Goal: Task Accomplishment & Management: Manage account settings

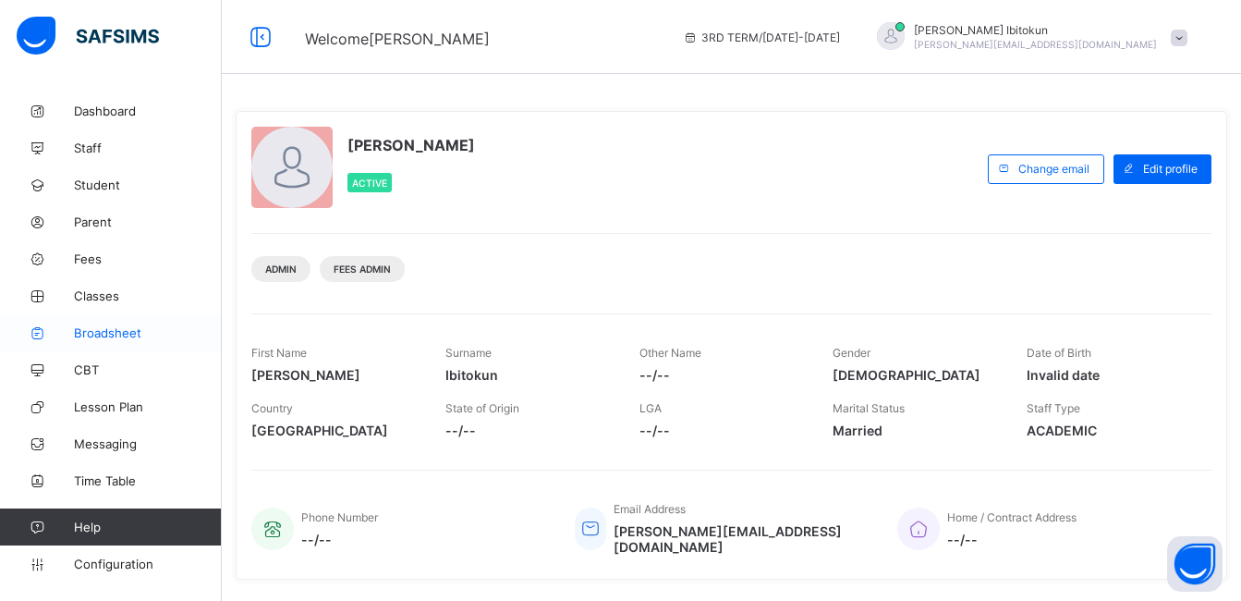
click at [104, 329] on span "Broadsheet" at bounding box center [148, 332] width 148 height 15
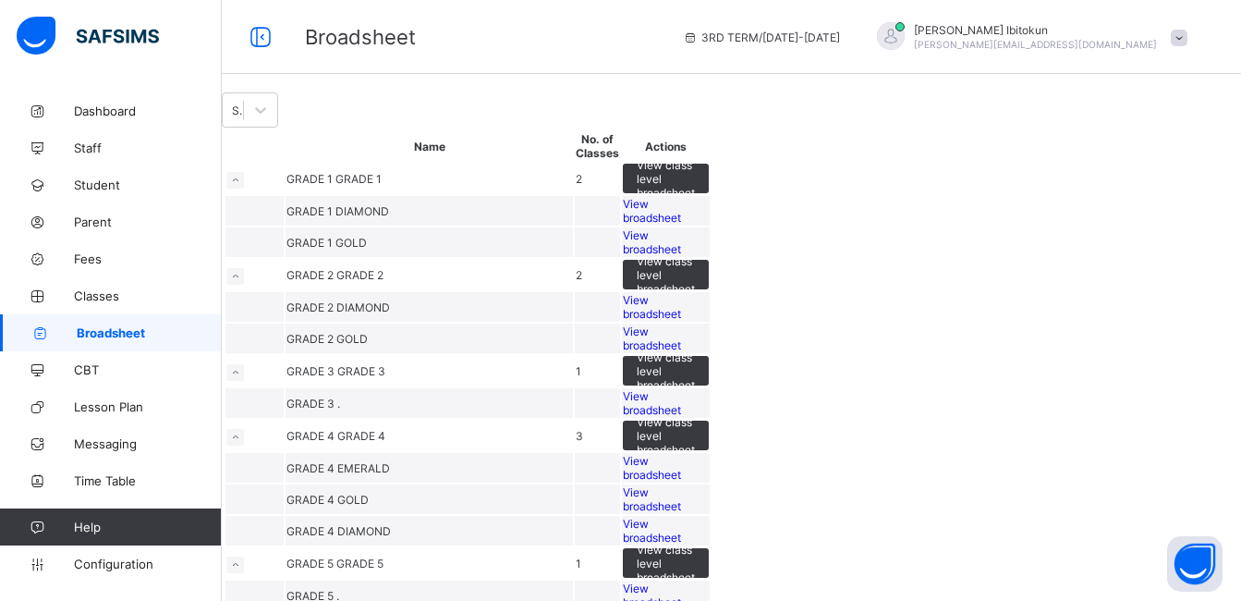
click at [681, 256] on span "View broadsheet" at bounding box center [652, 242] width 58 height 28
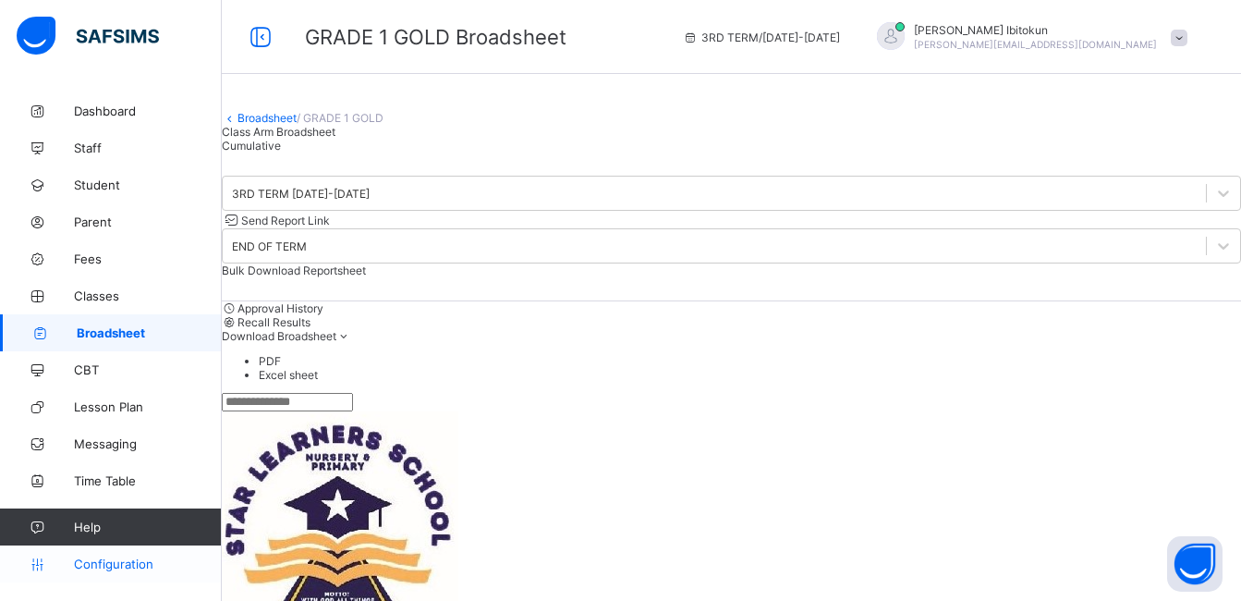
click at [126, 572] on link "Configuration" at bounding box center [110, 563] width 221 height 37
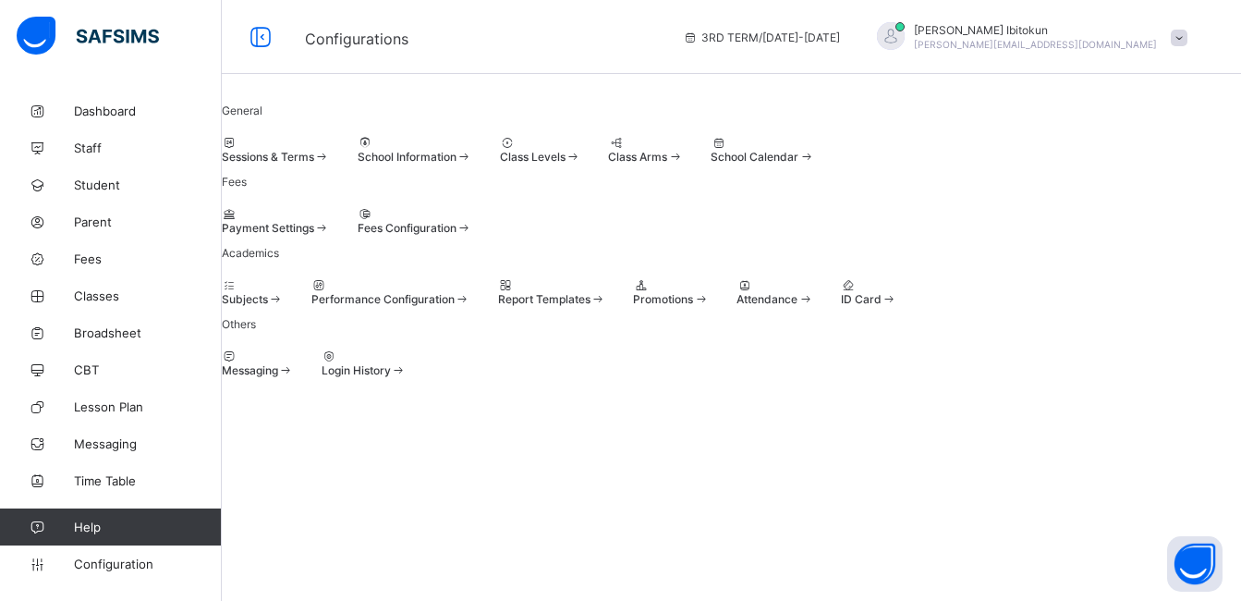
click at [305, 164] on span "Sessions & Terms" at bounding box center [268, 157] width 92 height 14
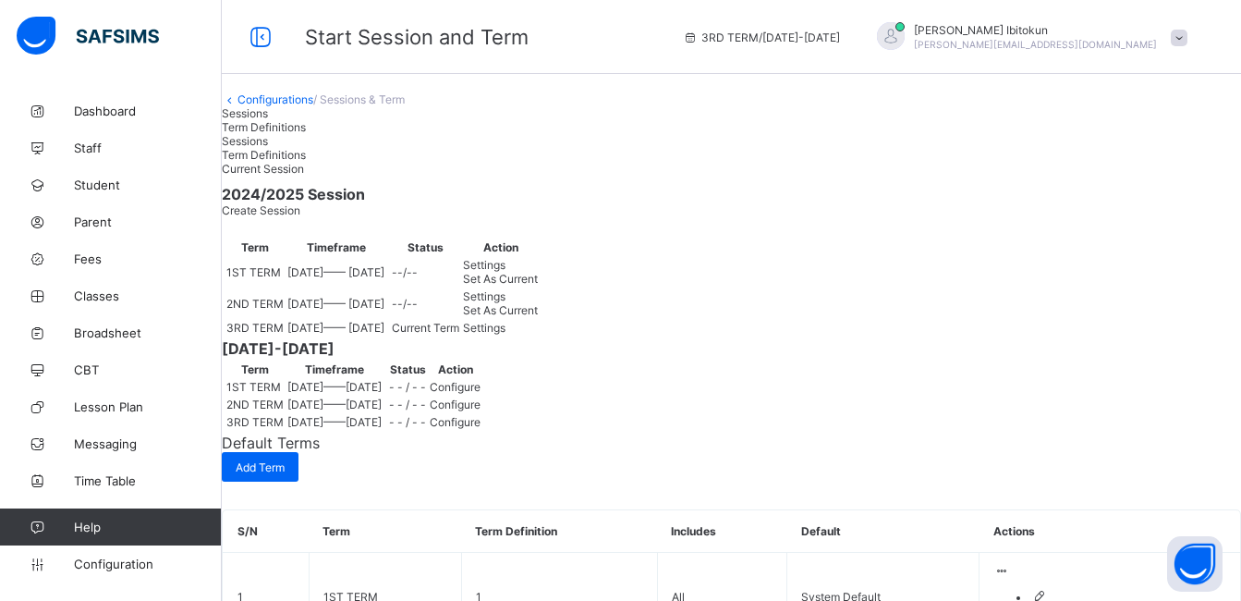
click at [538, 286] on span "Set As Current" at bounding box center [500, 279] width 75 height 14
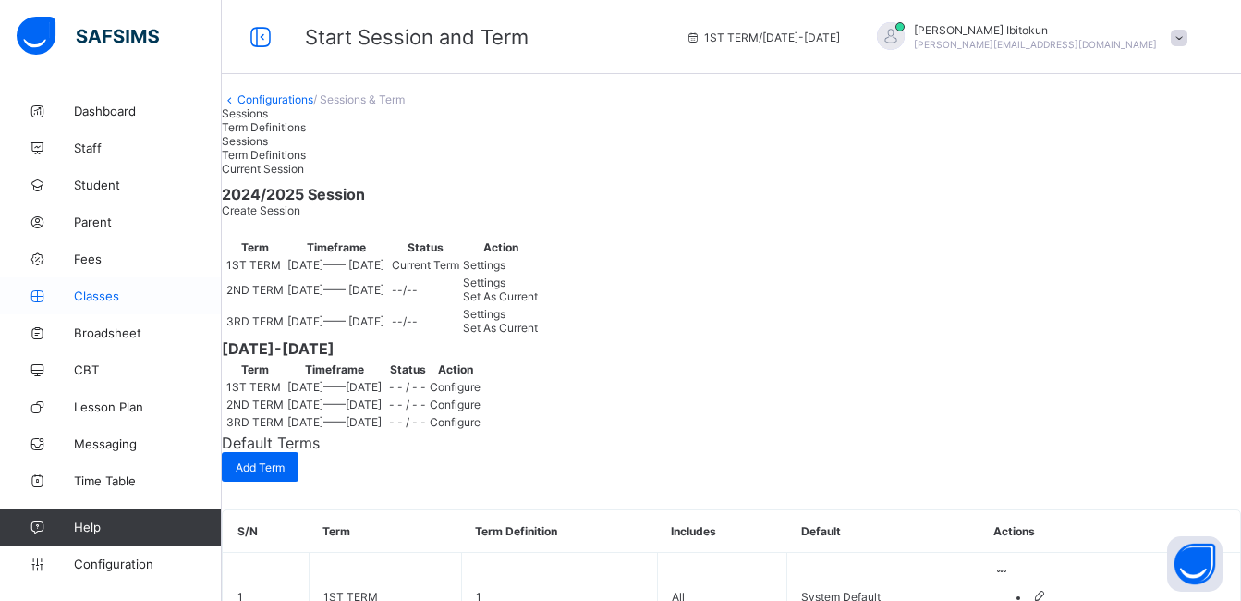
click at [81, 296] on span "Classes" at bounding box center [148, 295] width 148 height 15
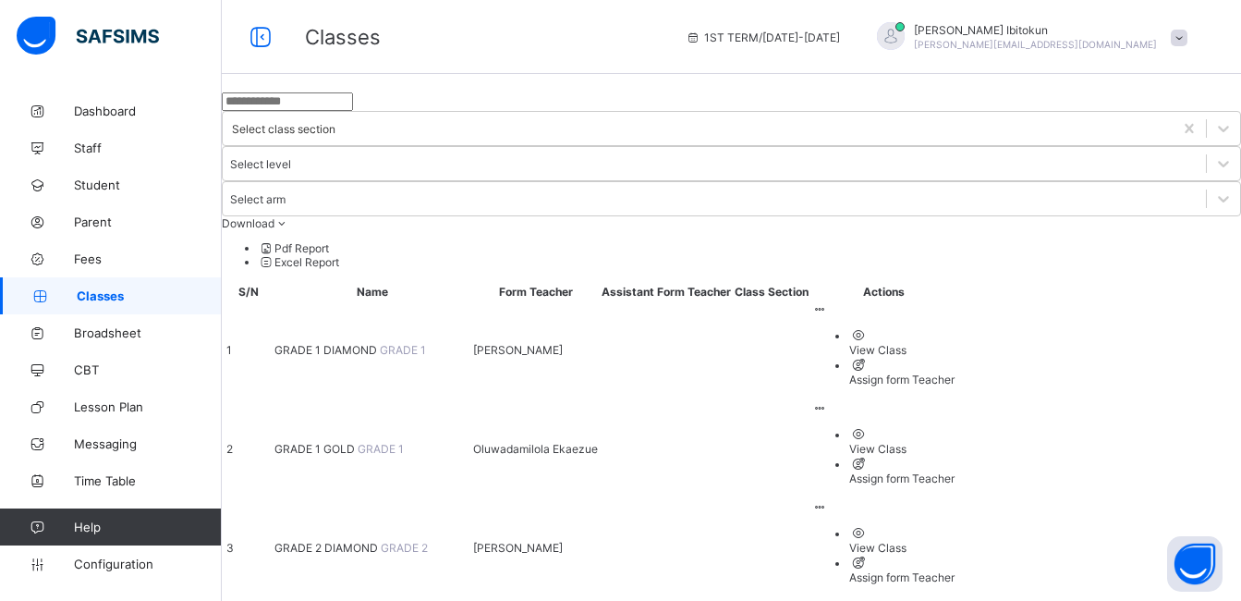
click at [367, 343] on span "GRADE 1 DIAMOND" at bounding box center [326, 350] width 105 height 14
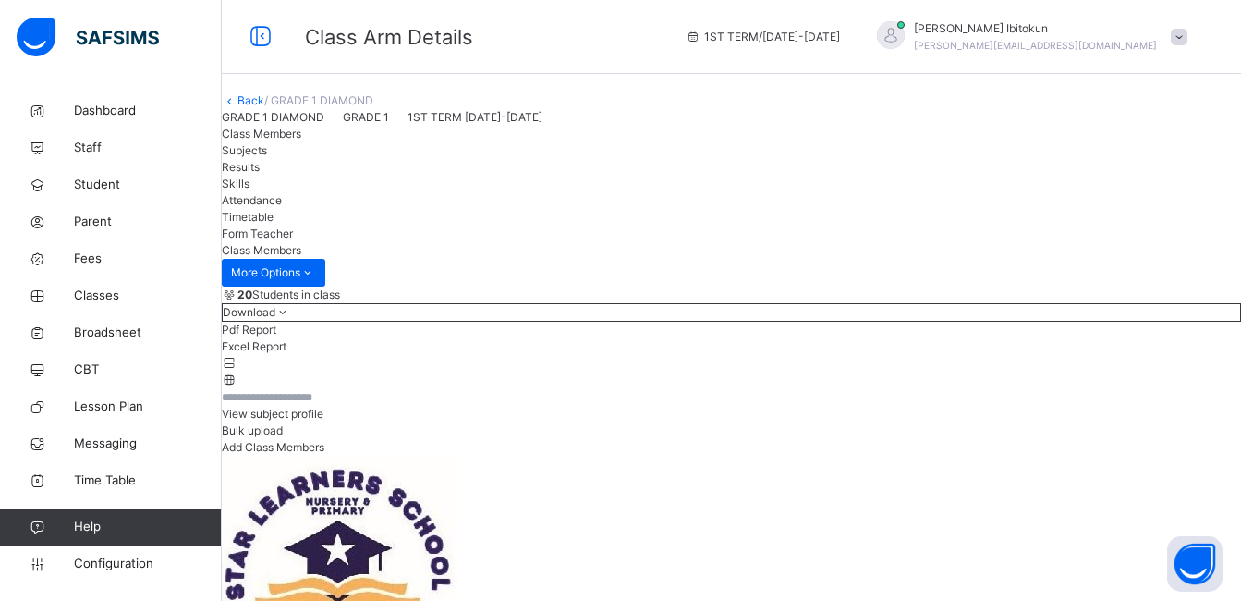
scroll to position [74, 0]
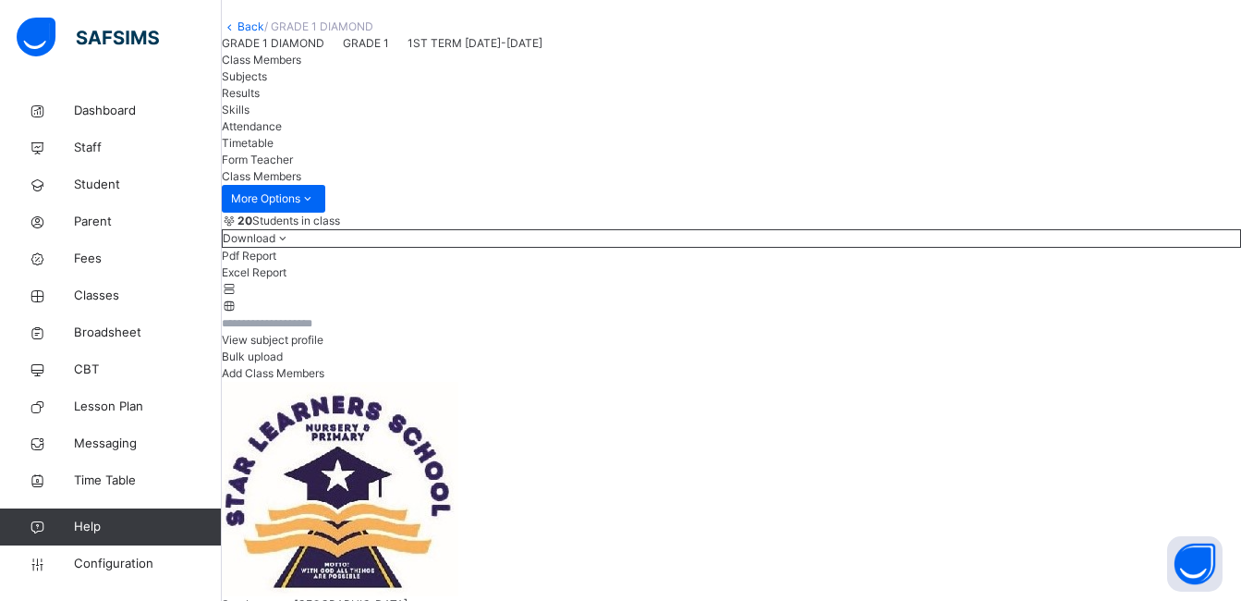
click at [267, 83] on span "Subjects" at bounding box center [244, 76] width 45 height 14
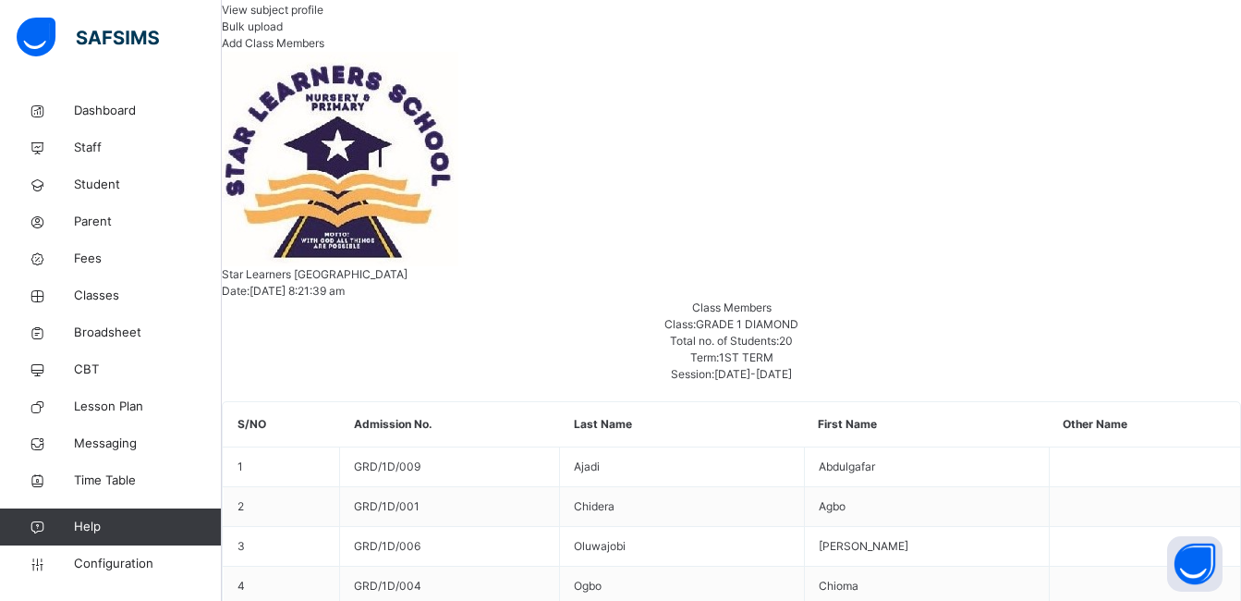
scroll to position [407, 0]
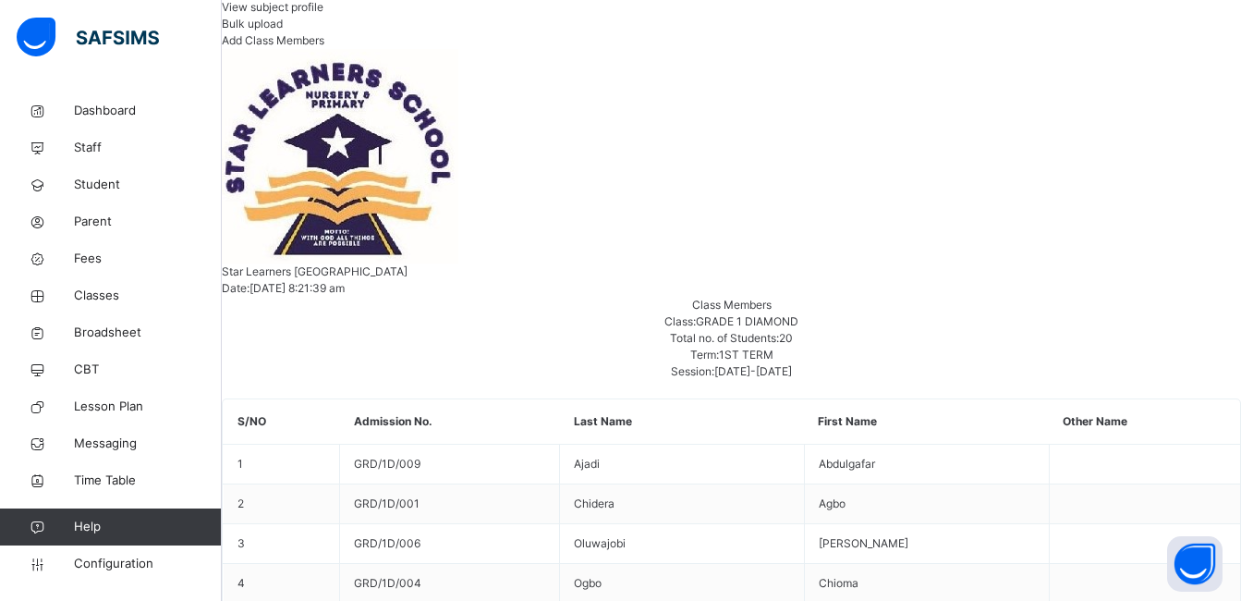
type input "*"
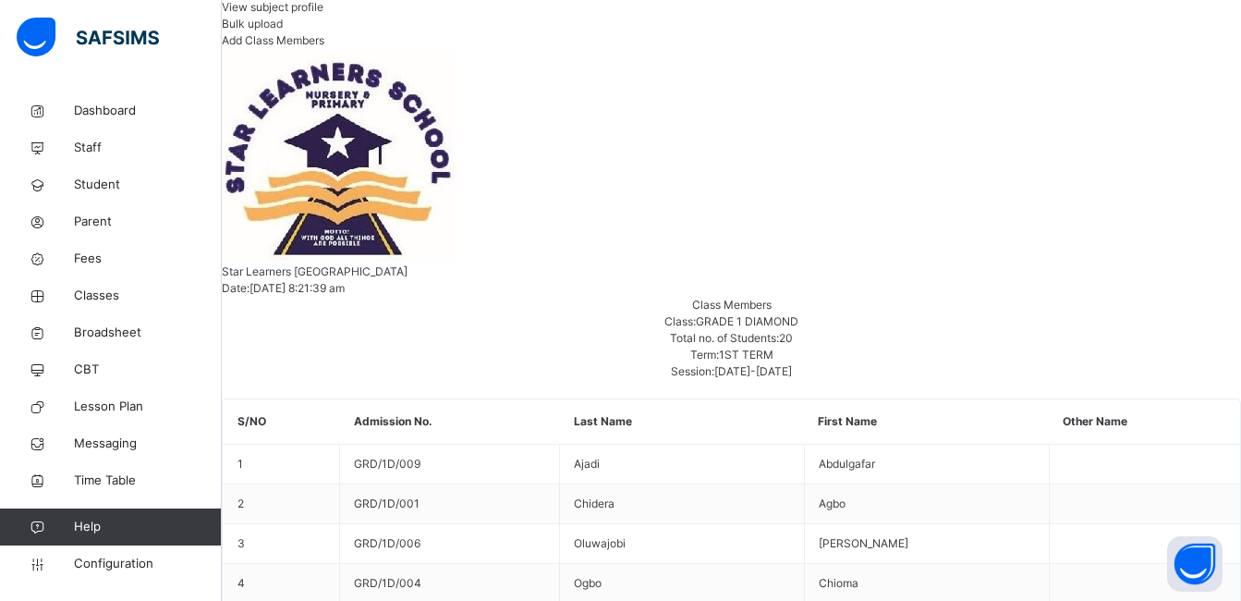
type input "*"
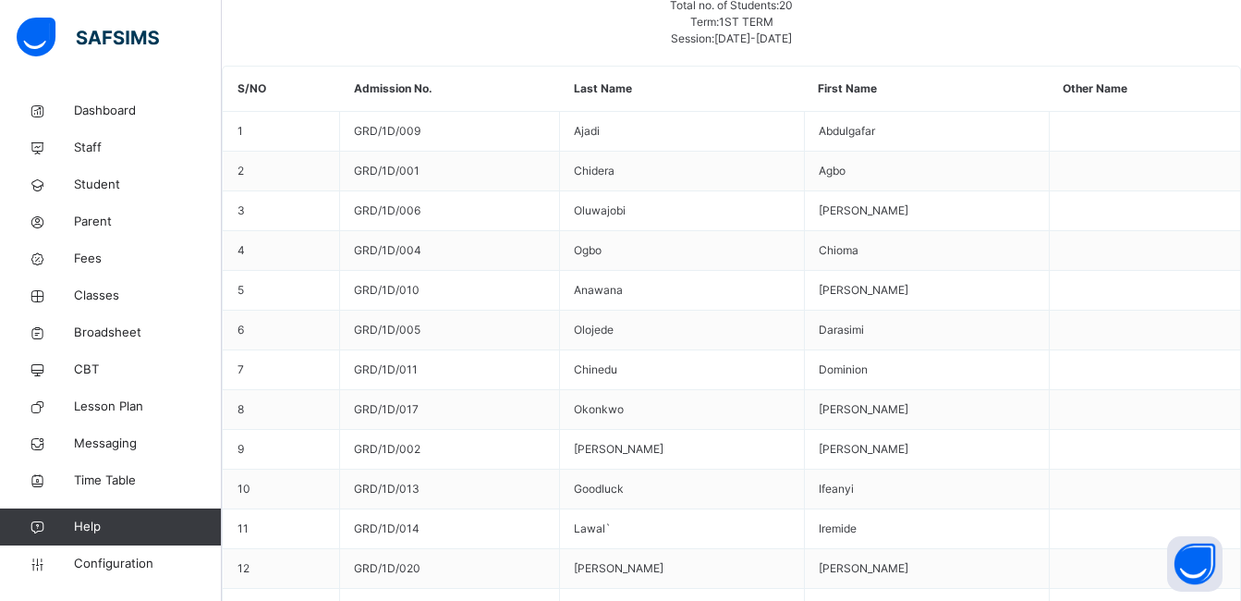
scroll to position [19, 0]
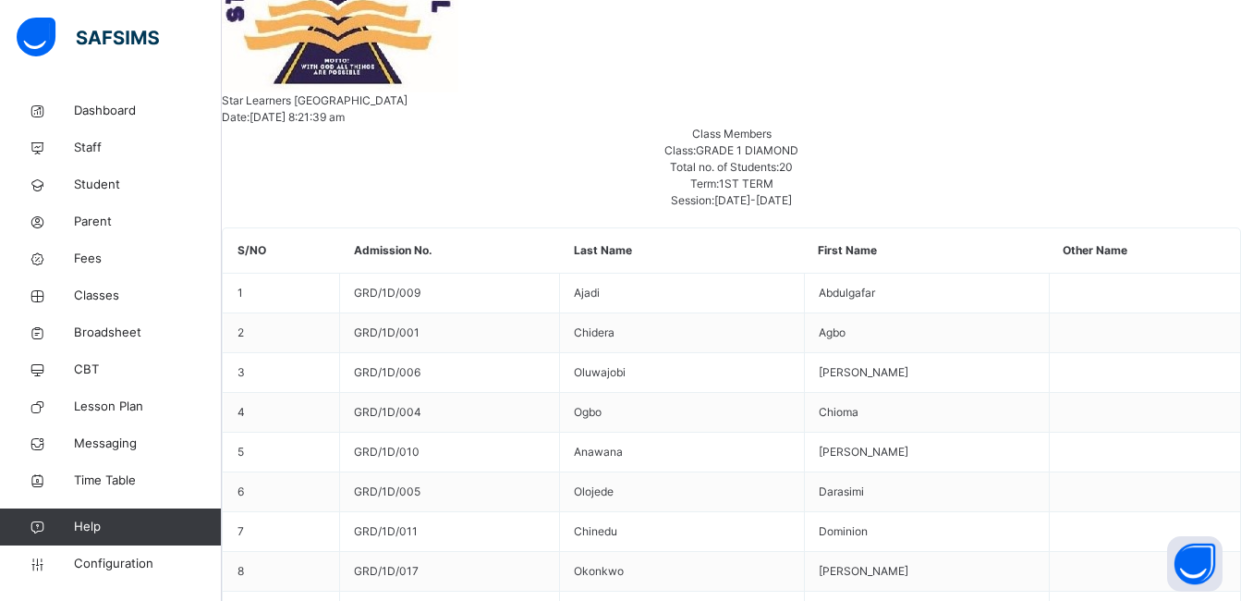
scroll to position [484, 0]
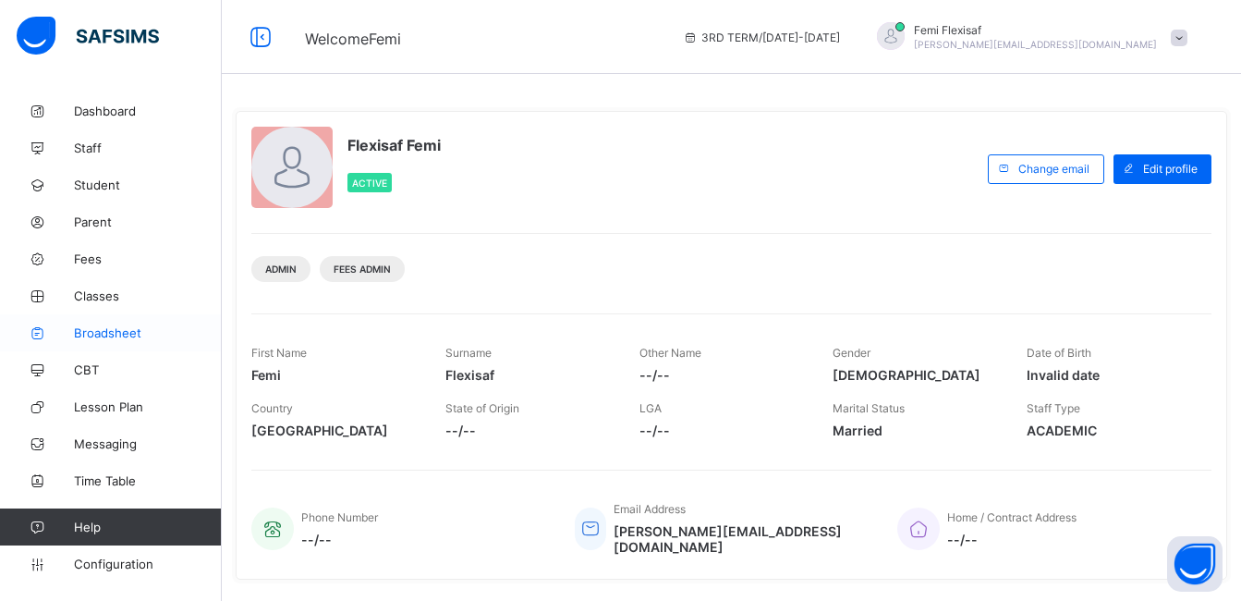
drag, startPoint x: 0, startPoint y: 0, endPoint x: 117, endPoint y: 333, distance: 352.8
click at [117, 333] on span "Broadsheet" at bounding box center [148, 332] width 148 height 15
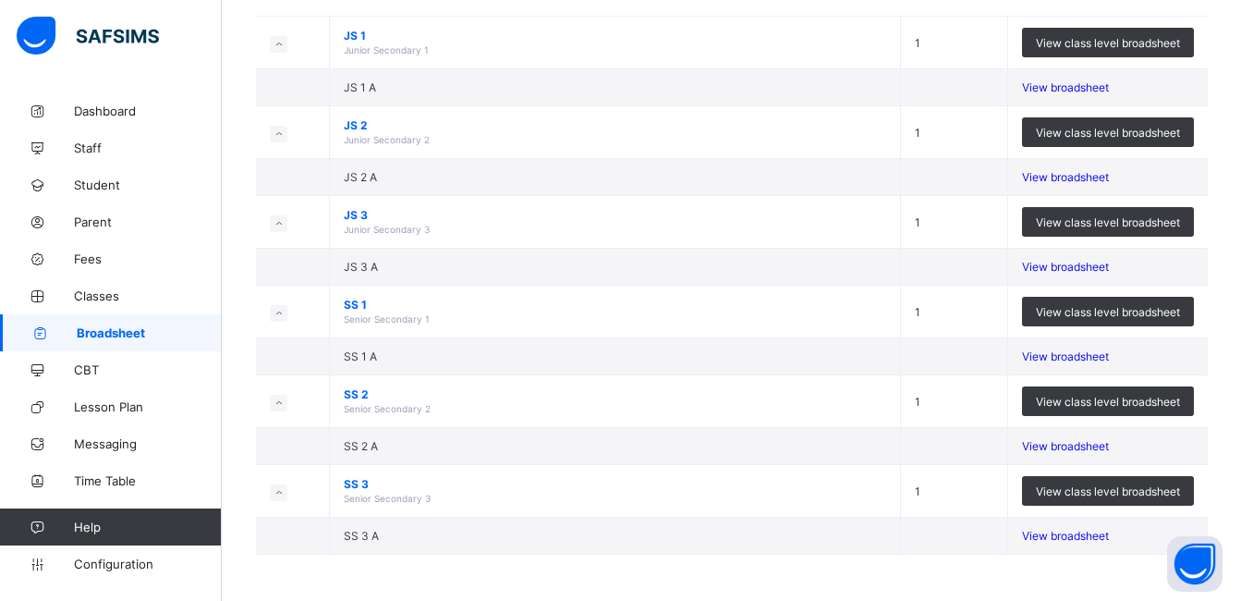
scroll to position [284, 0]
click at [1074, 349] on span "View broadsheet" at bounding box center [1065, 356] width 87 height 14
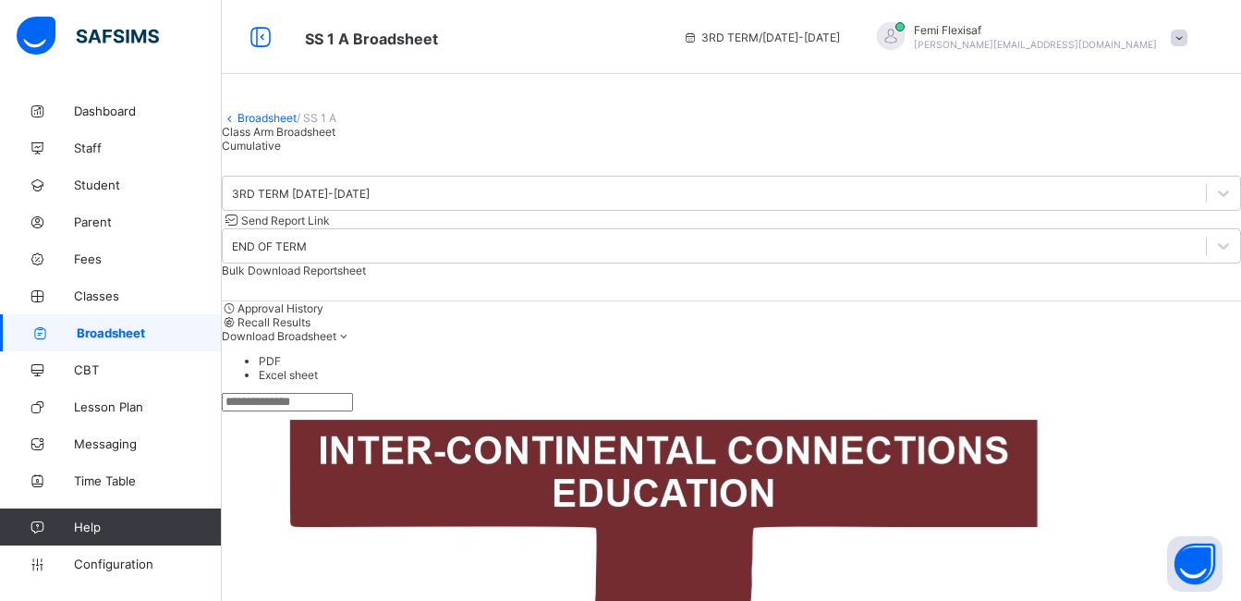
click at [594, 152] on div "Class Arm Broadsheet Cumulative" at bounding box center [731, 139] width 1019 height 28
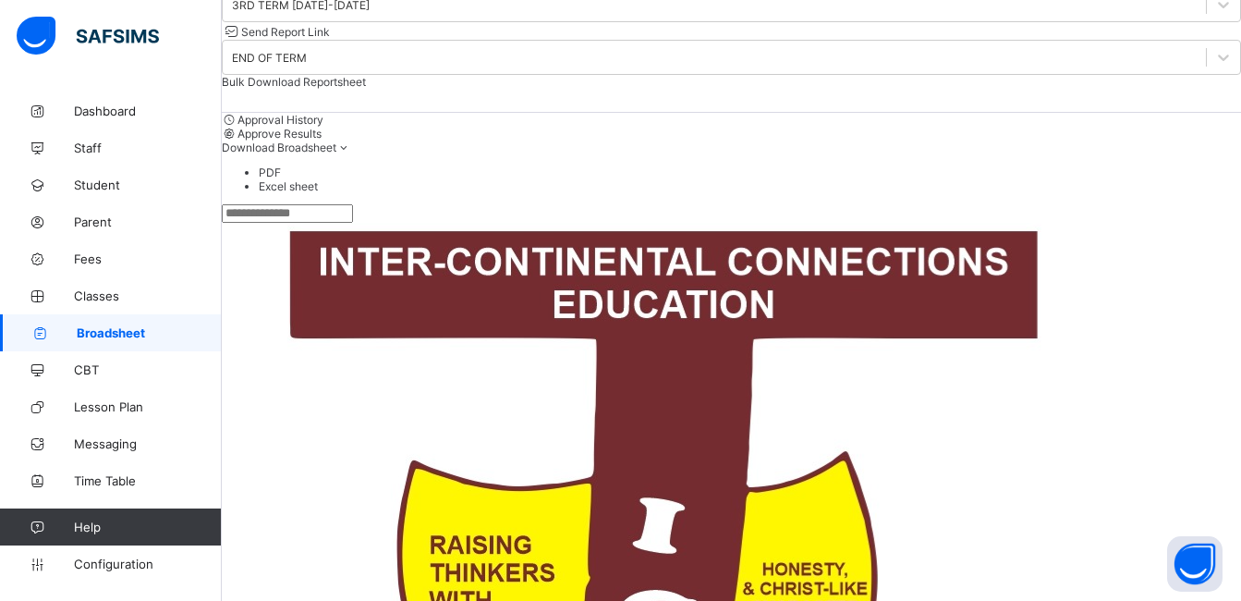
scroll to position [185, 0]
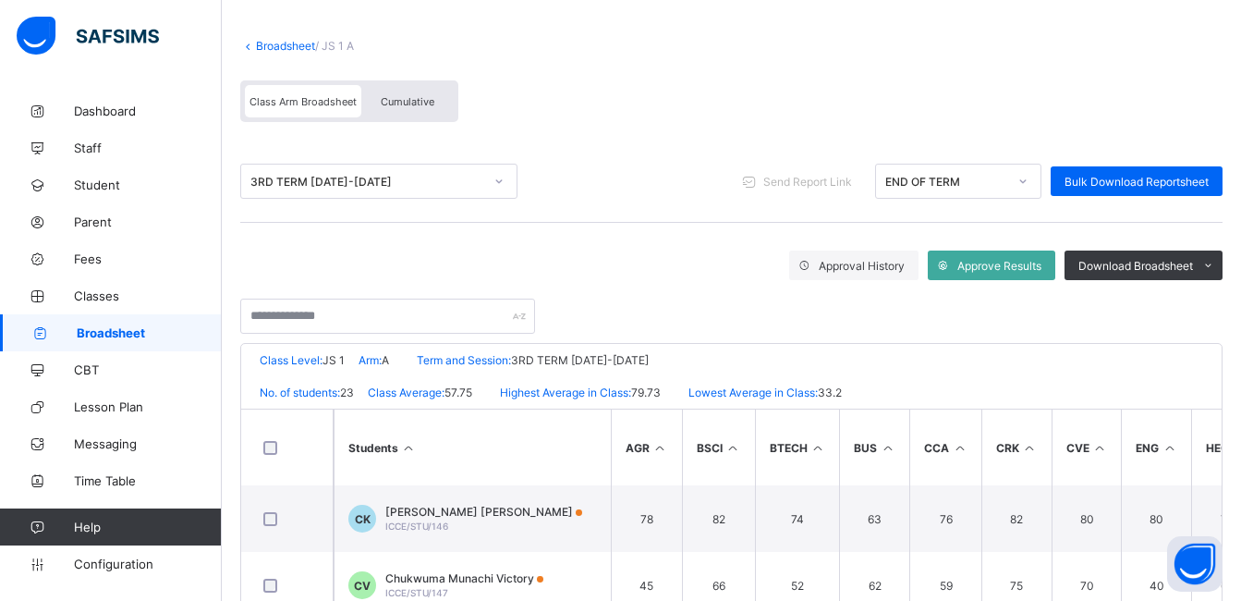
scroll to position [222, 0]
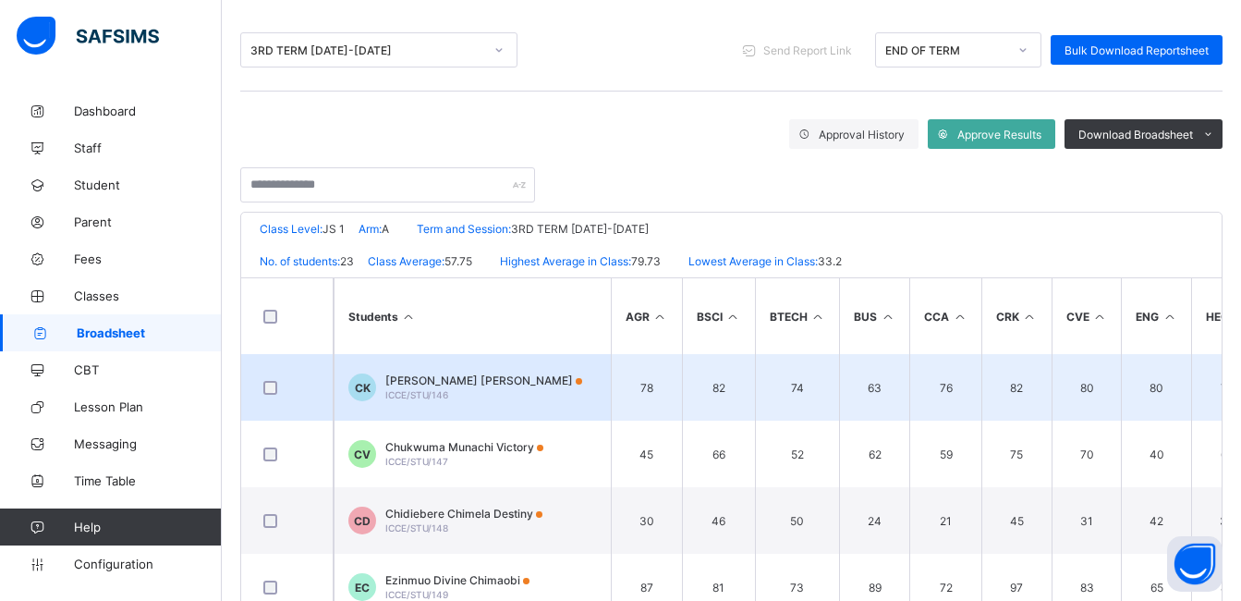
click at [445, 384] on span "Chibuike Prosper Kelechi" at bounding box center [483, 380] width 197 height 14
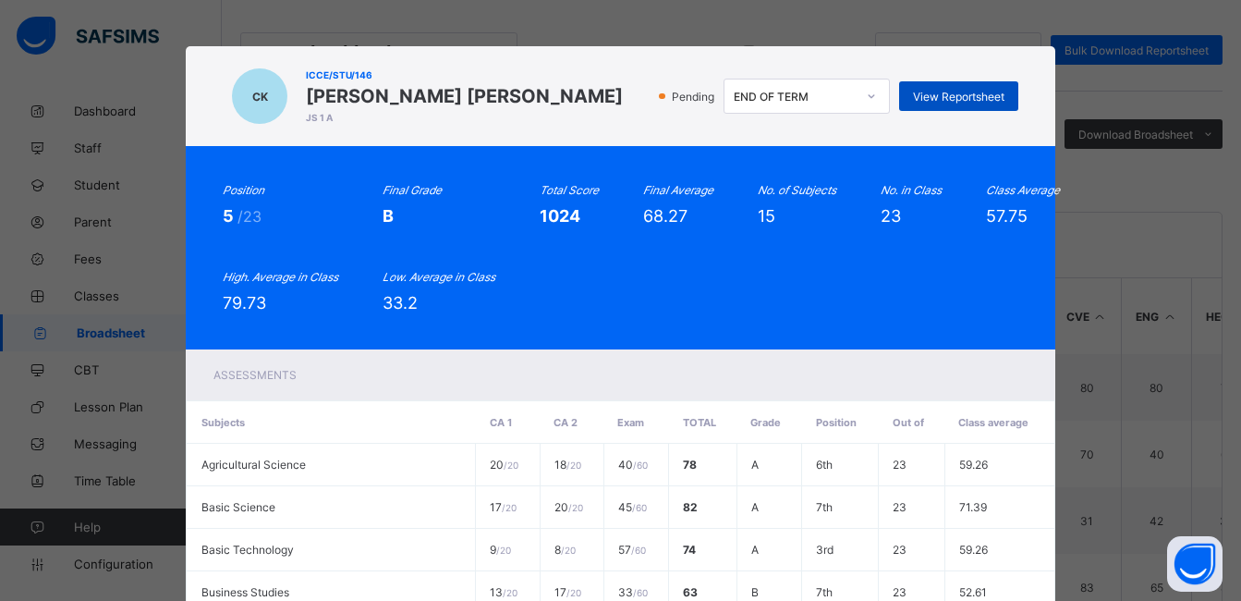
click at [961, 95] on span "View Reportsheet" at bounding box center [958, 97] width 91 height 14
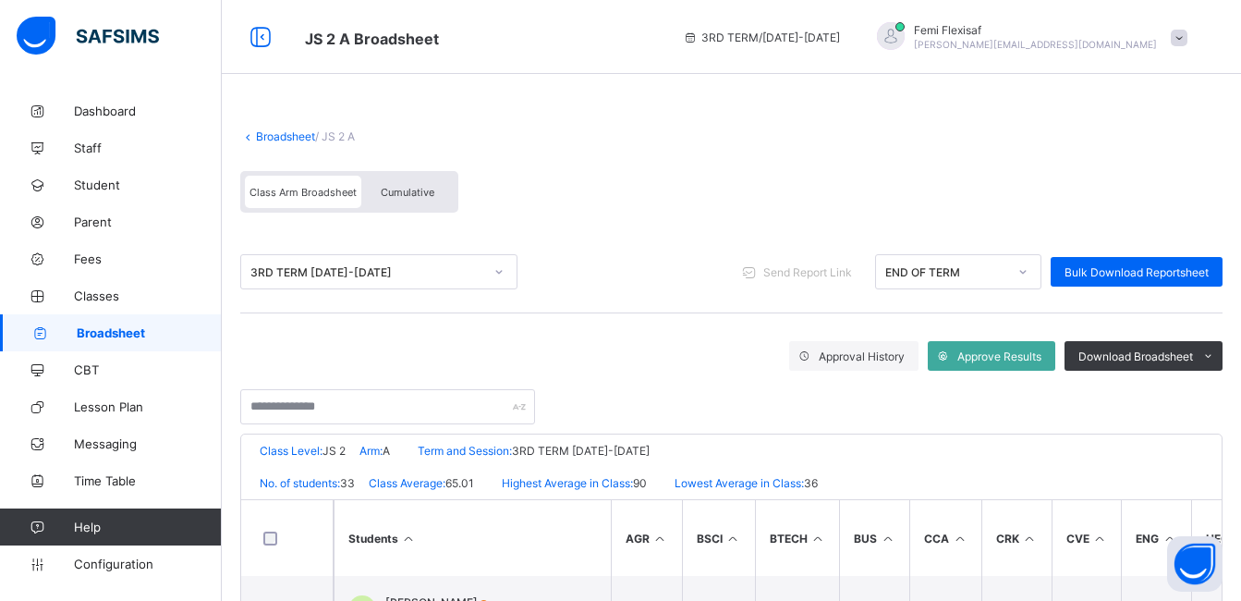
click at [660, 170] on div "Class Arm Broadsheet Cumulative" at bounding box center [731, 196] width 982 height 69
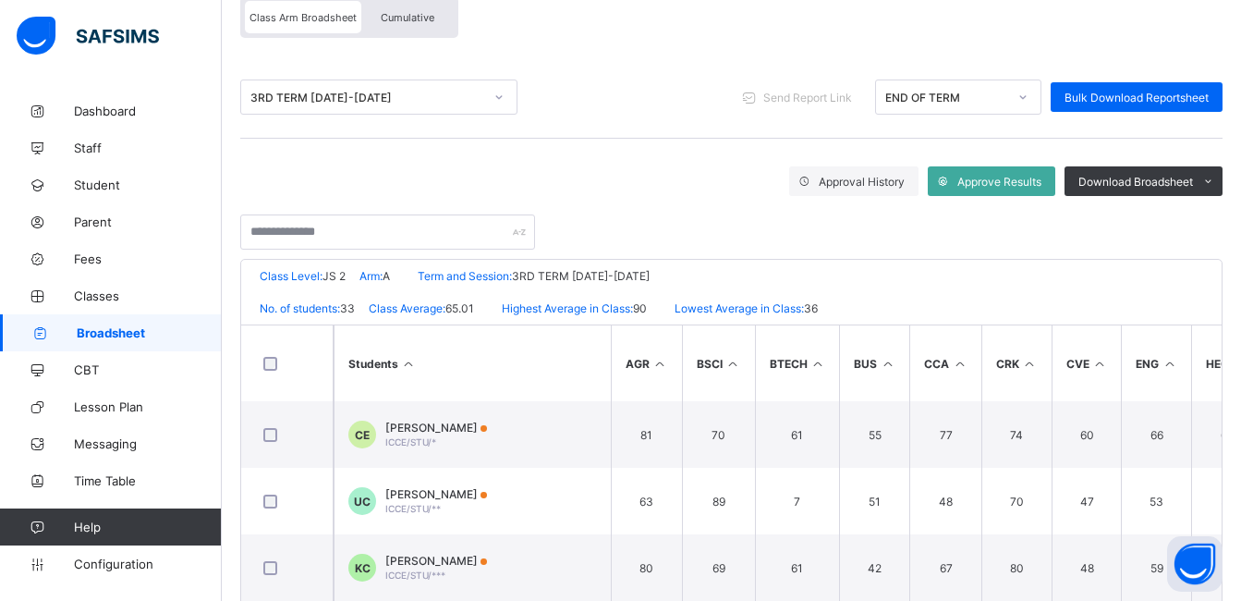
scroll to position [185, 0]
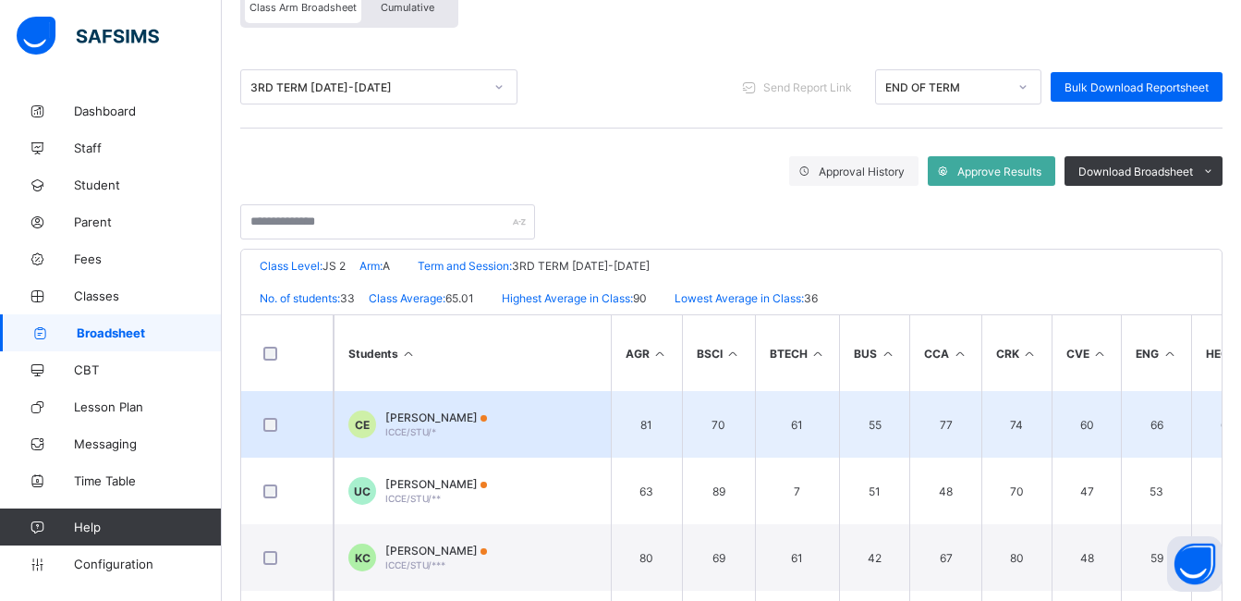
click at [458, 439] on td "CE [PERSON_NAME] Ebinum ICCE/STU/*" at bounding box center [472, 424] width 277 height 67
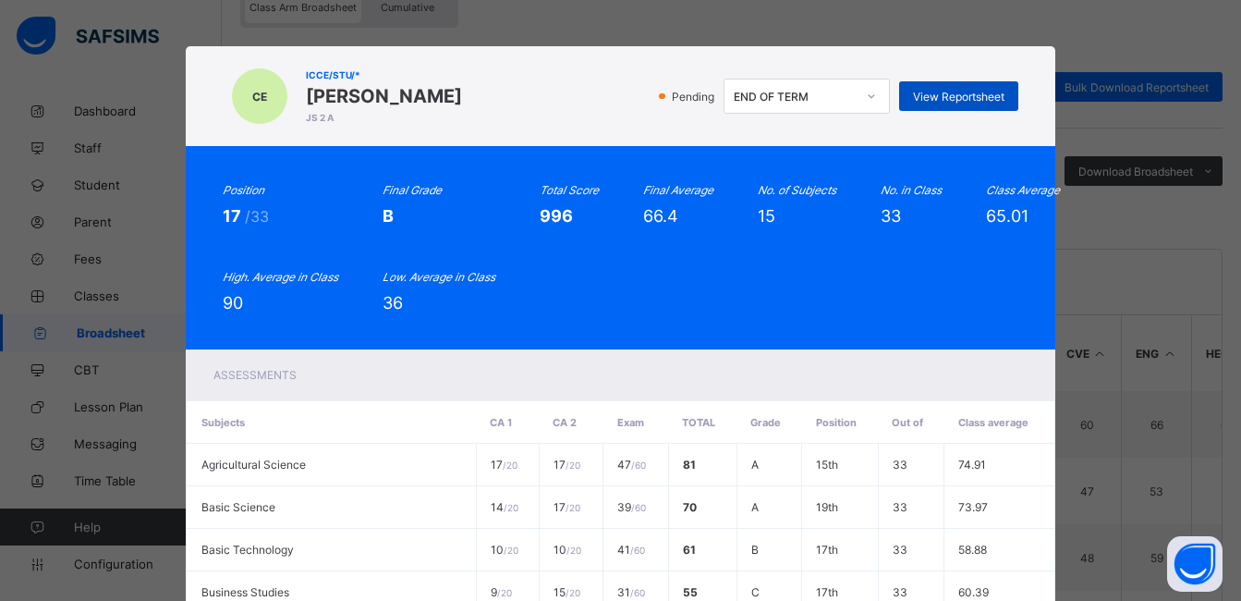
click at [935, 92] on span "View Reportsheet" at bounding box center [958, 97] width 91 height 14
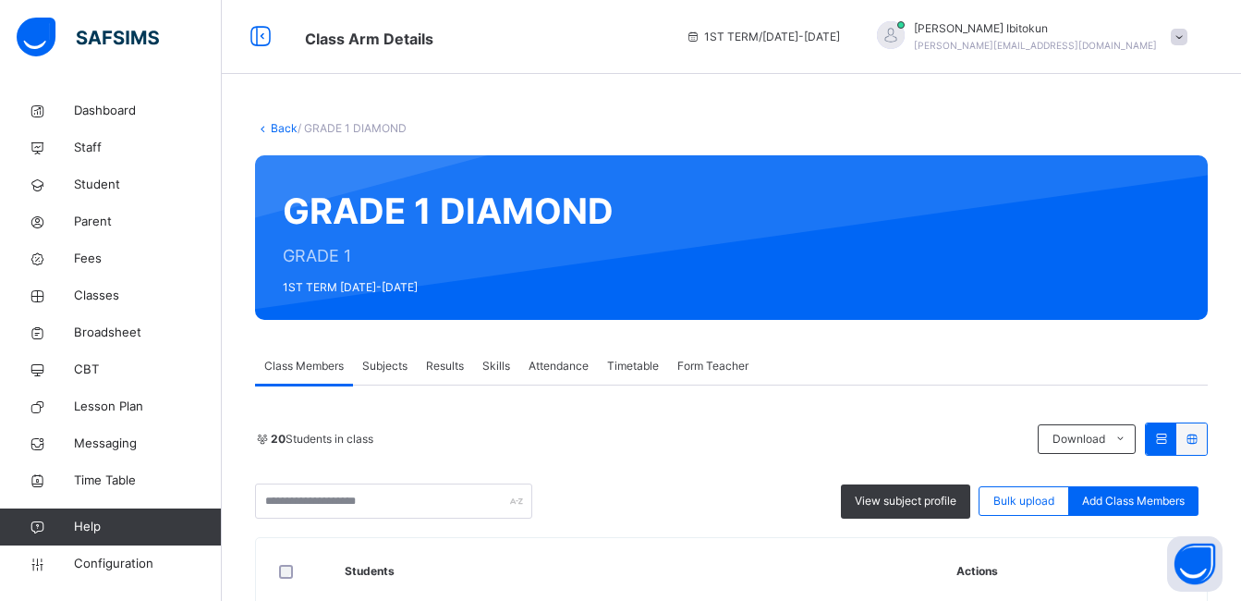
click at [396, 376] on div "Subjects" at bounding box center [385, 365] width 64 height 37
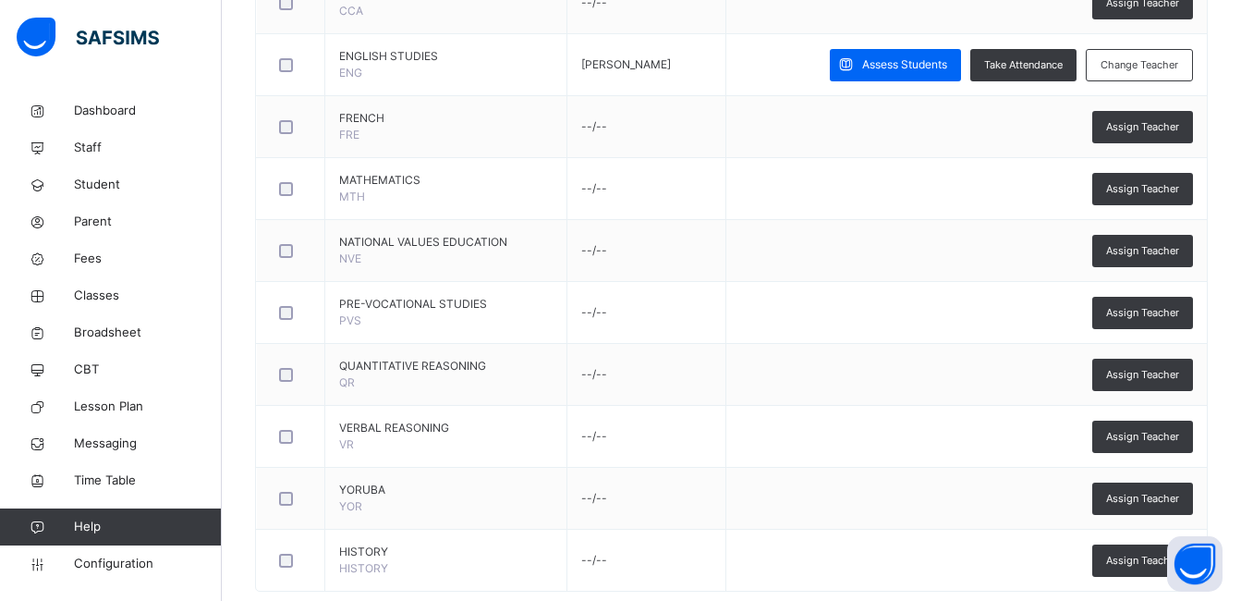
scroll to position [632, 0]
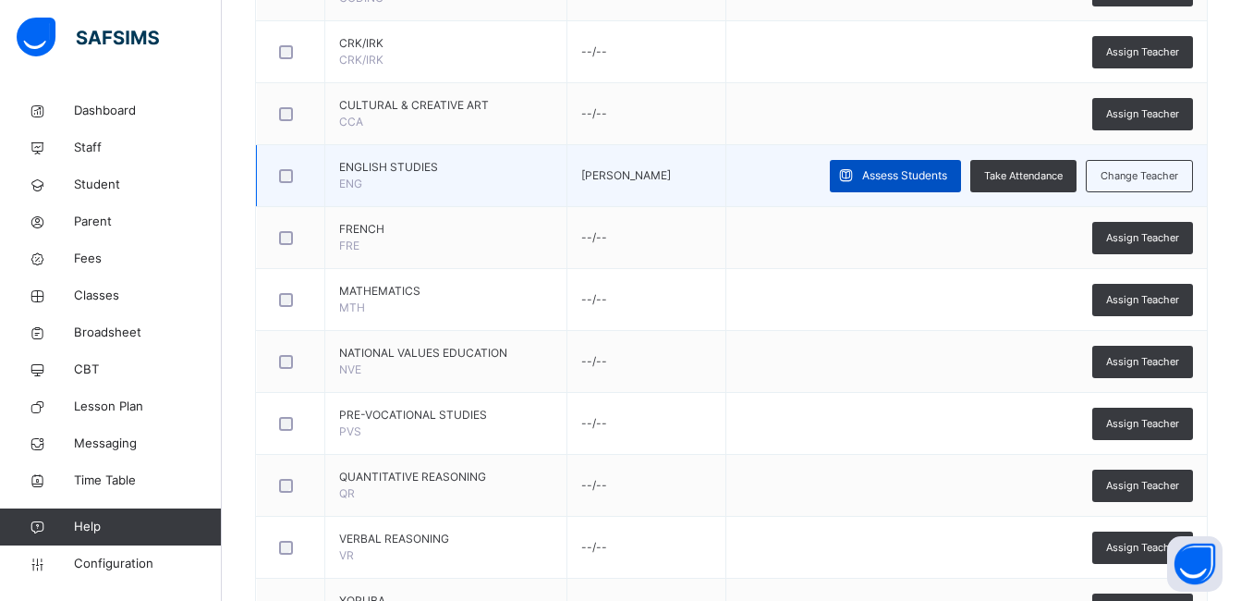
click at [883, 179] on span "Assess Students" at bounding box center [904, 175] width 85 height 17
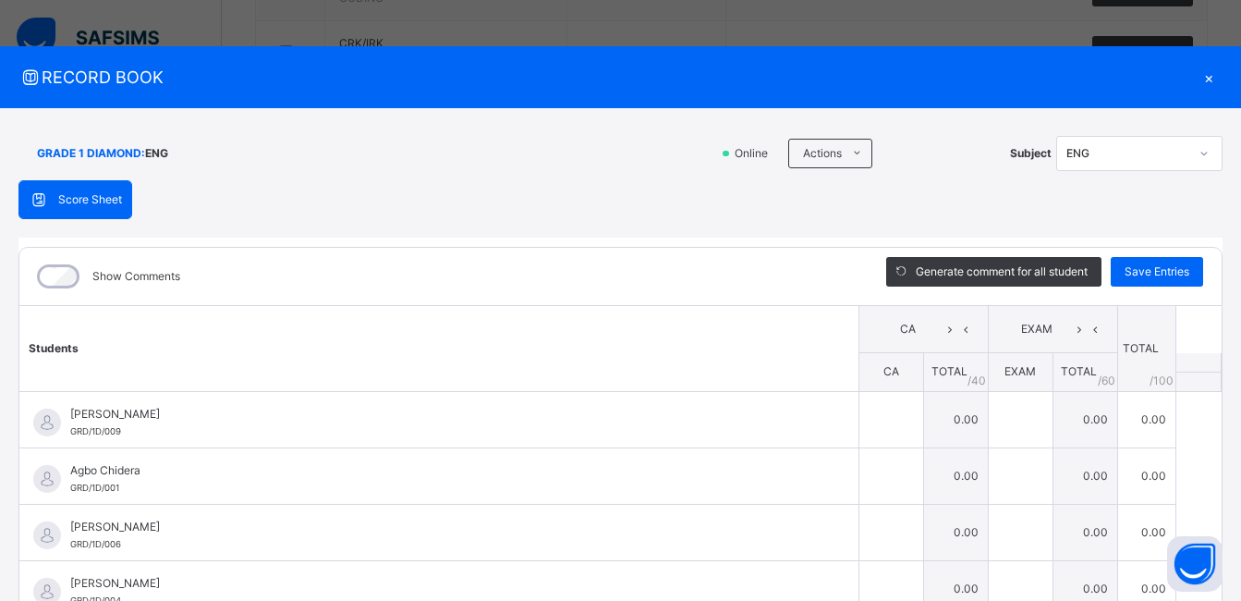
click at [1202, 75] on div "×" at bounding box center [1209, 77] width 28 height 25
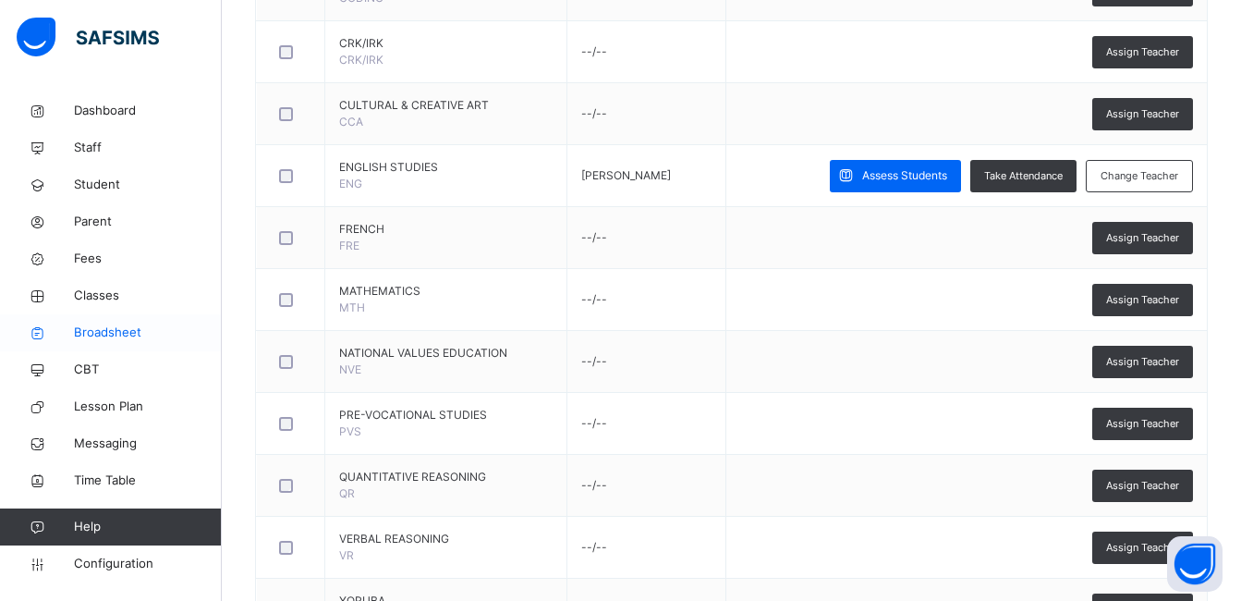
click at [110, 332] on span "Broadsheet" at bounding box center [148, 332] width 148 height 18
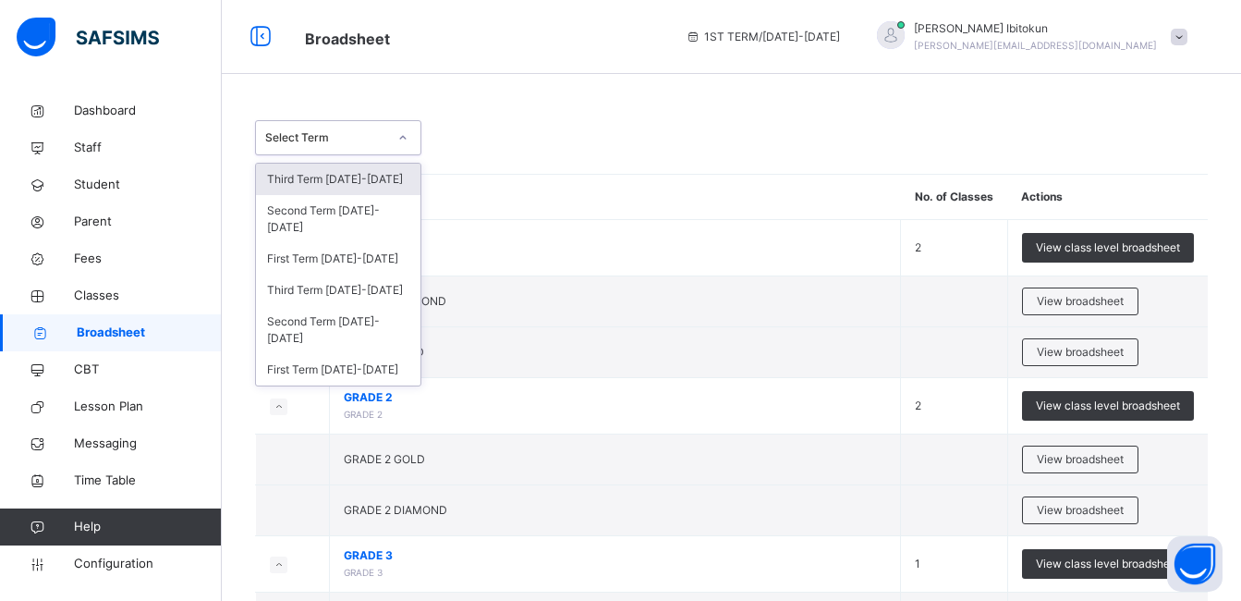
click at [386, 145] on div at bounding box center [402, 137] width 35 height 33
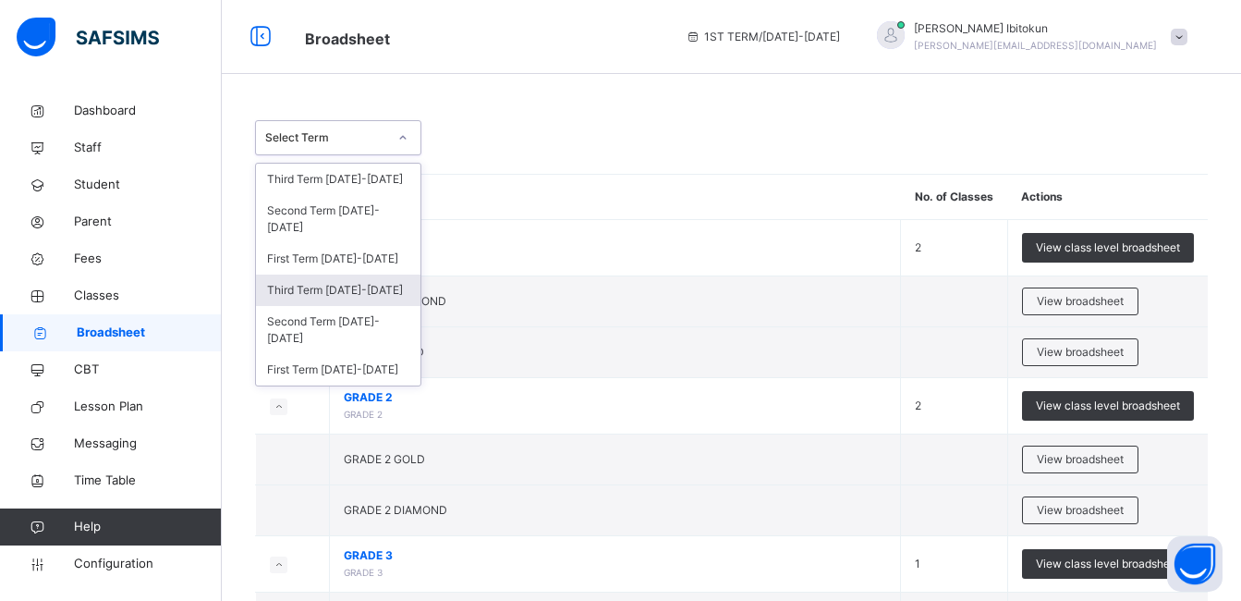
click at [332, 276] on div "Third Term 2024-2025" at bounding box center [338, 289] width 164 height 31
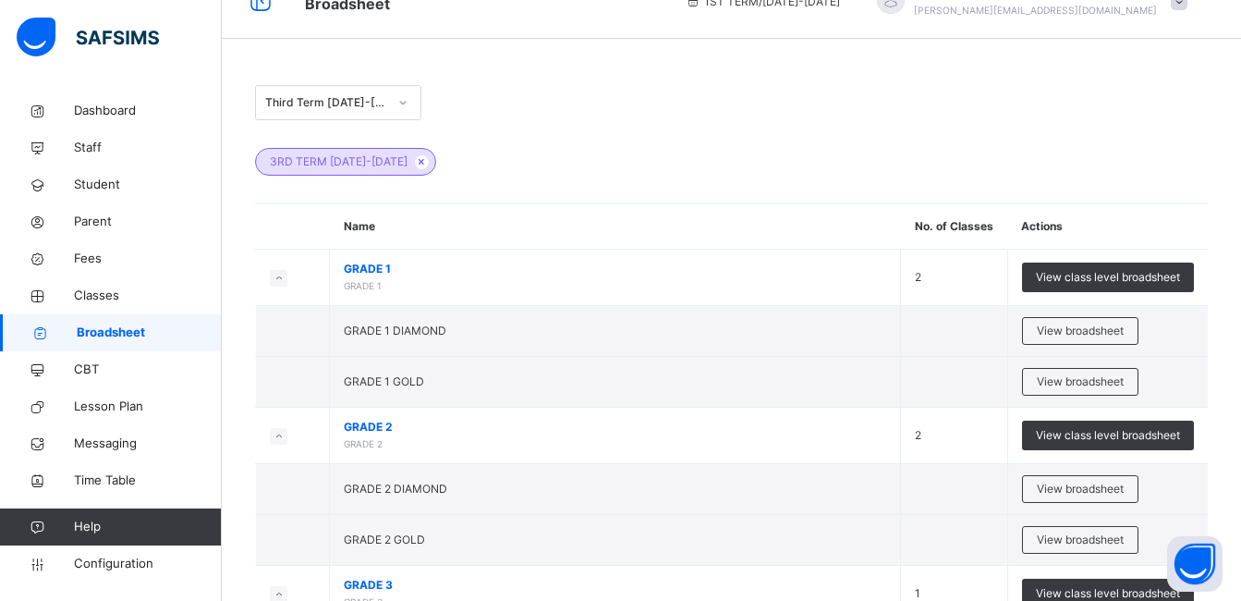
scroll to position [37, 0]
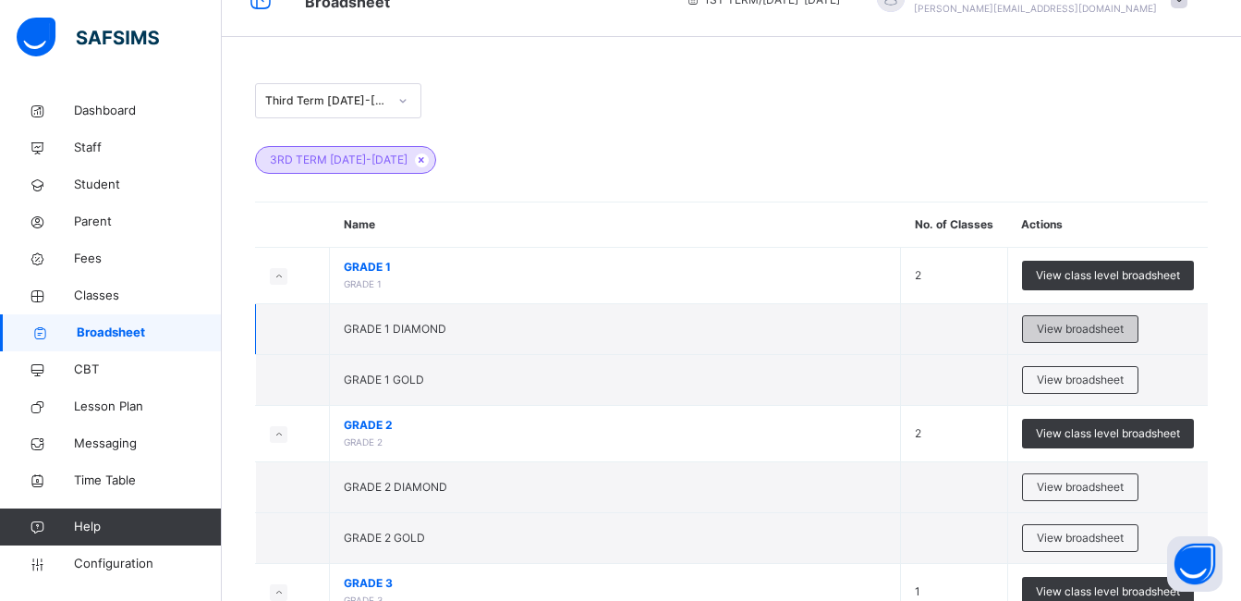
click at [1087, 332] on span "View broadsheet" at bounding box center [1080, 329] width 87 height 17
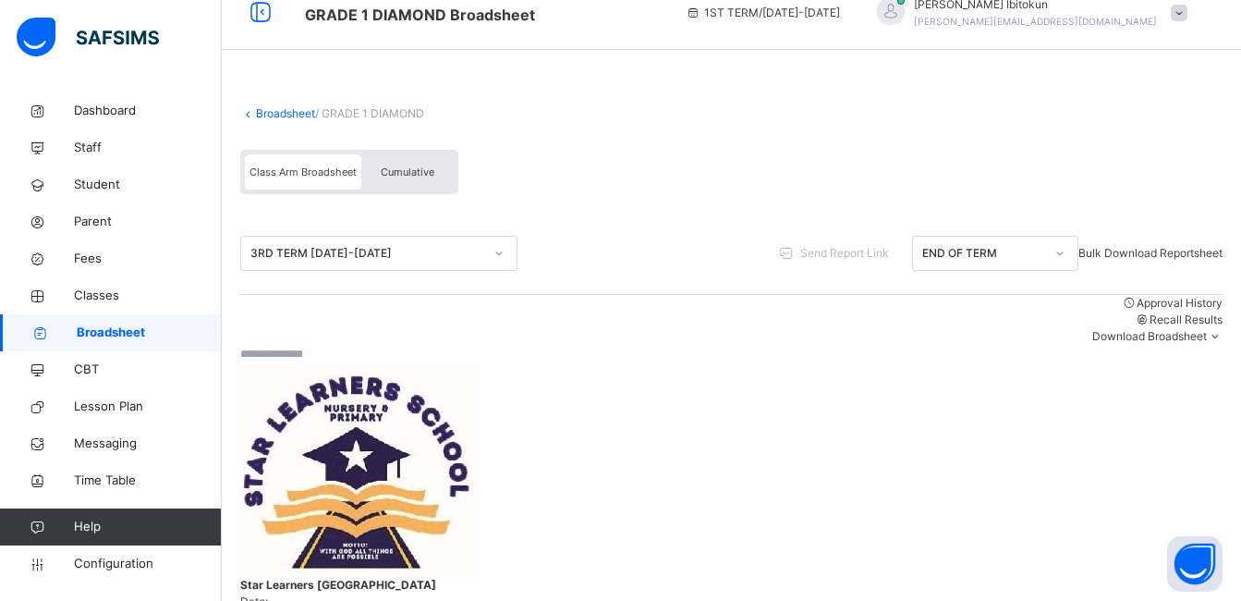
click at [709, 193] on div "Class Arm Broadsheet Cumulative" at bounding box center [731, 176] width 982 height 72
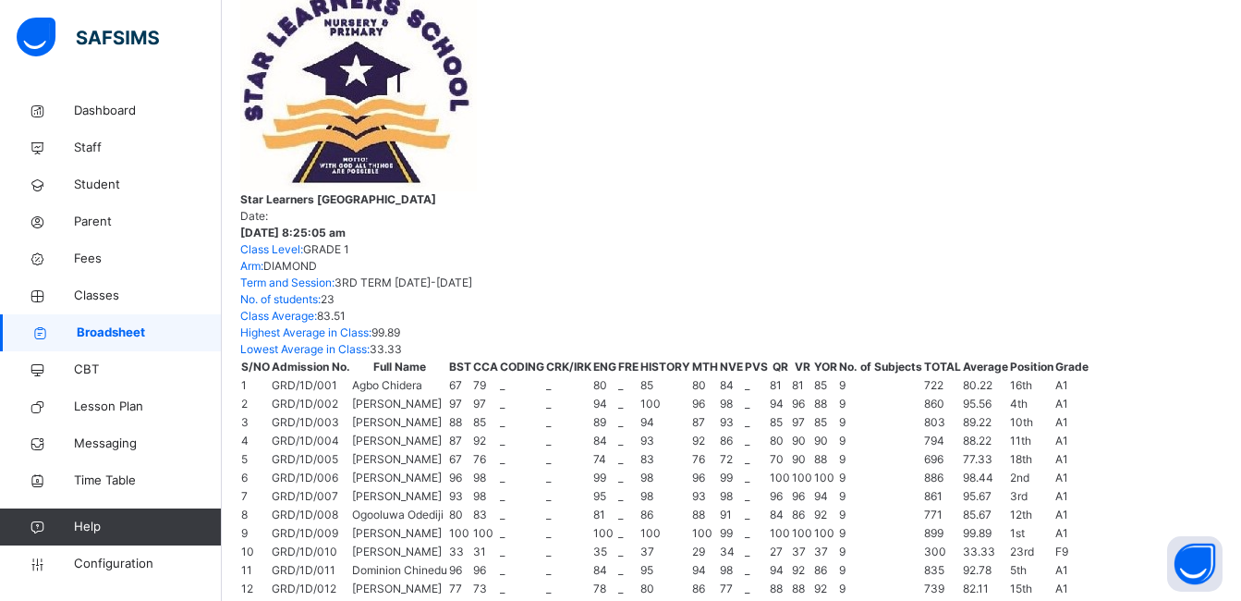
scroll to position [22, 0]
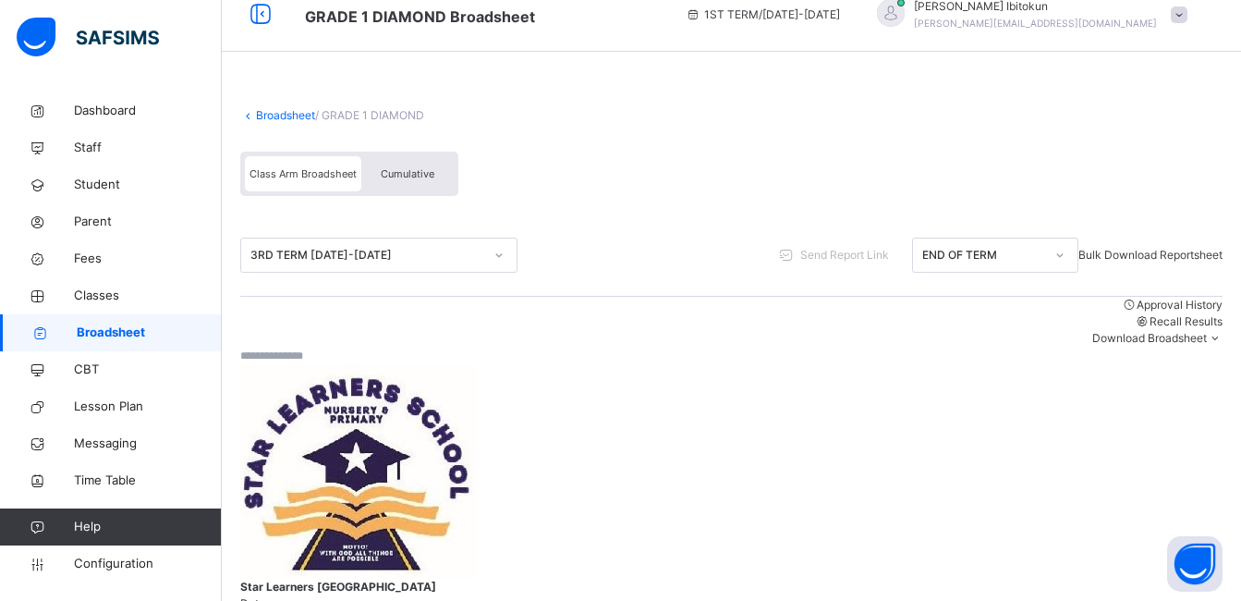
click at [398, 172] on span "Cumulative" at bounding box center [408, 173] width 54 height 13
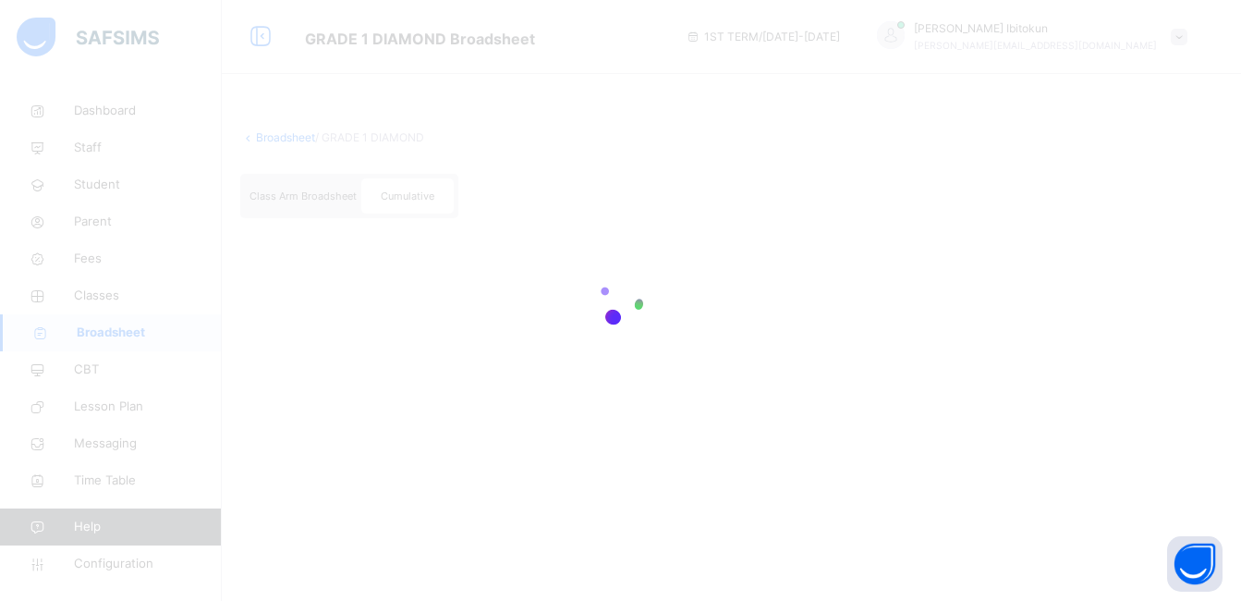
scroll to position [0, 0]
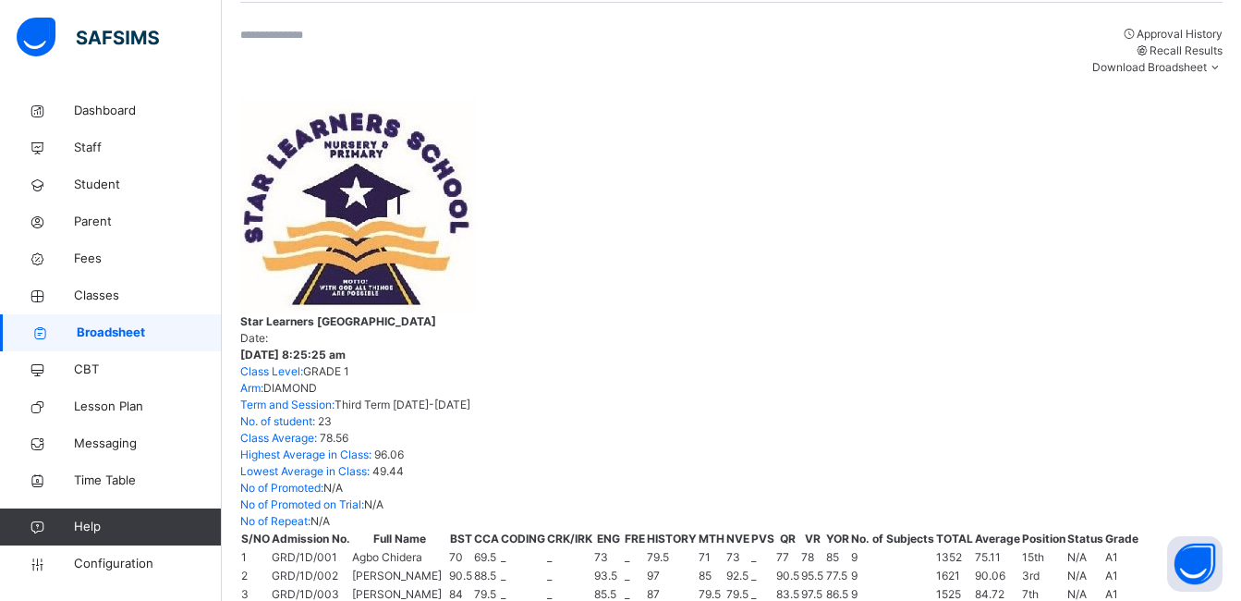
scroll to position [341, 0]
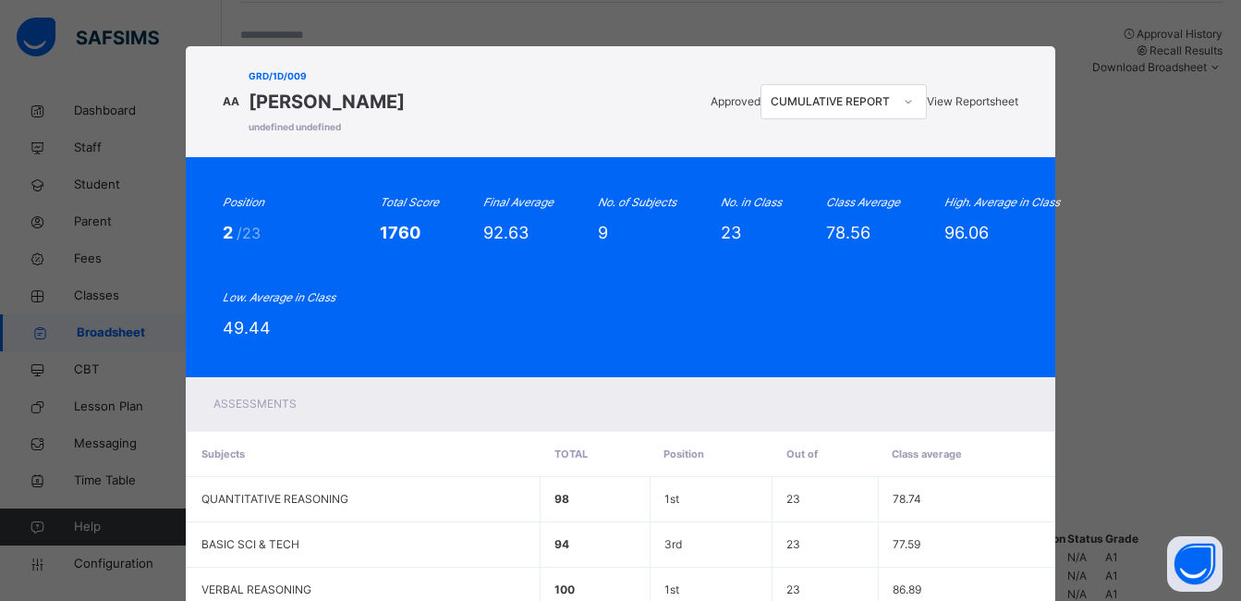
click at [969, 104] on span "View Reportsheet" at bounding box center [972, 101] width 91 height 14
click at [782, 204] on div "Position 2 /23 Total Score 1760 Final Average 92.63 No. of Subjects 9 No. in Cl…" at bounding box center [620, 267] width 795 height 146
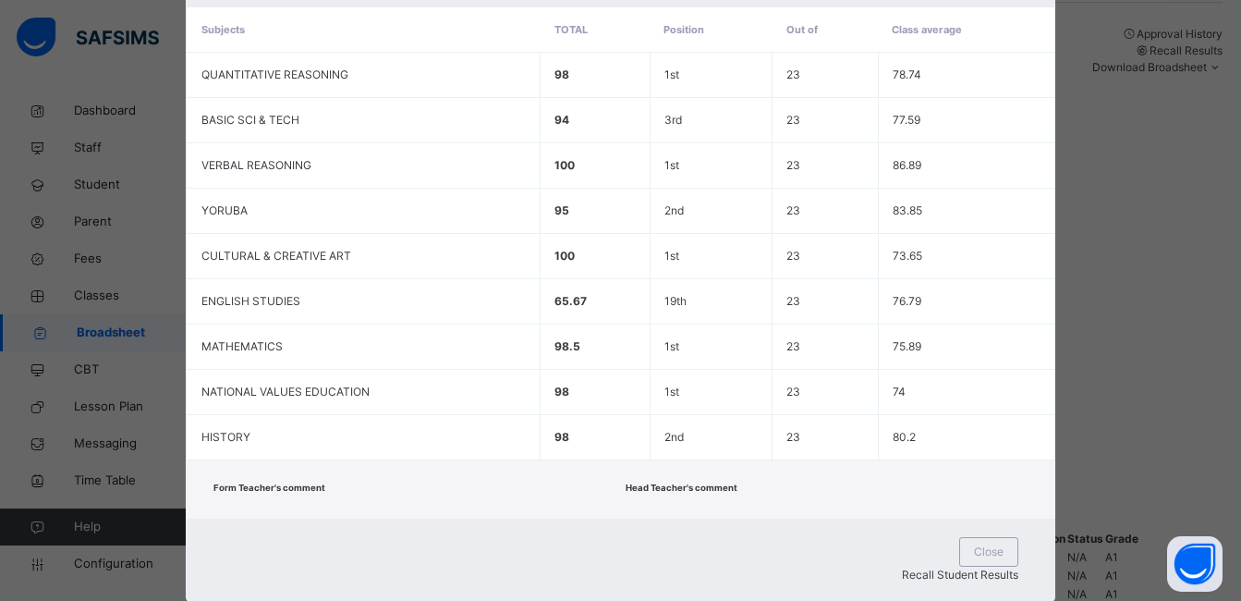
scroll to position [455, 0]
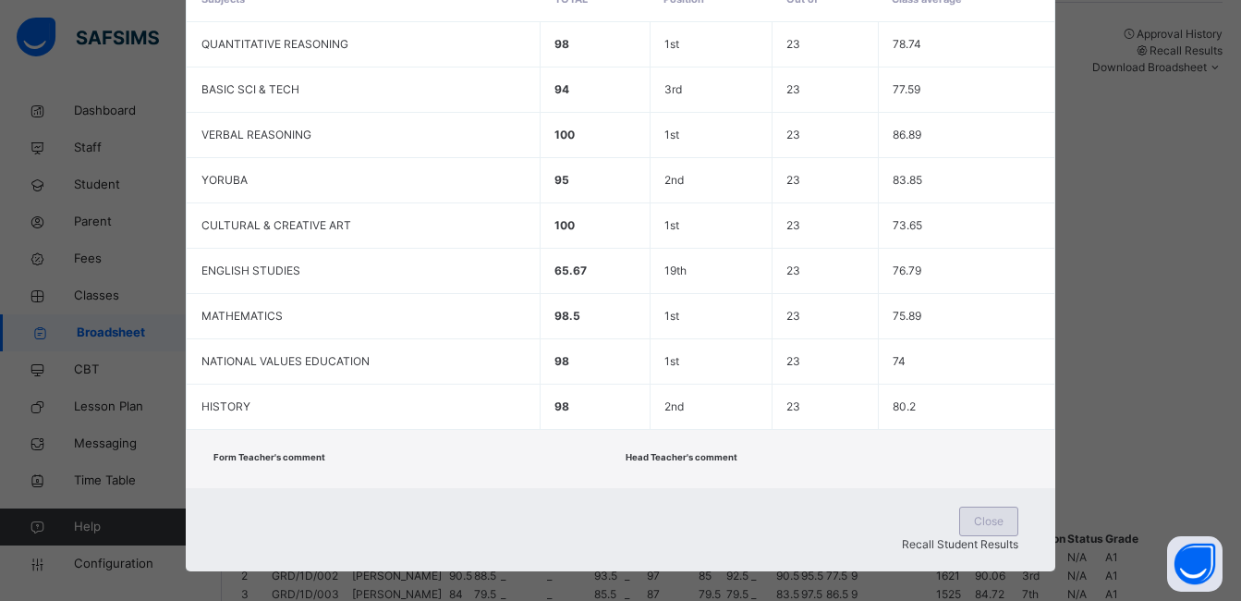
click at [974, 517] on span "Close" at bounding box center [989, 521] width 30 height 17
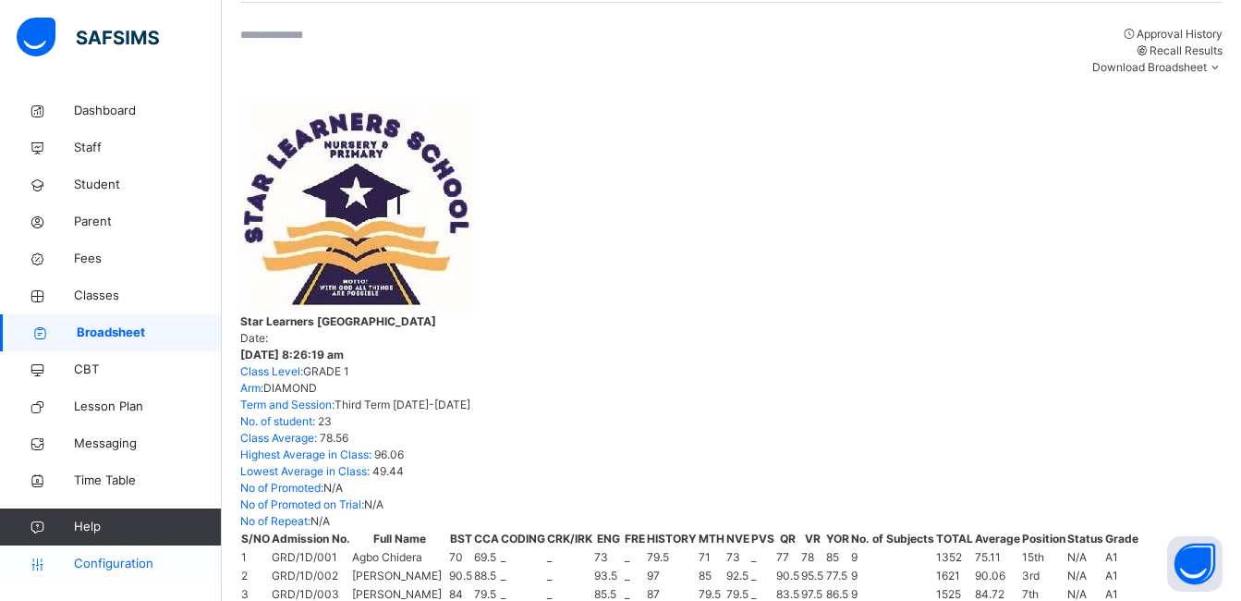
click at [101, 566] on span "Configuration" at bounding box center [147, 563] width 147 height 18
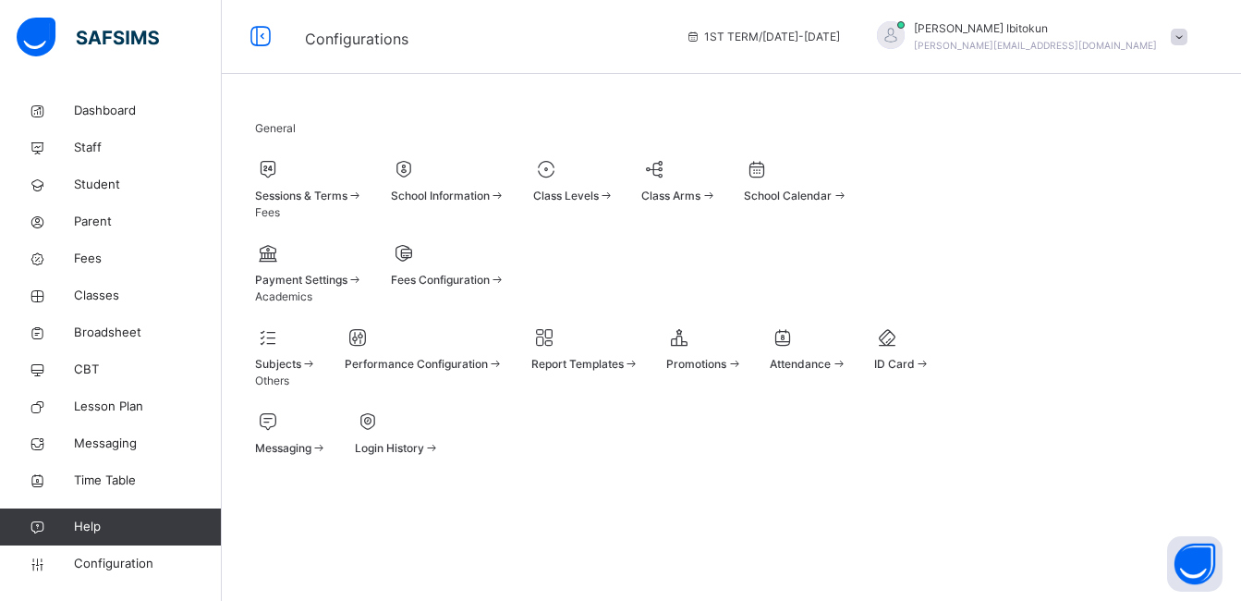
click at [301, 188] on span at bounding box center [309, 185] width 108 height 5
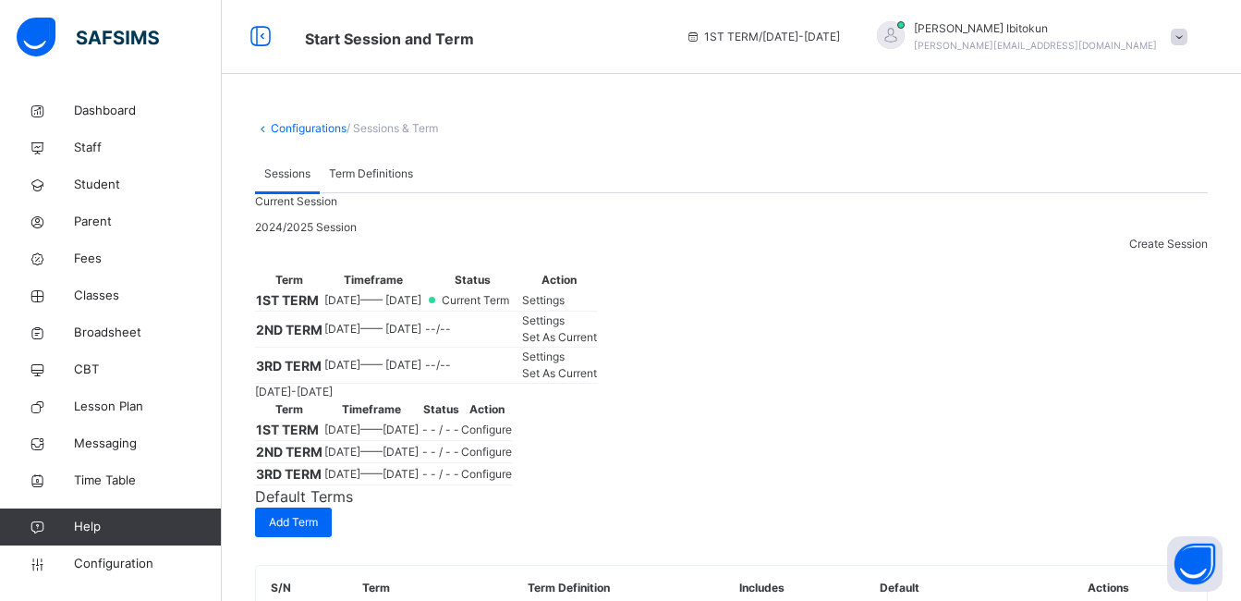
click at [597, 380] on span "Set As Current" at bounding box center [559, 373] width 75 height 14
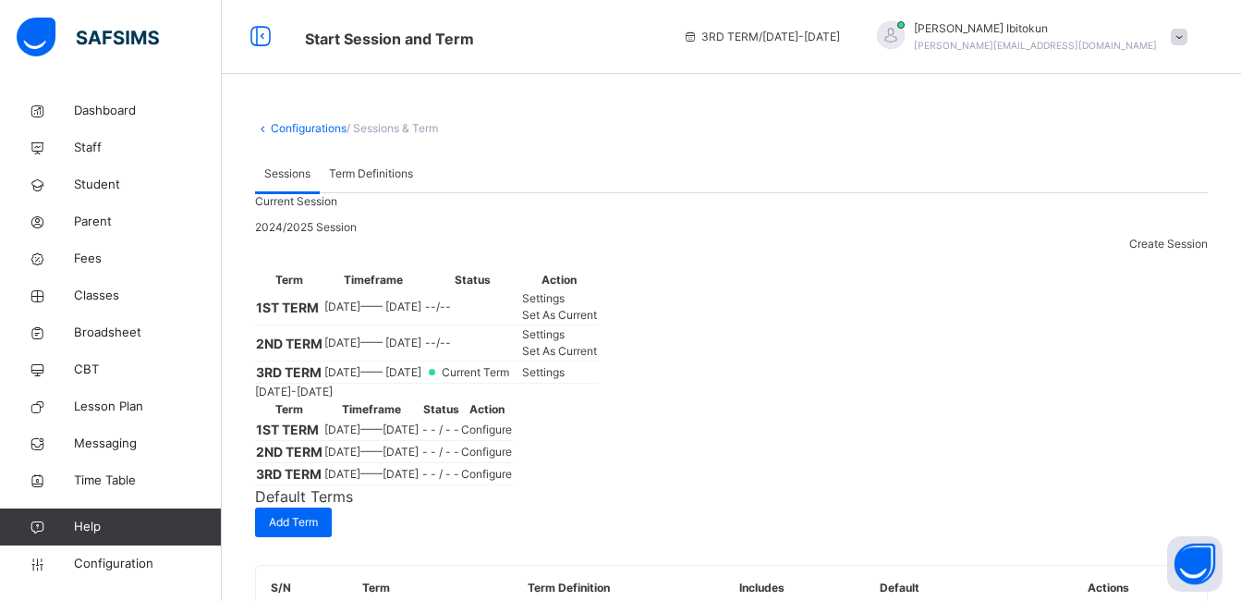
click at [1213, 52] on div "3RD TERM / 2024-2025 Olufemi Ibitokun olufemi.ibitokun@flexisaf.com" at bounding box center [957, 37] width 567 height 74
click at [1193, 47] on div "Olufemi Ibitokun olufemi.ibitokun@flexisaf.com" at bounding box center [1028, 36] width 338 height 33
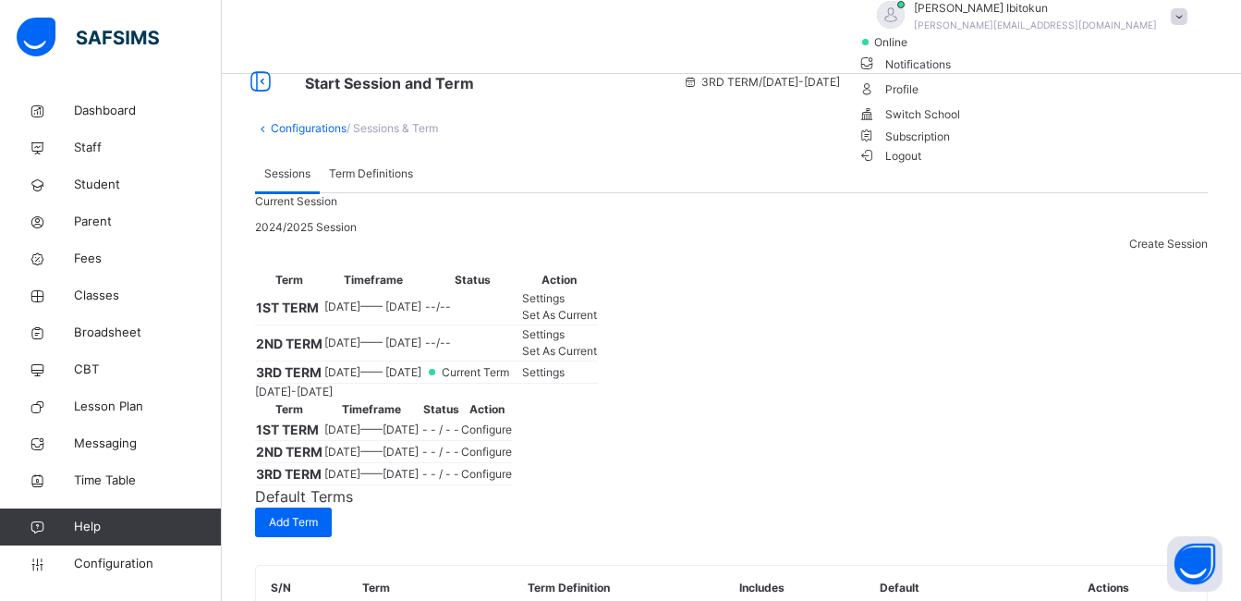
click at [922, 165] on span "Logout" at bounding box center [891, 155] width 64 height 19
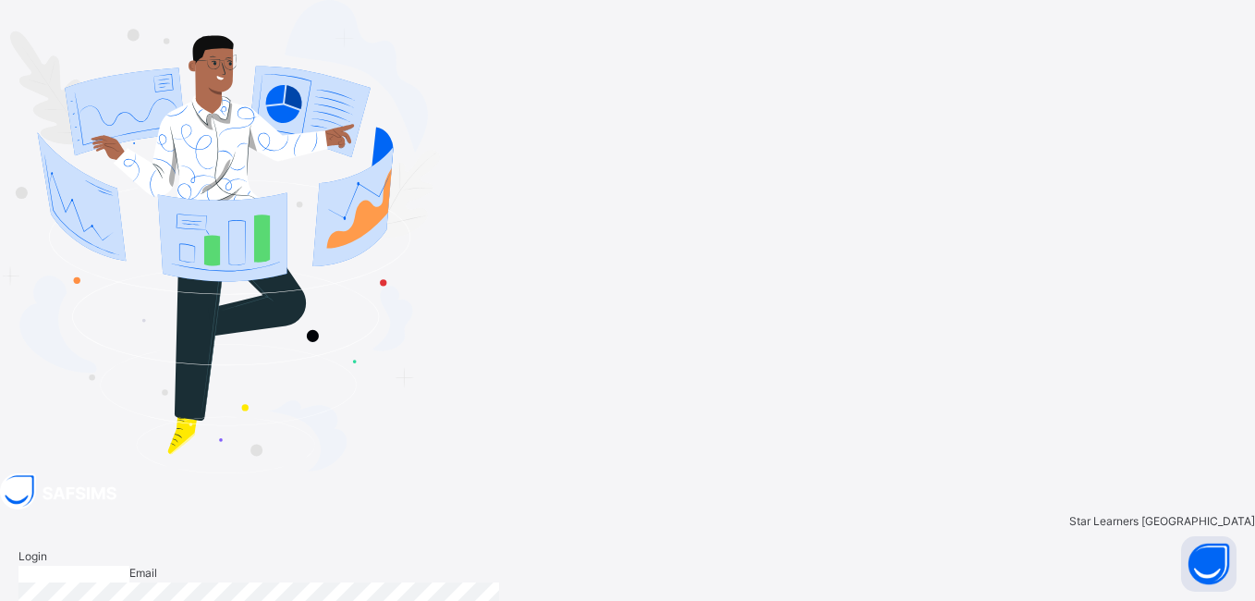
type input "**********"
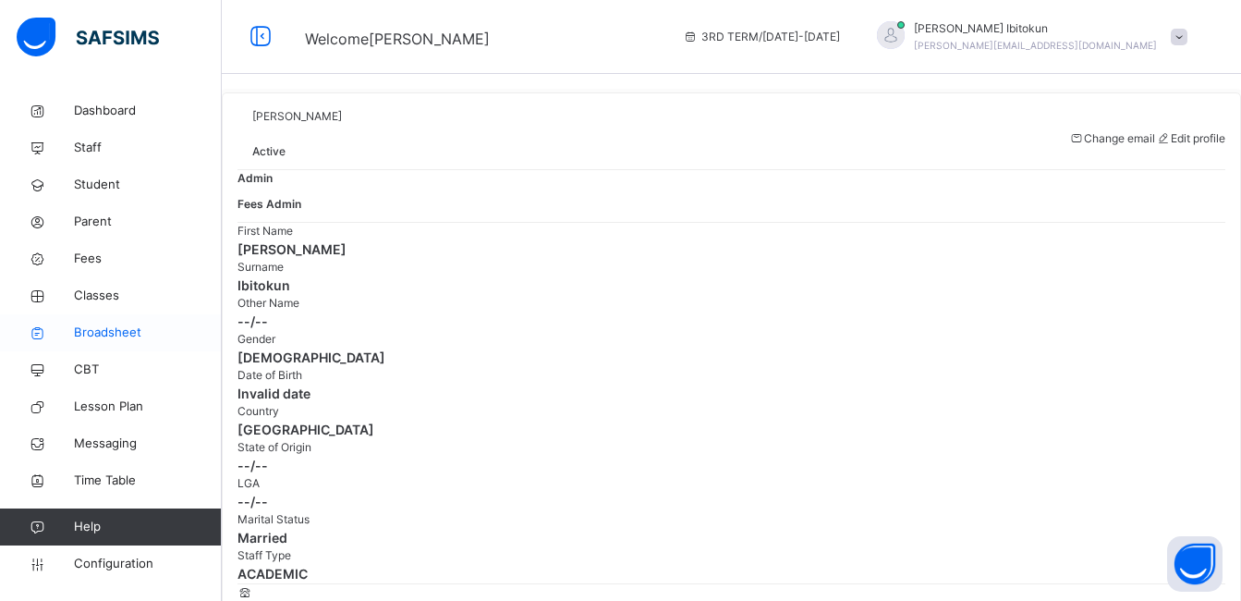
click at [114, 326] on span "Broadsheet" at bounding box center [148, 332] width 148 height 18
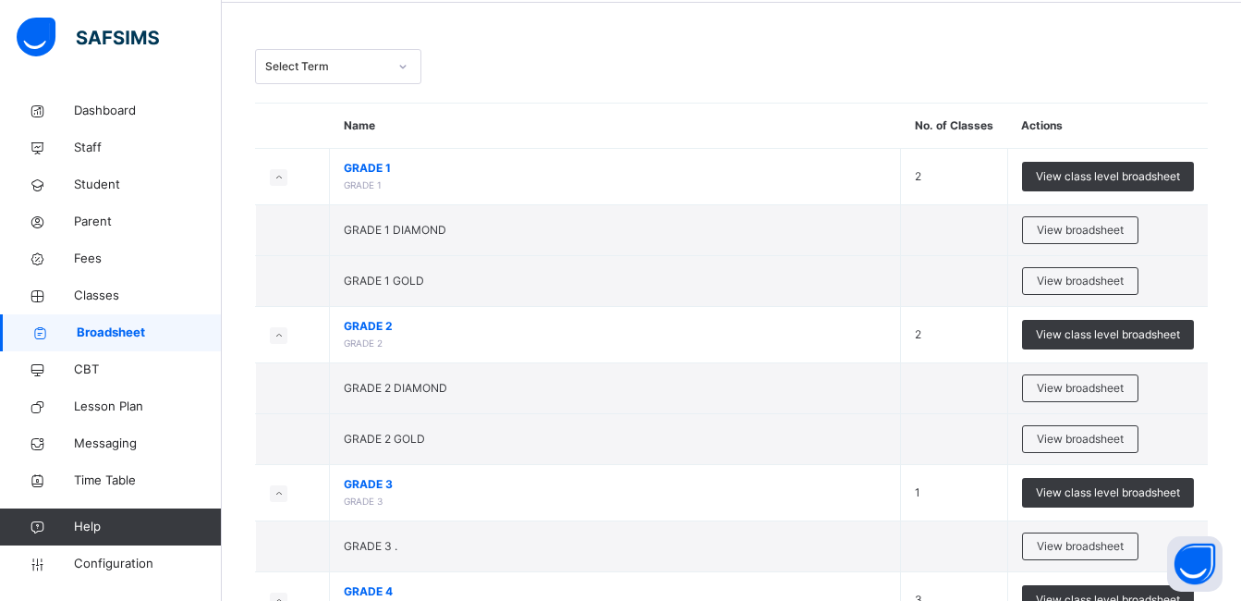
scroll to position [74, 0]
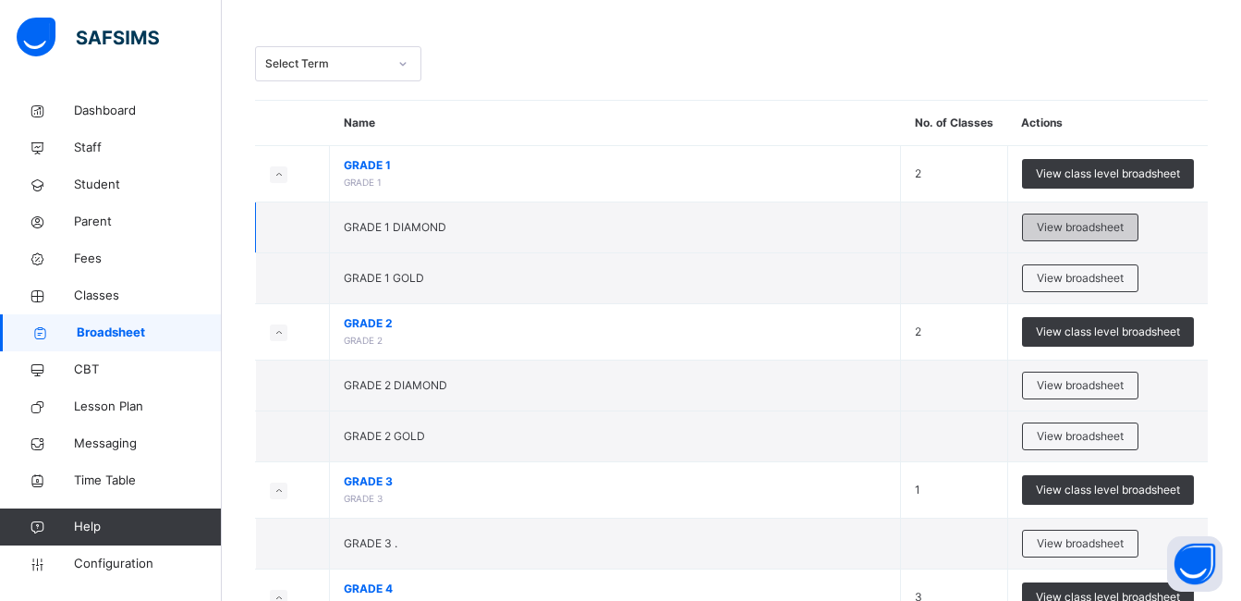
click at [1053, 226] on span "View broadsheet" at bounding box center [1080, 227] width 87 height 17
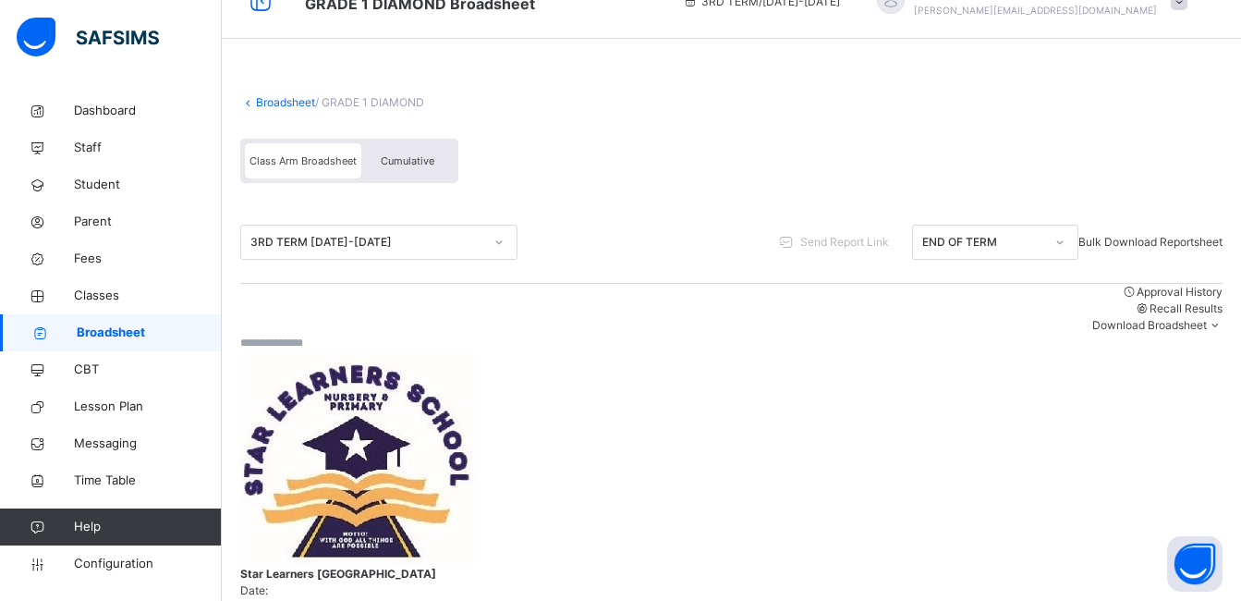
scroll to position [37, 0]
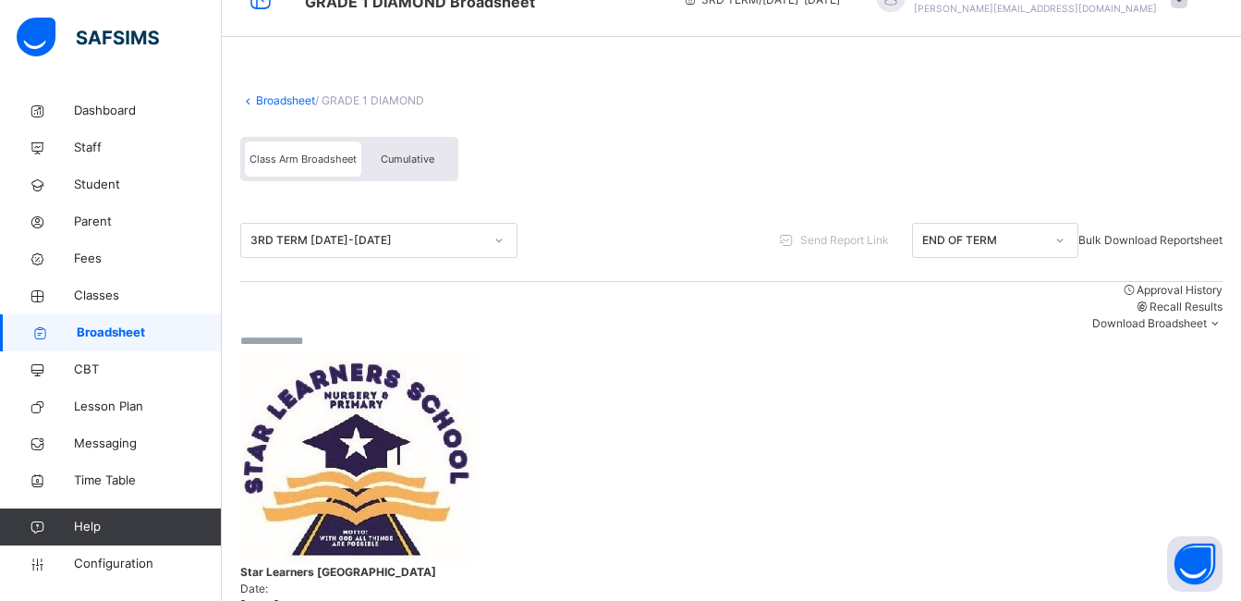
click at [408, 161] on span "Cumulative" at bounding box center [408, 158] width 54 height 13
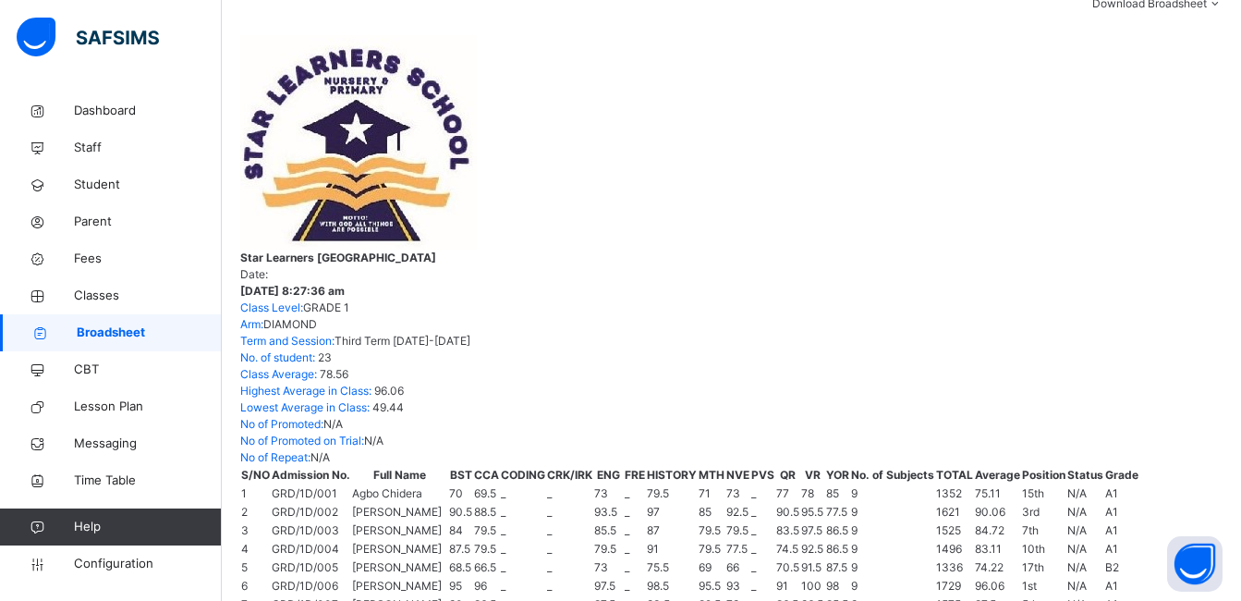
scroll to position [360, 0]
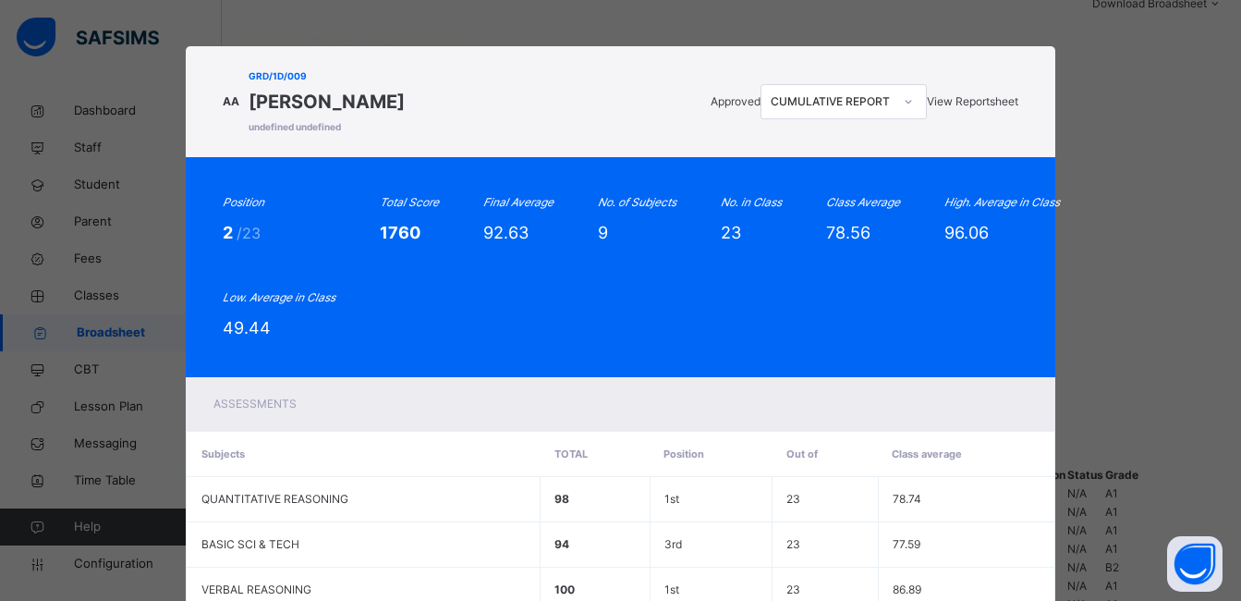
click at [958, 95] on span "View Reportsheet" at bounding box center [972, 101] width 91 height 14
click at [786, 267] on div "Position 2 /23 Total Score 1760 Final Average 92.63 No. of Subjects 9 No. in Cl…" at bounding box center [620, 267] width 795 height 146
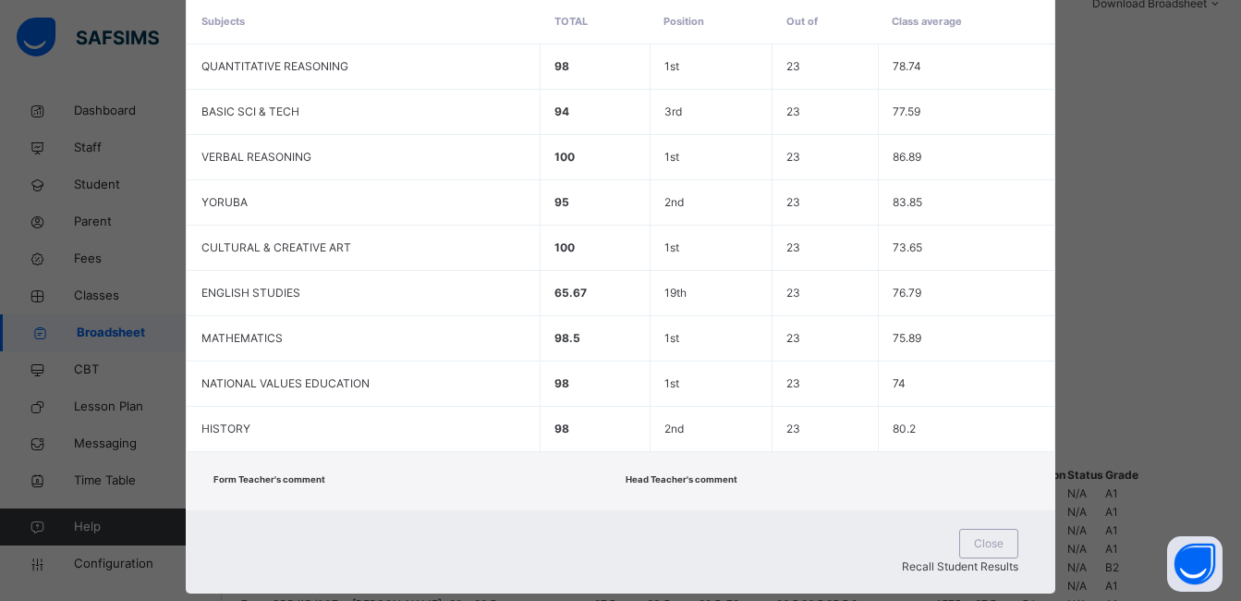
scroll to position [455, 0]
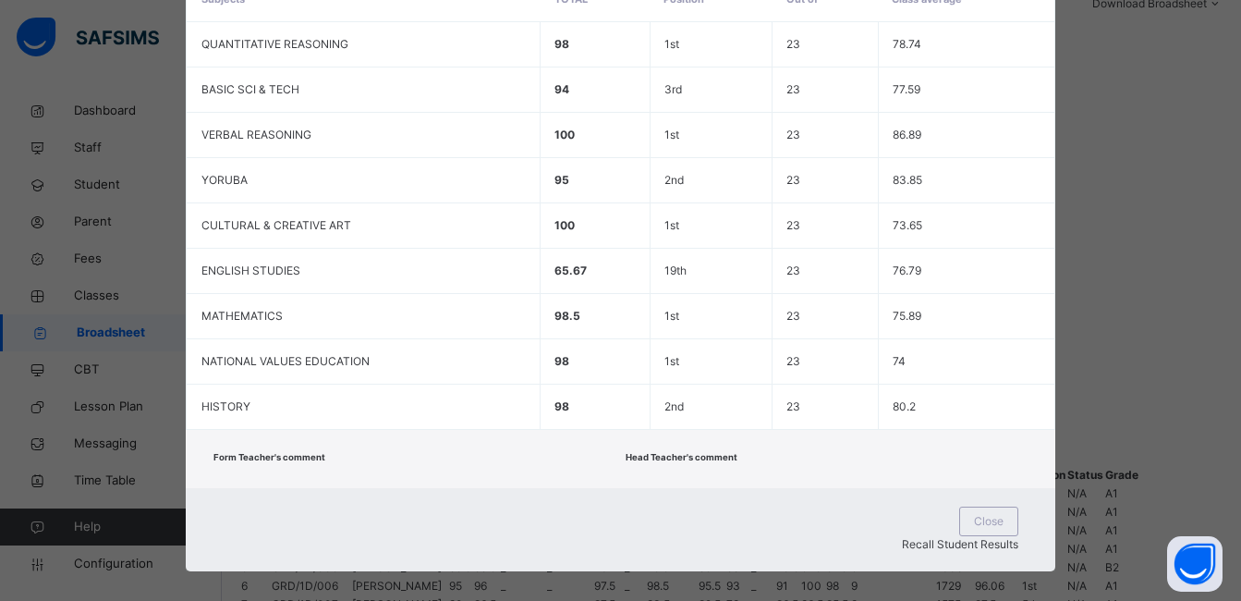
click at [931, 537] on span "Recall Student Results" at bounding box center [960, 544] width 116 height 14
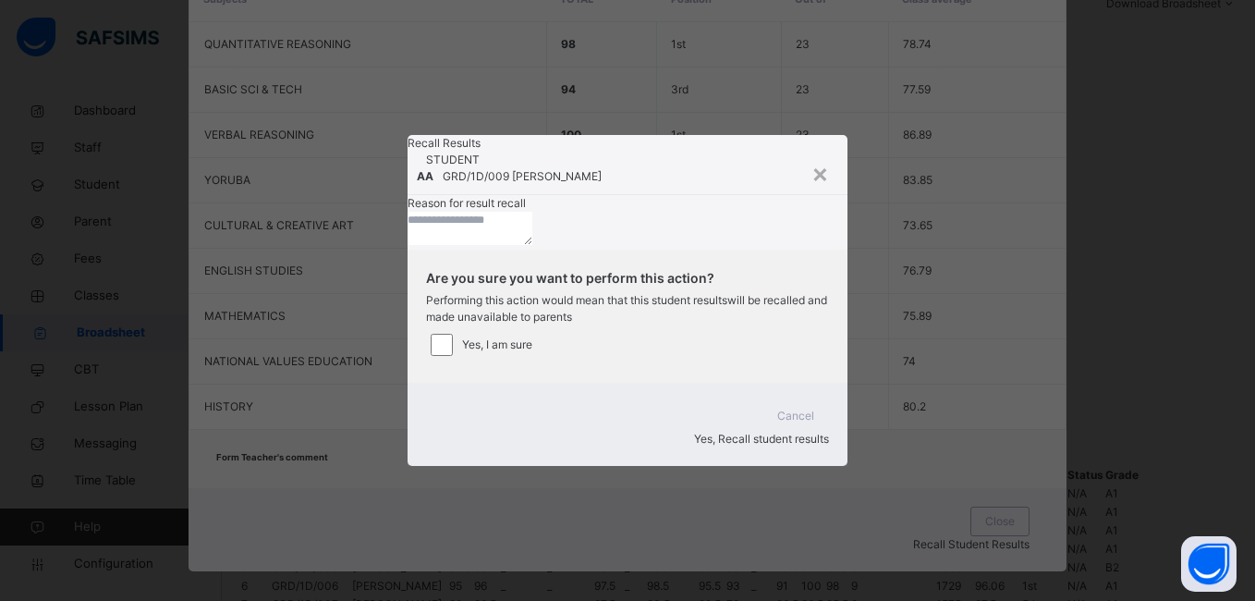
click at [459, 245] on textarea at bounding box center [470, 228] width 125 height 33
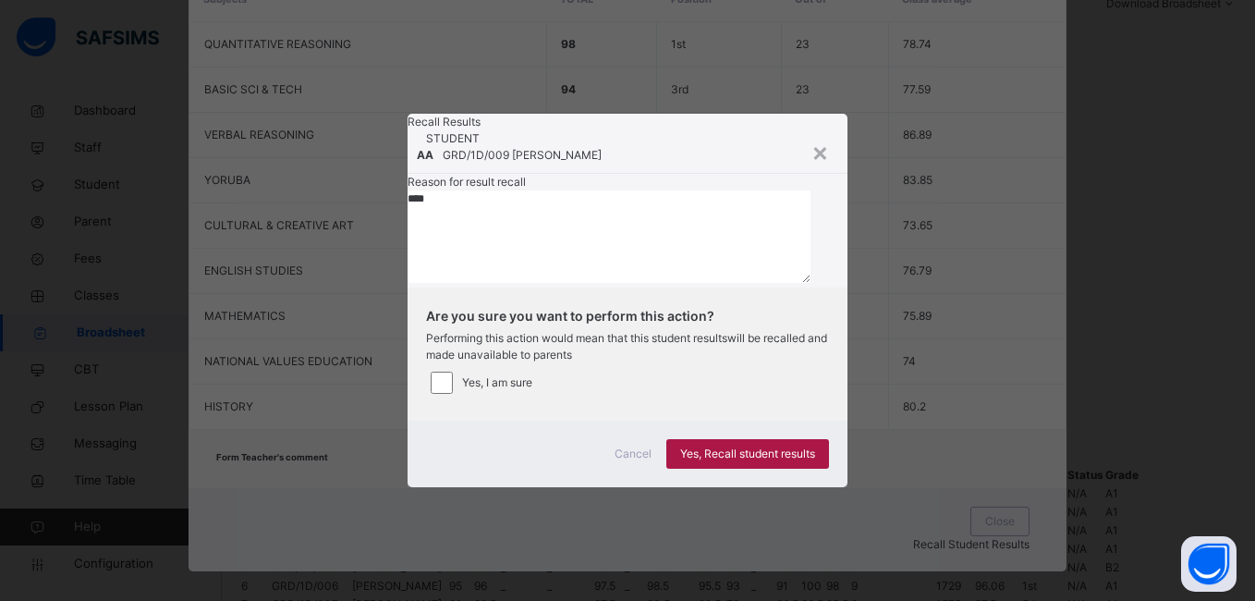
type textarea "****"
click at [707, 462] on span "Yes, Recall student results" at bounding box center [747, 453] width 135 height 17
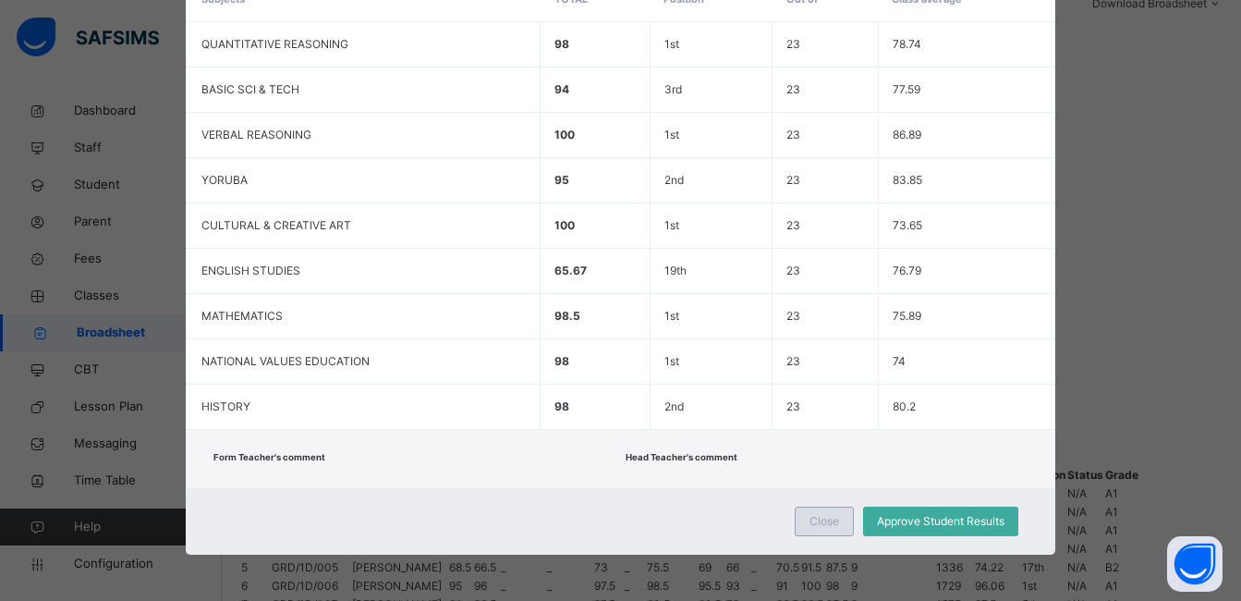
click at [817, 525] on span "Close" at bounding box center [825, 521] width 30 height 17
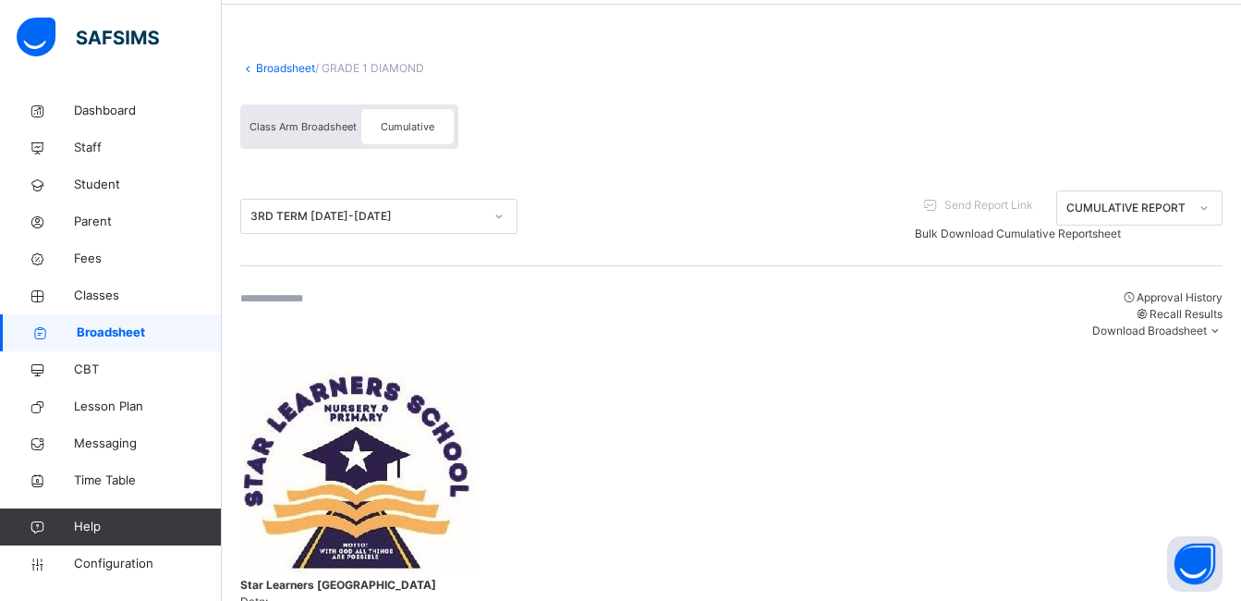
scroll to position [0, 0]
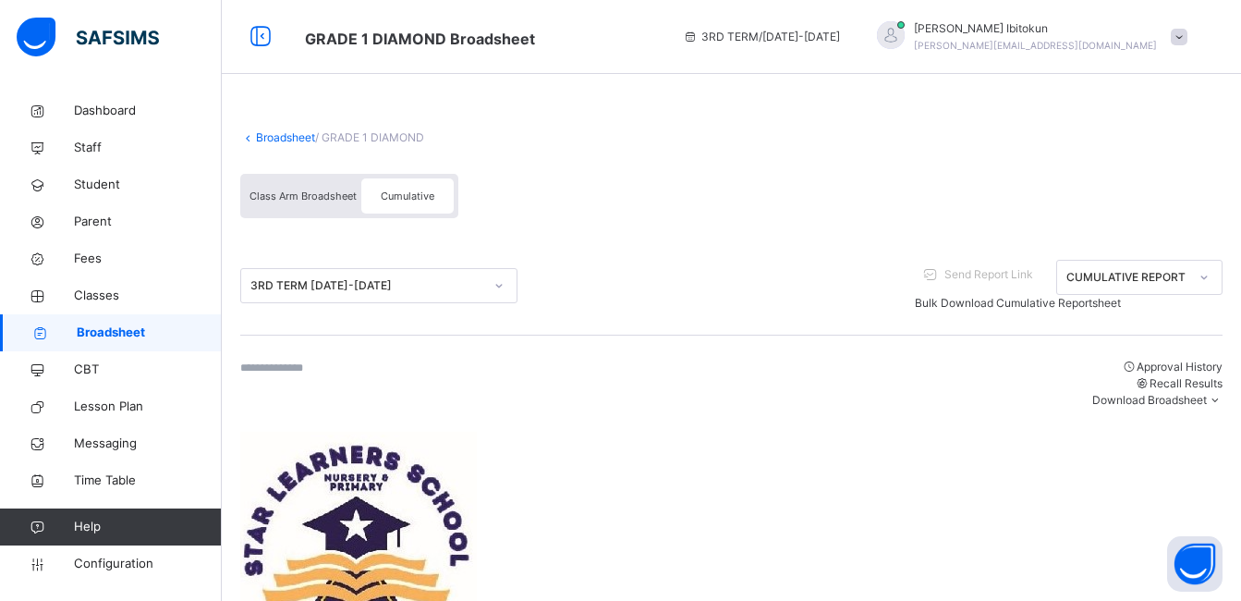
click at [1188, 41] on span at bounding box center [1179, 37] width 17 height 17
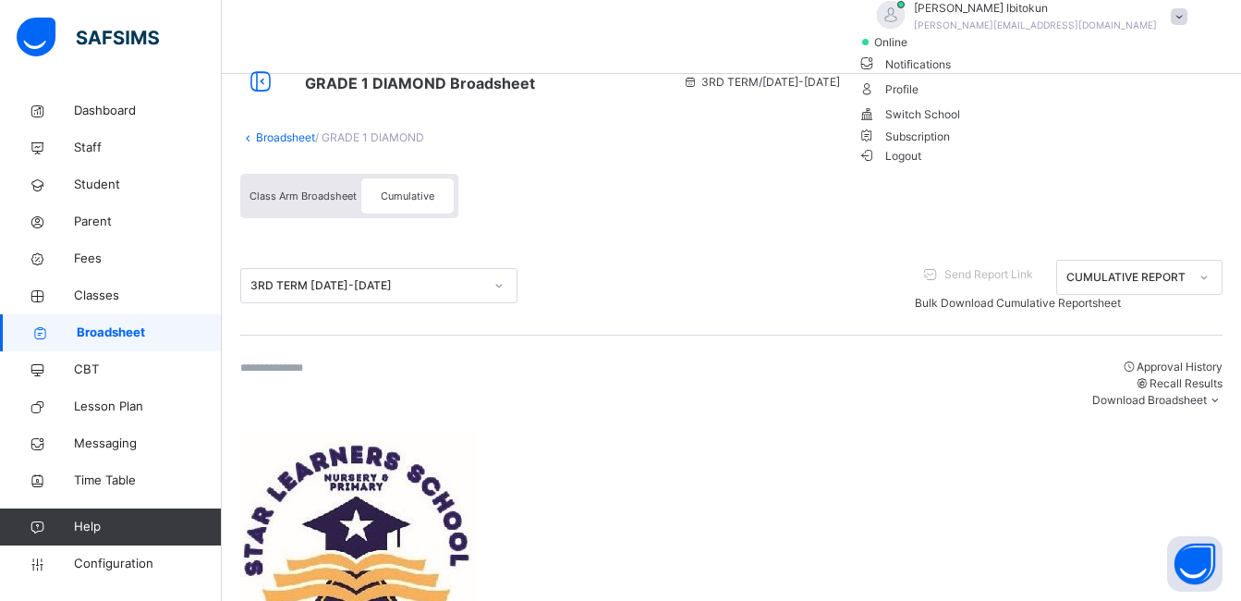
click at [922, 165] on span "Logout" at bounding box center [891, 155] width 64 height 19
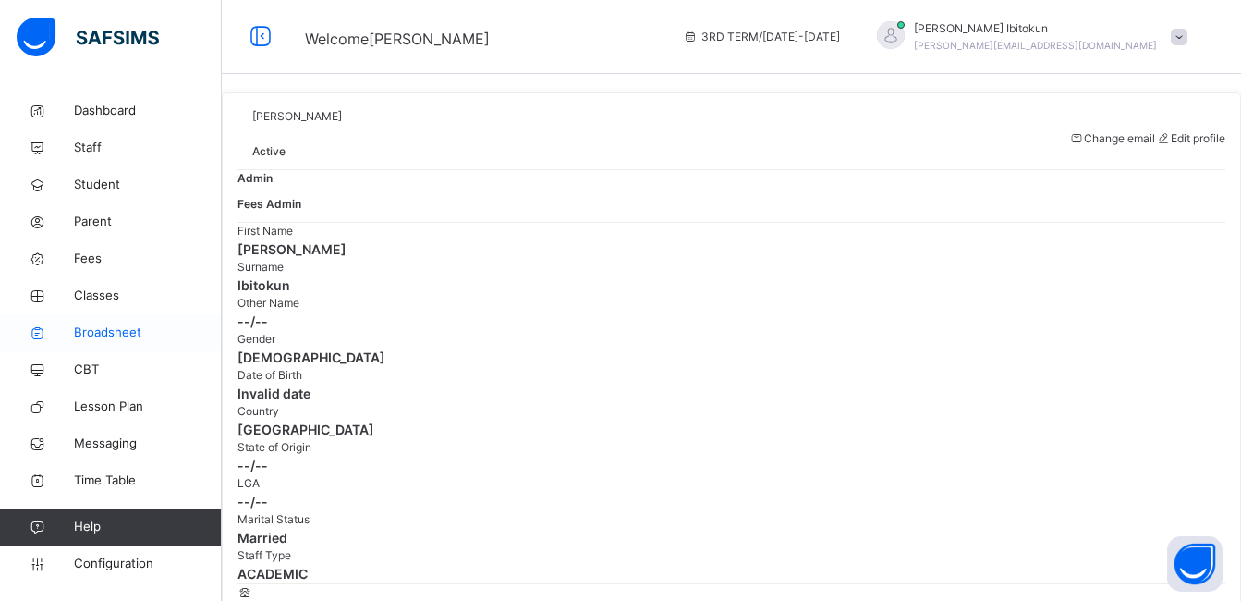
click at [104, 329] on span "Broadsheet" at bounding box center [148, 332] width 148 height 18
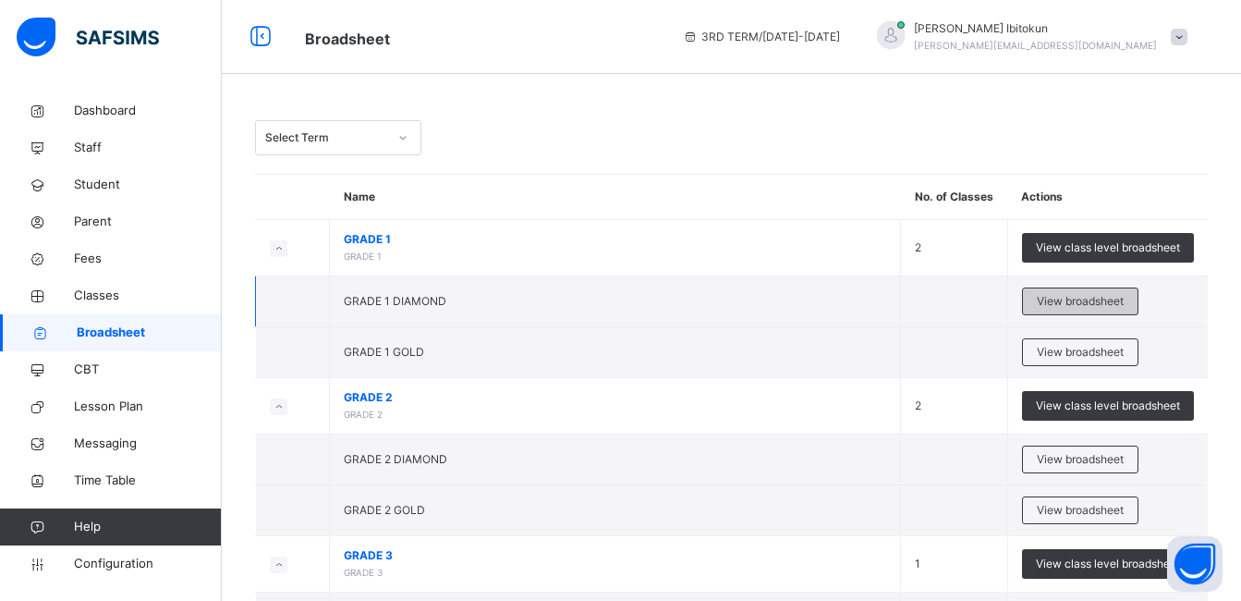
click at [1063, 304] on span "View broadsheet" at bounding box center [1080, 301] width 87 height 17
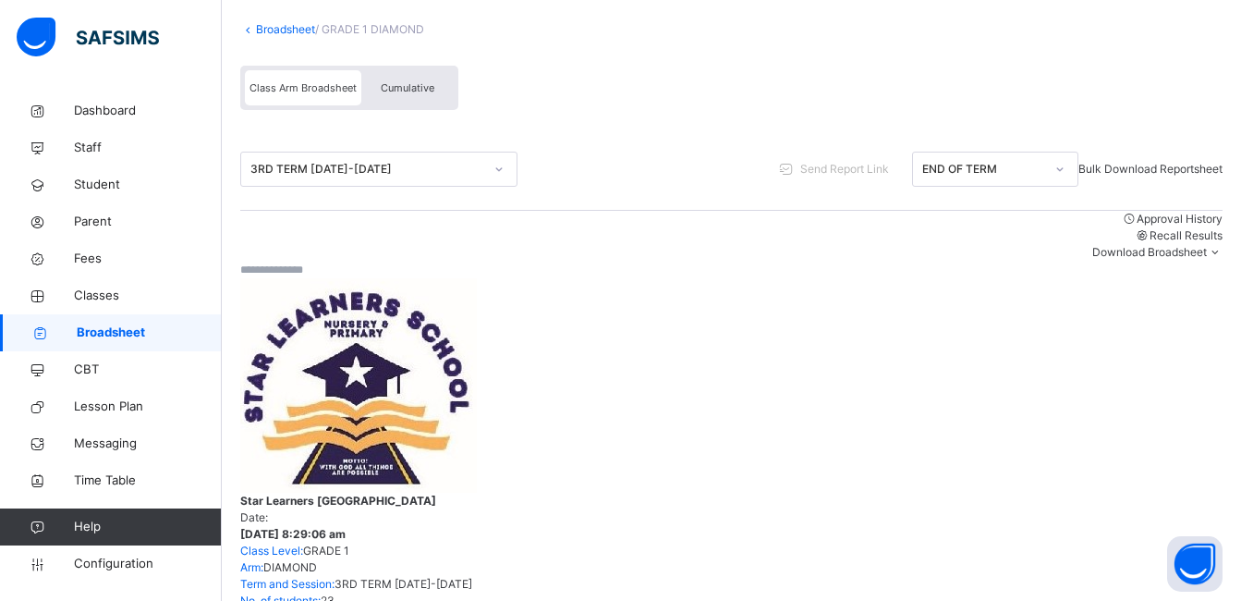
scroll to position [111, 0]
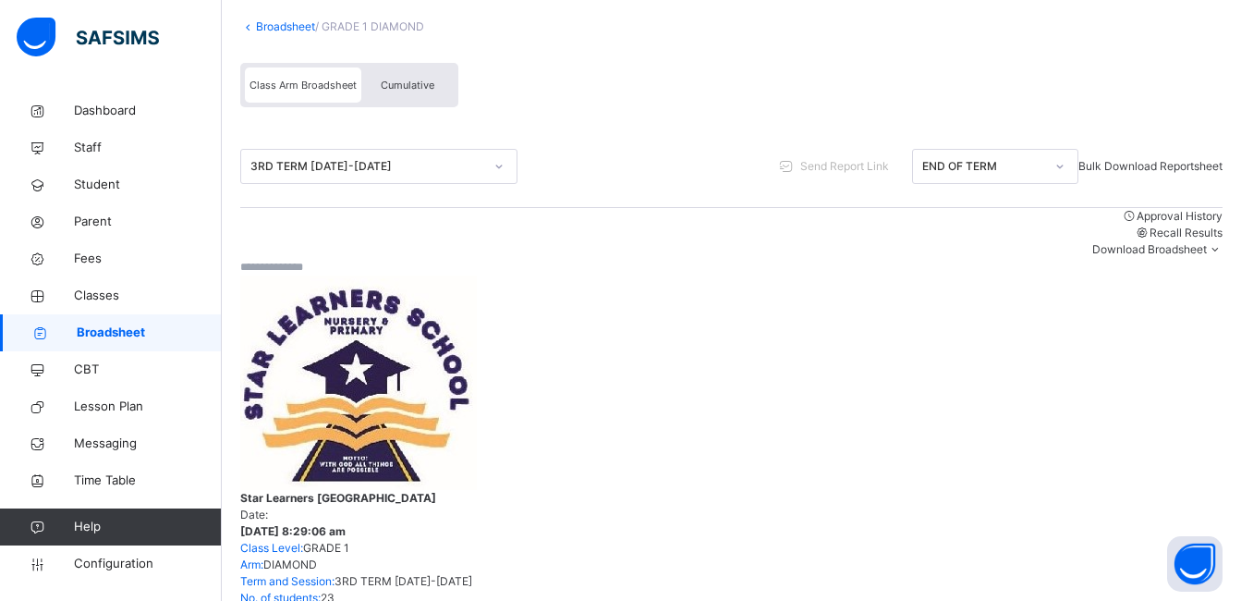
click at [396, 86] on span "Cumulative" at bounding box center [408, 85] width 54 height 13
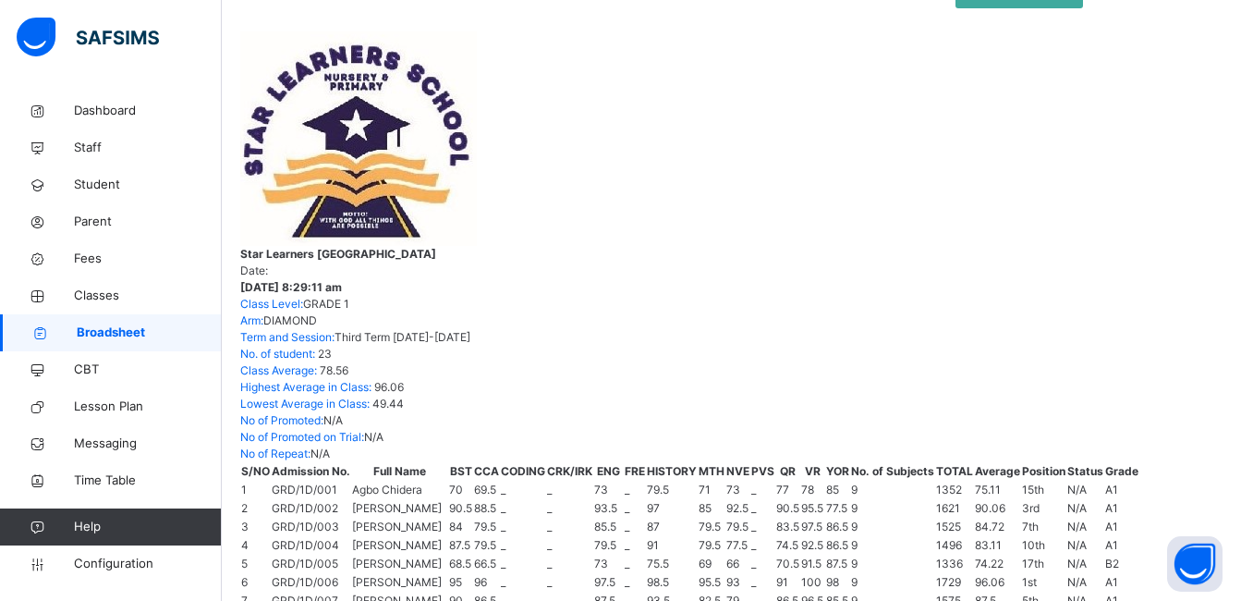
scroll to position [296, 0]
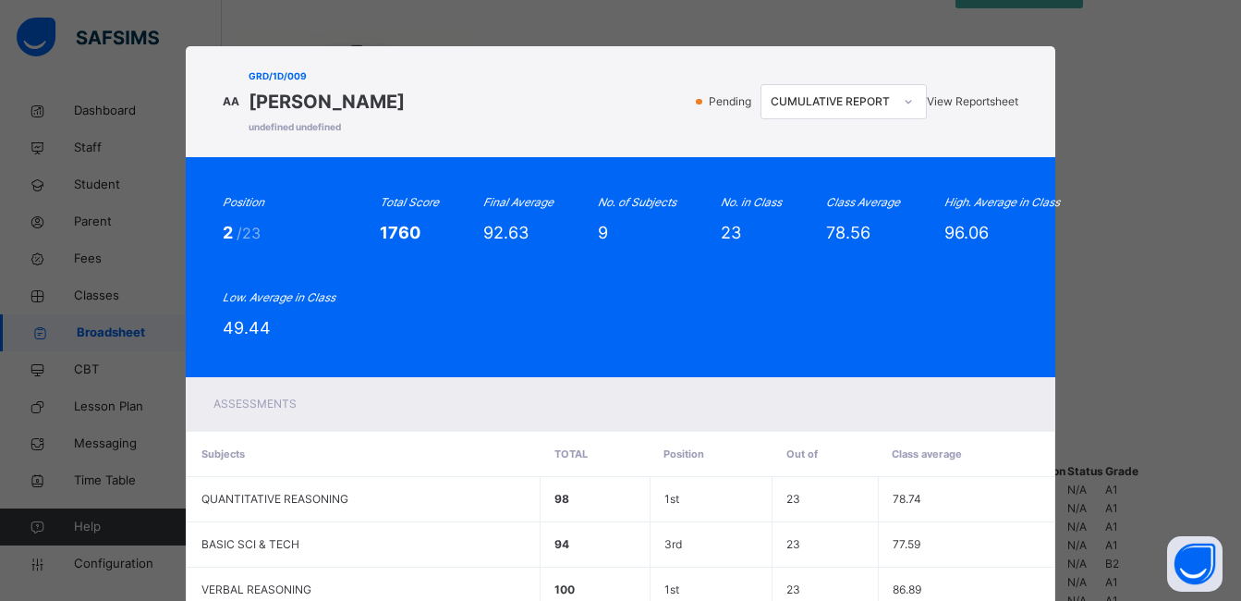
click at [949, 110] on div "View Reportsheet" at bounding box center [972, 101] width 91 height 17
click at [827, 317] on div "Position 2 /23 Total Score 1760 Final Average 92.63 No. of Subjects 9 No. in Cl…" at bounding box center [620, 267] width 795 height 146
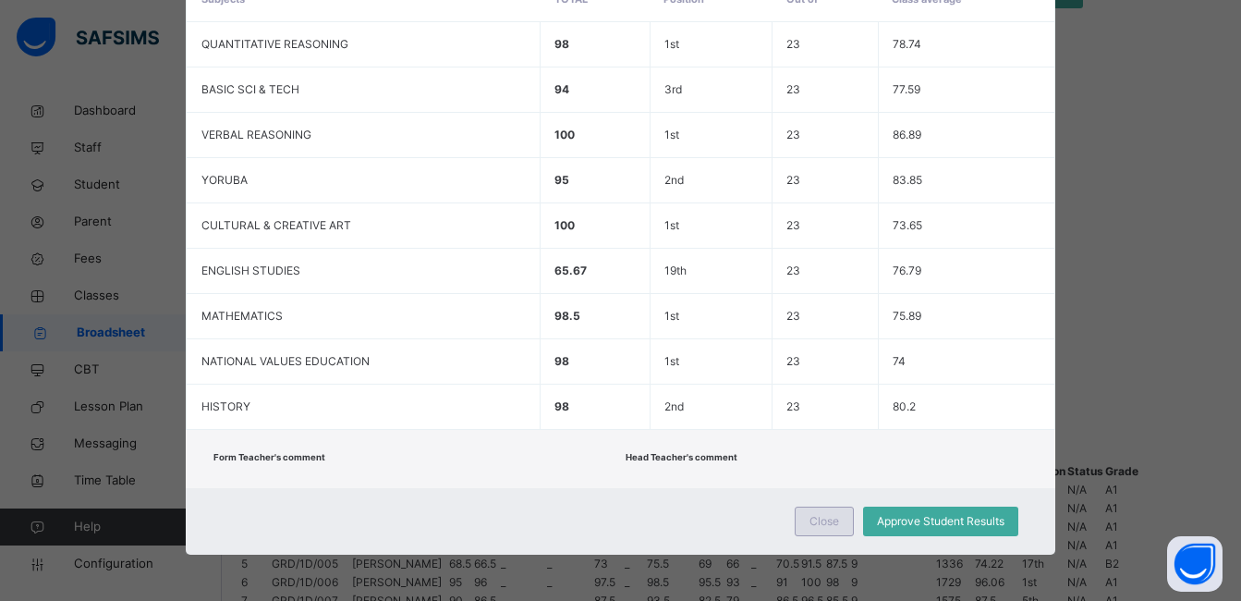
click at [826, 522] on span "Close" at bounding box center [825, 521] width 30 height 17
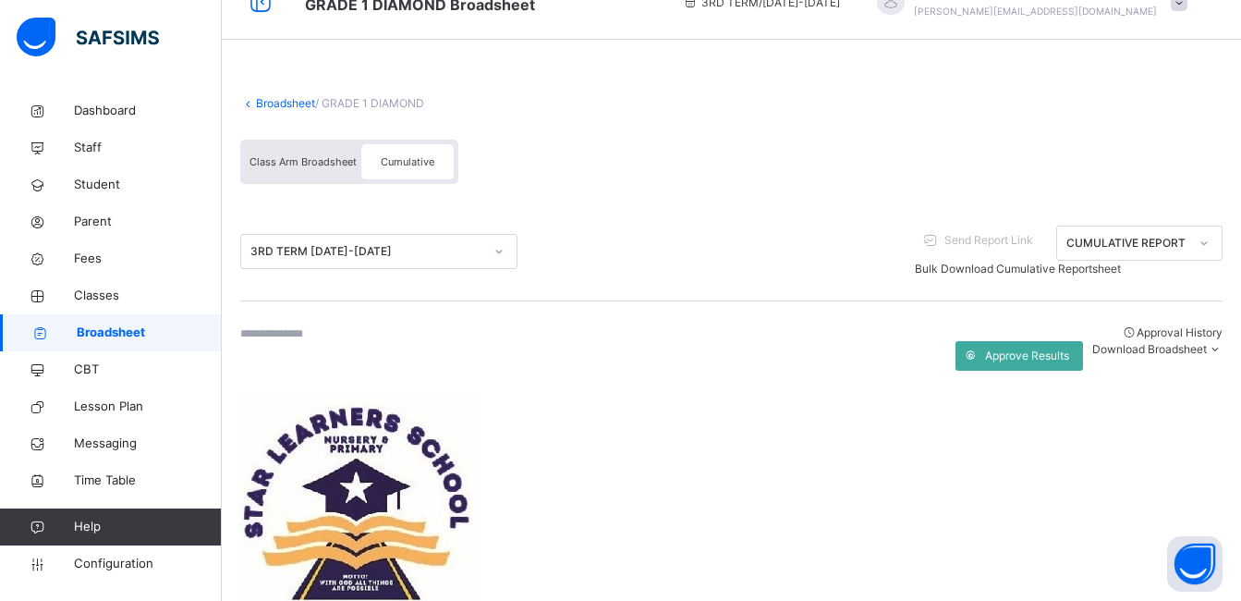
scroll to position [0, 0]
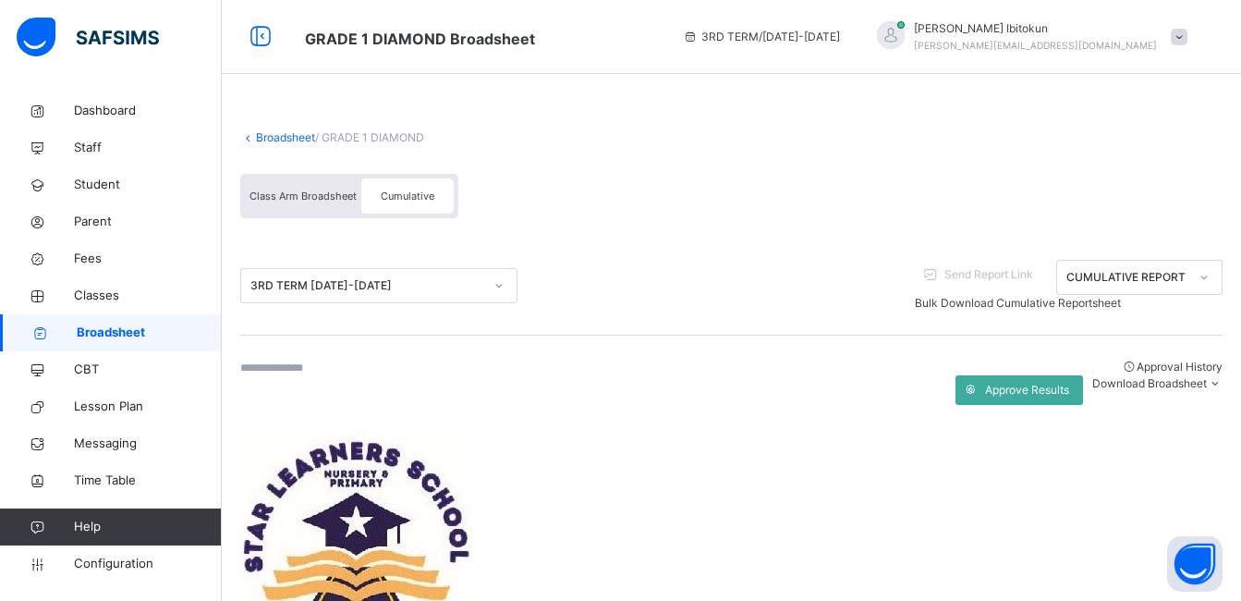
click at [915, 265] on span at bounding box center [930, 275] width 30 height 30
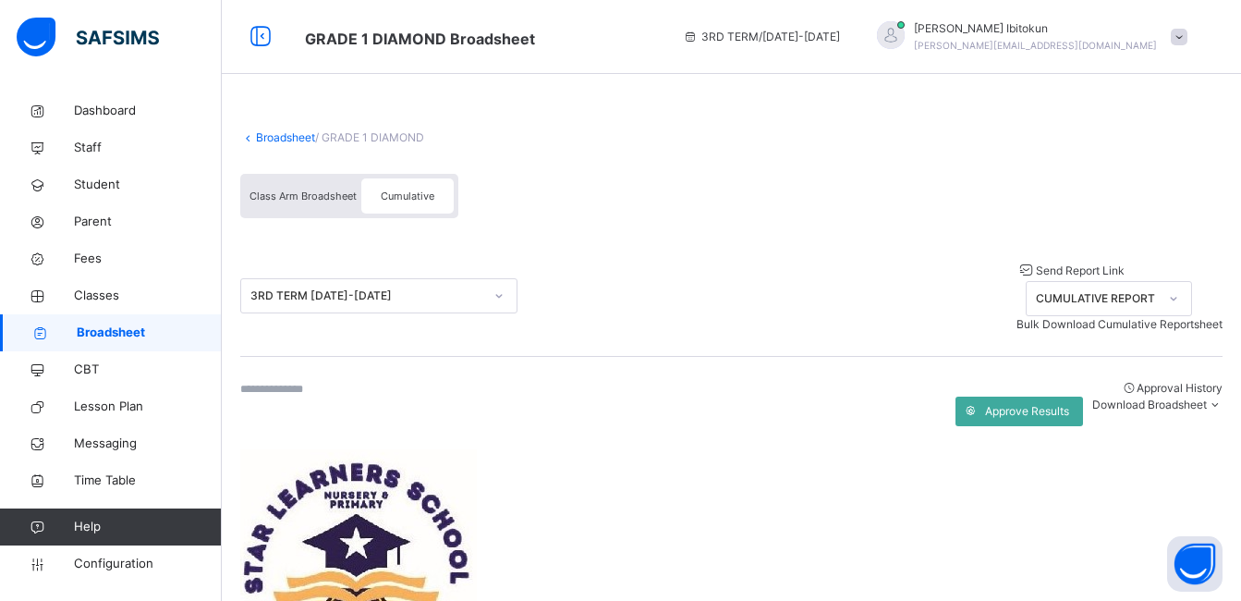
scroll to position [74, 0]
click at [713, 357] on div "Approval History Approve Results Download Broadsheet PDF Excel sheet" at bounding box center [731, 403] width 982 height 92
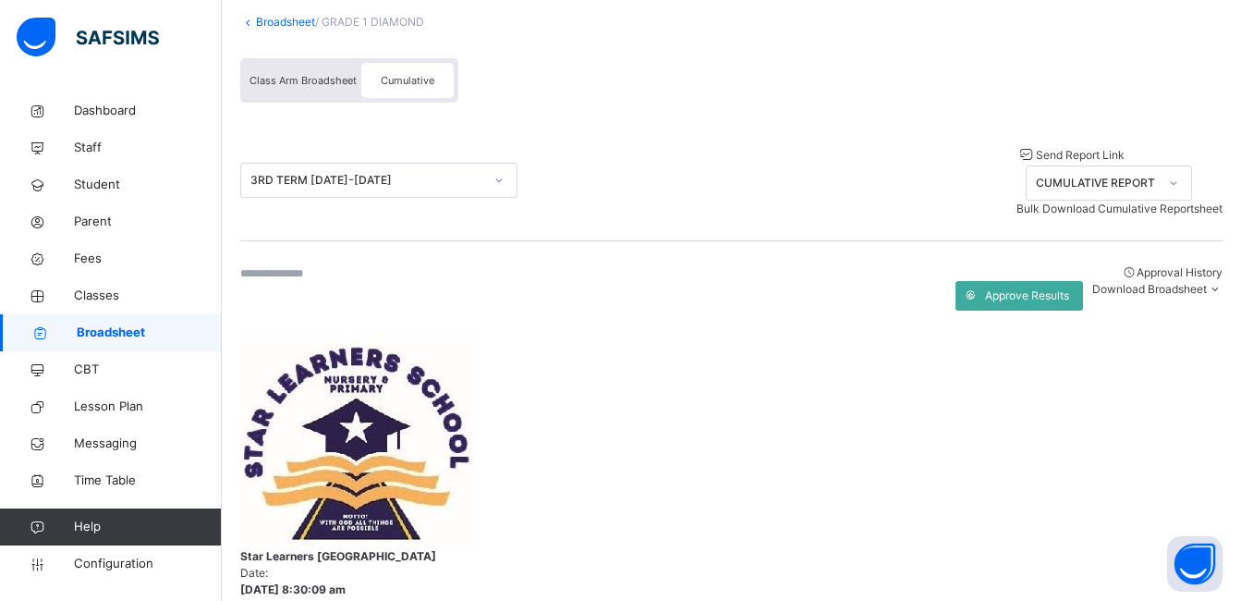
scroll to position [113, 0]
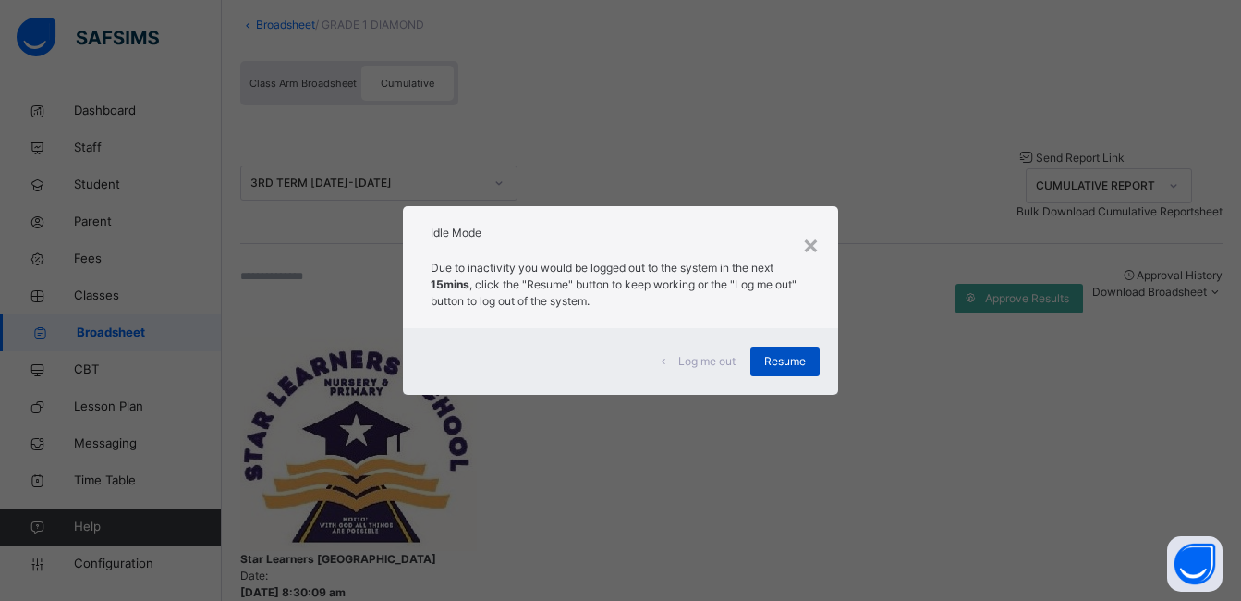
click at [772, 357] on span "Resume" at bounding box center [785, 361] width 42 height 17
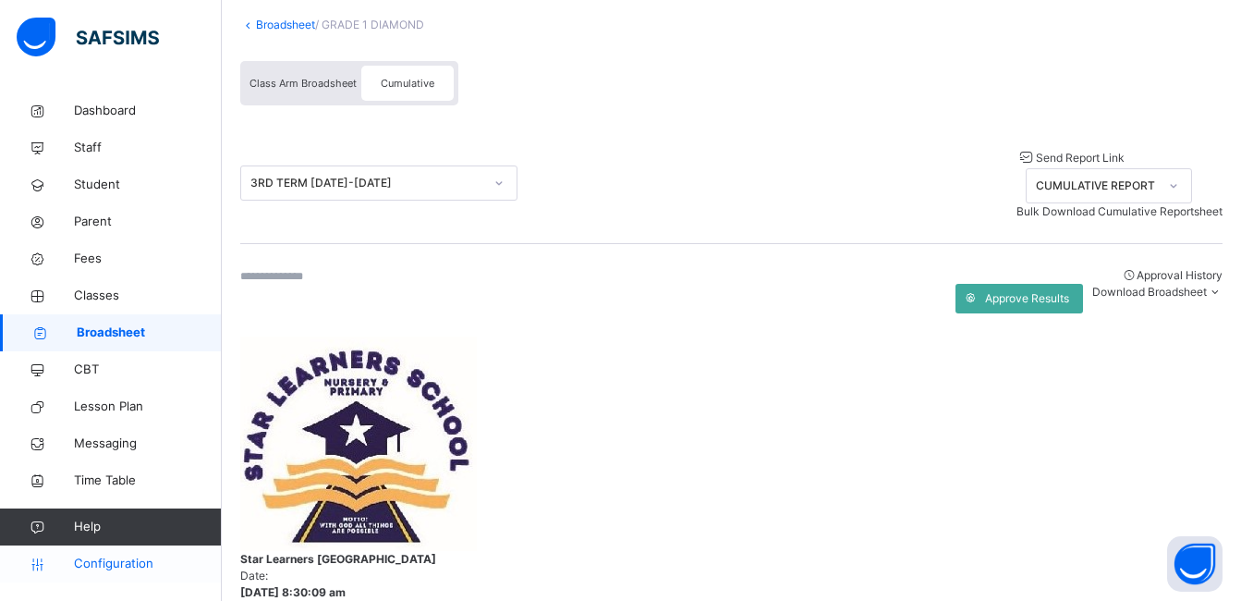
click at [106, 563] on span "Configuration" at bounding box center [147, 563] width 147 height 18
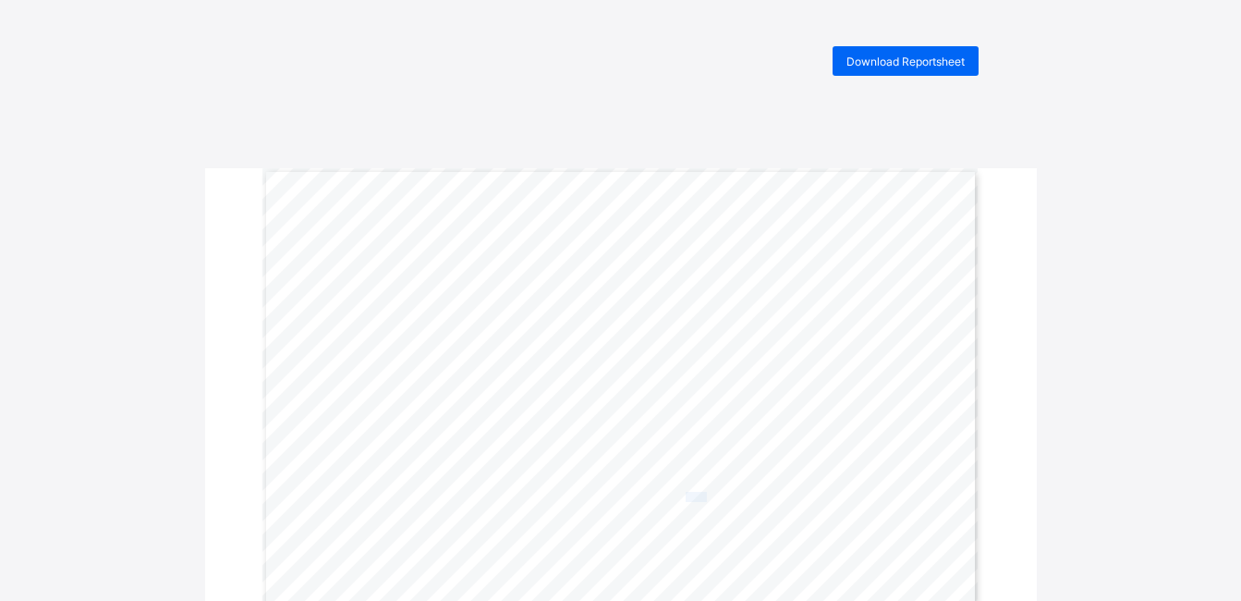
drag, startPoint x: 713, startPoint y: 500, endPoint x: 693, endPoint y: 500, distance: 19.4
click at [693, 500] on span "65.7" at bounding box center [696, 497] width 21 height 9
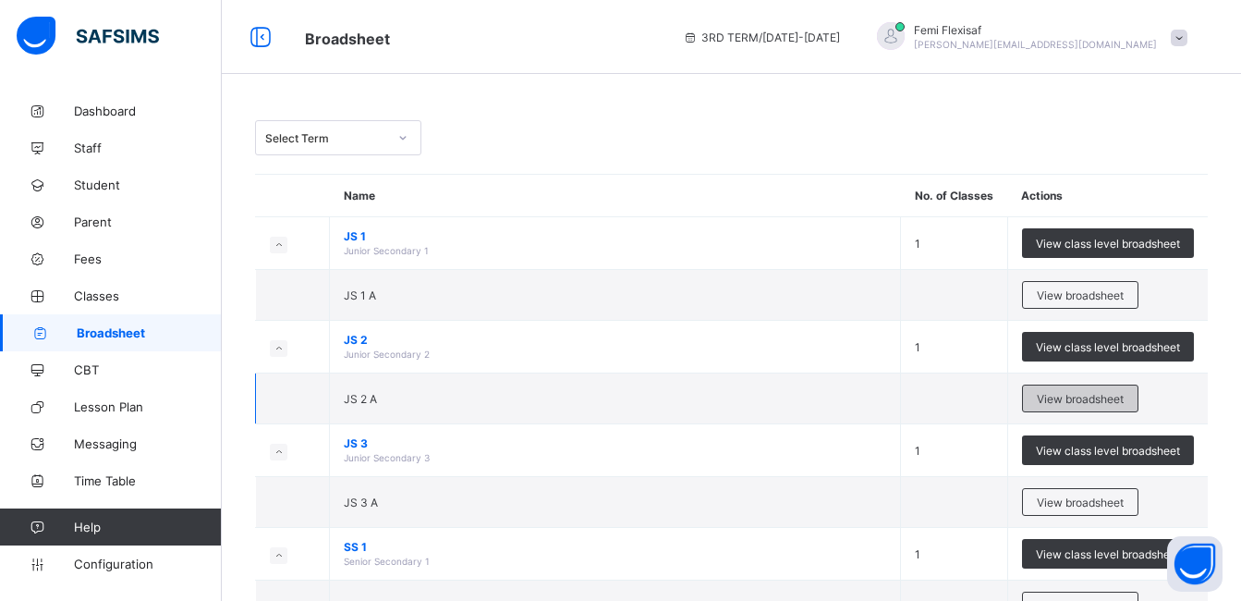
click at [1090, 403] on span "View broadsheet" at bounding box center [1080, 399] width 87 height 14
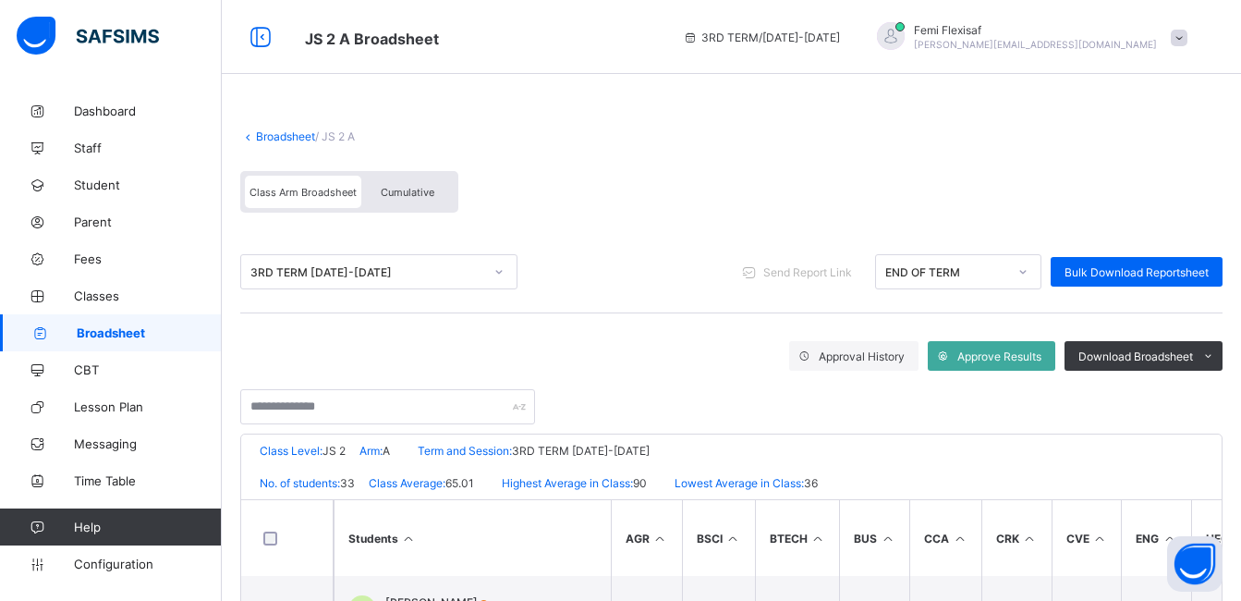
click at [607, 271] on div "3RD TERM 2024-2025 Send Report Link END OF TERM Bulk Download Reportsheet" at bounding box center [731, 271] width 982 height 35
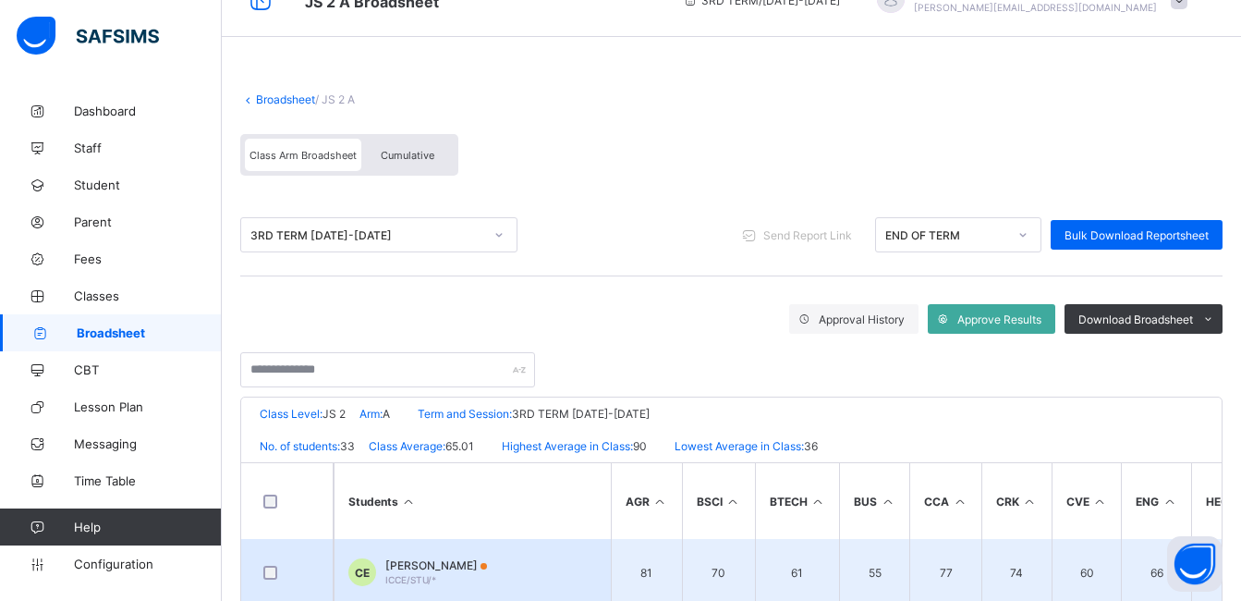
scroll to position [111, 0]
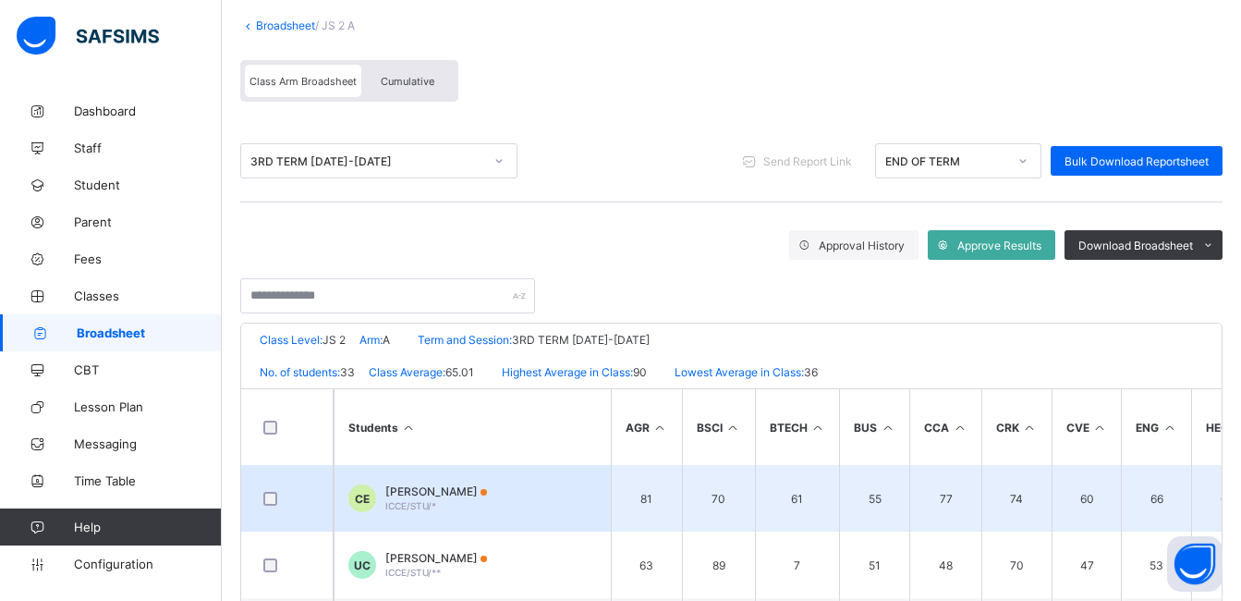
click at [475, 492] on span "Chinedu Chimaobi Ebinum" at bounding box center [436, 491] width 102 height 14
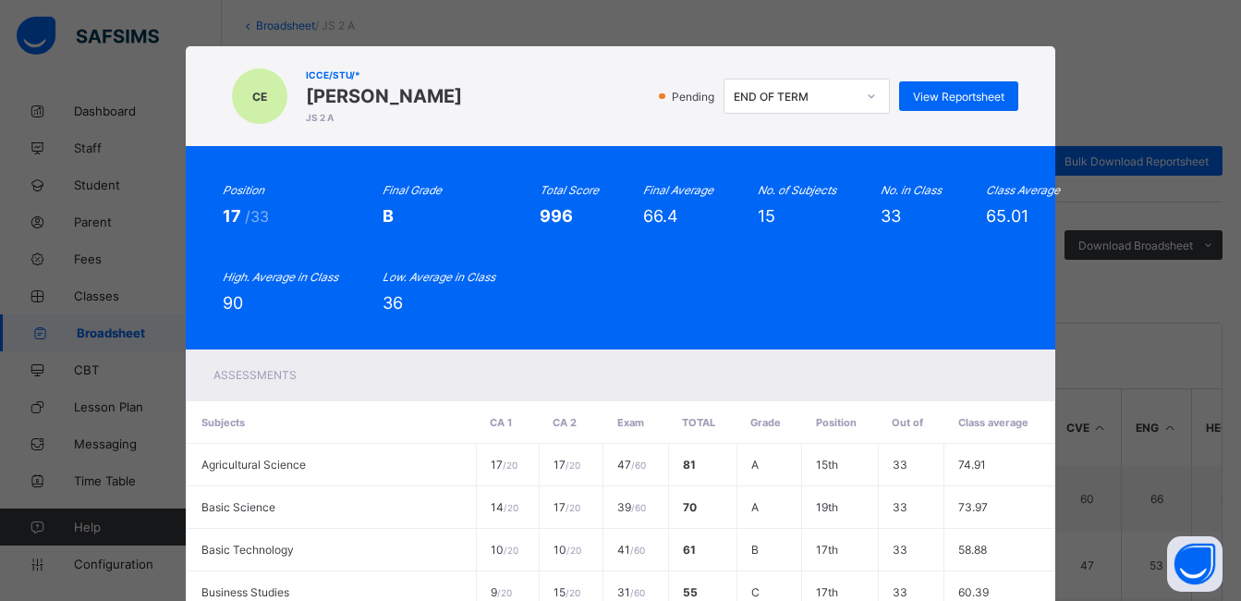
click at [608, 319] on div "Position 17 /33 Final Grade B Total Score 996 Final Average 66.4 No. of Subject…" at bounding box center [620, 247] width 869 height 203
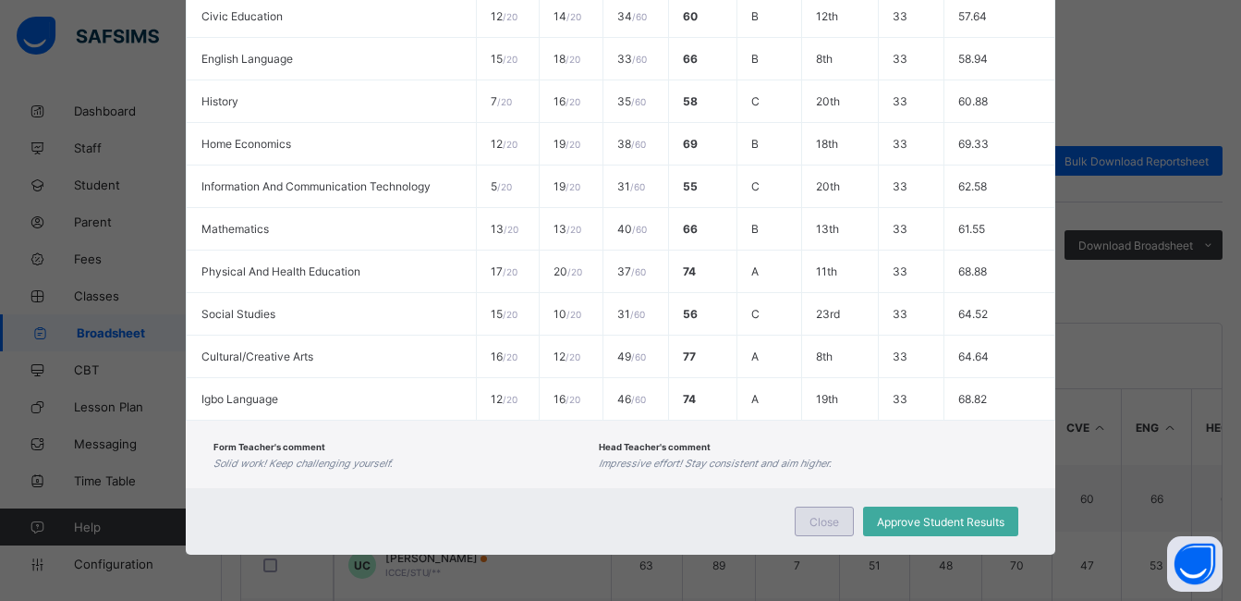
click at [829, 522] on span "Close" at bounding box center [825, 522] width 30 height 14
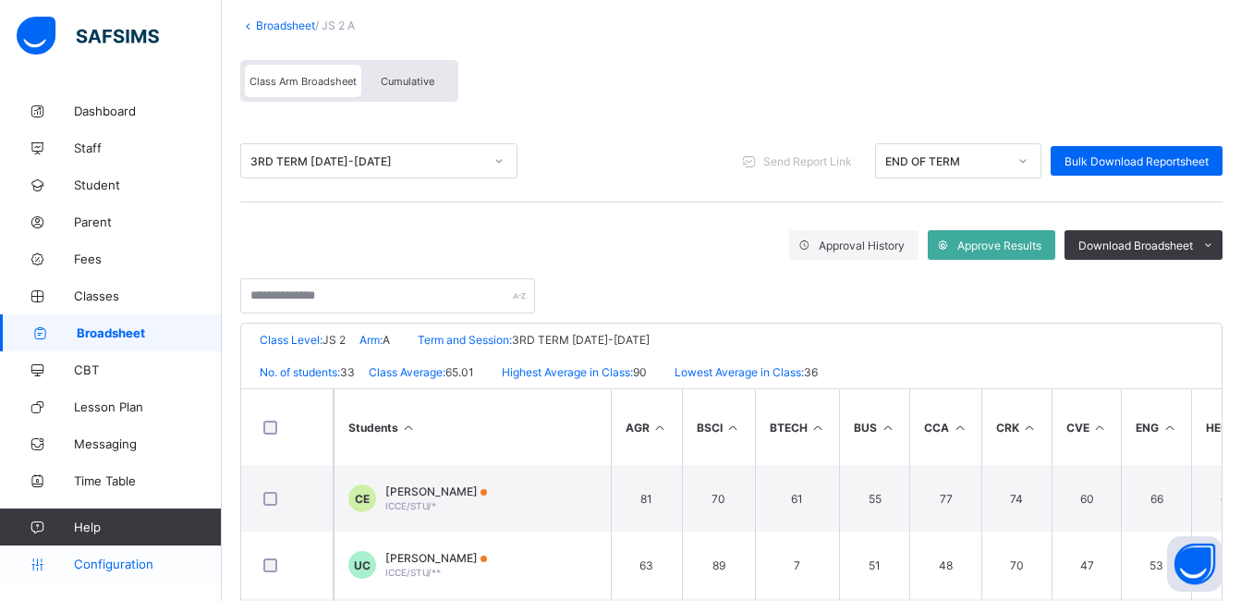
click at [127, 566] on span "Configuration" at bounding box center [147, 563] width 147 height 15
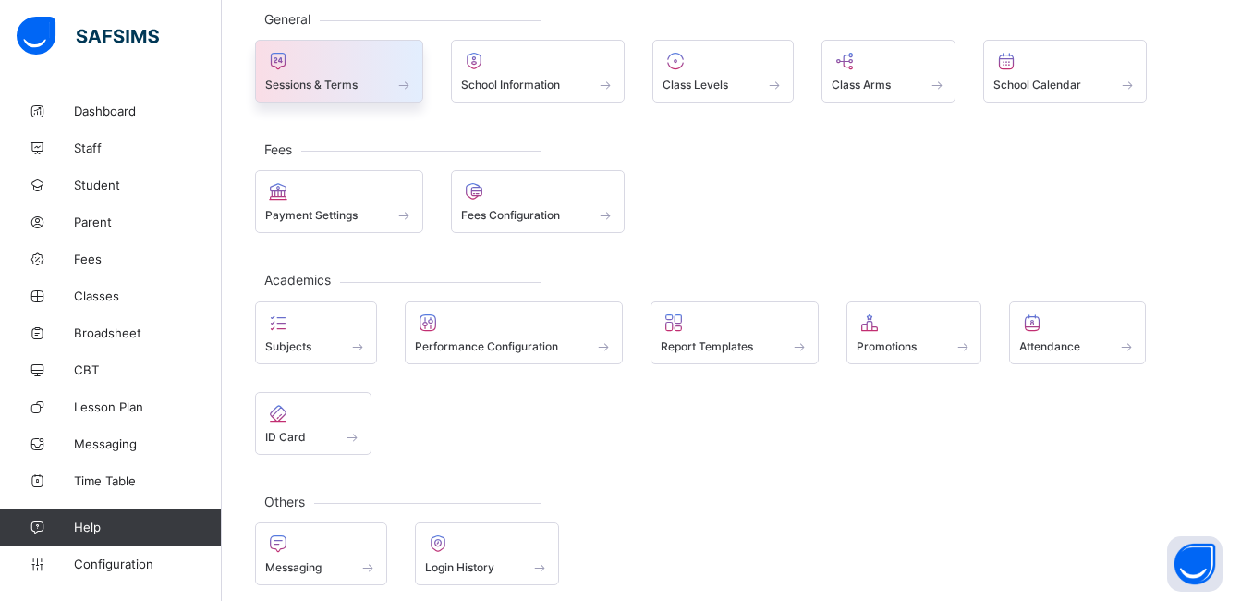
click at [303, 58] on div at bounding box center [339, 61] width 148 height 22
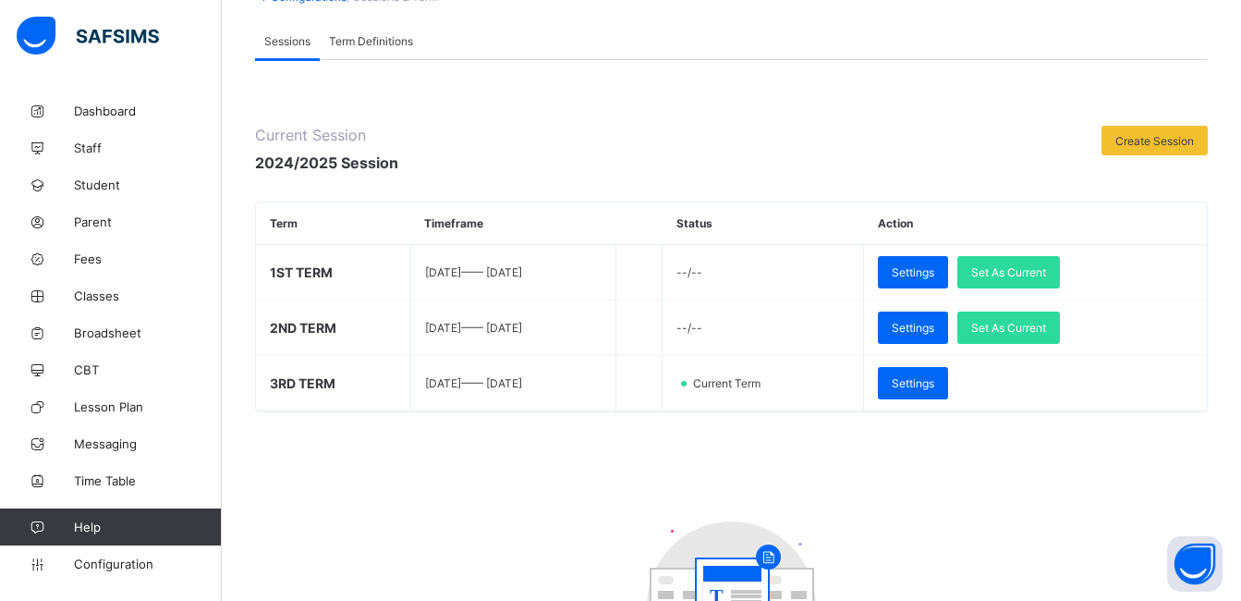
scroll to position [45, 0]
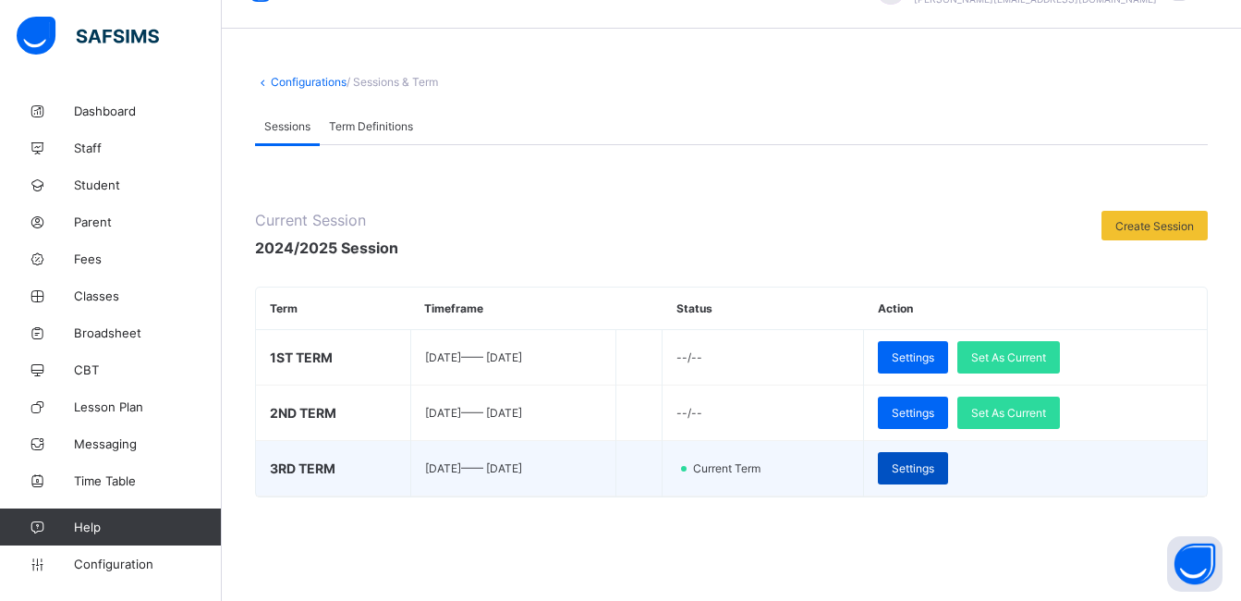
click at [934, 470] on span "Settings" at bounding box center [913, 468] width 43 height 14
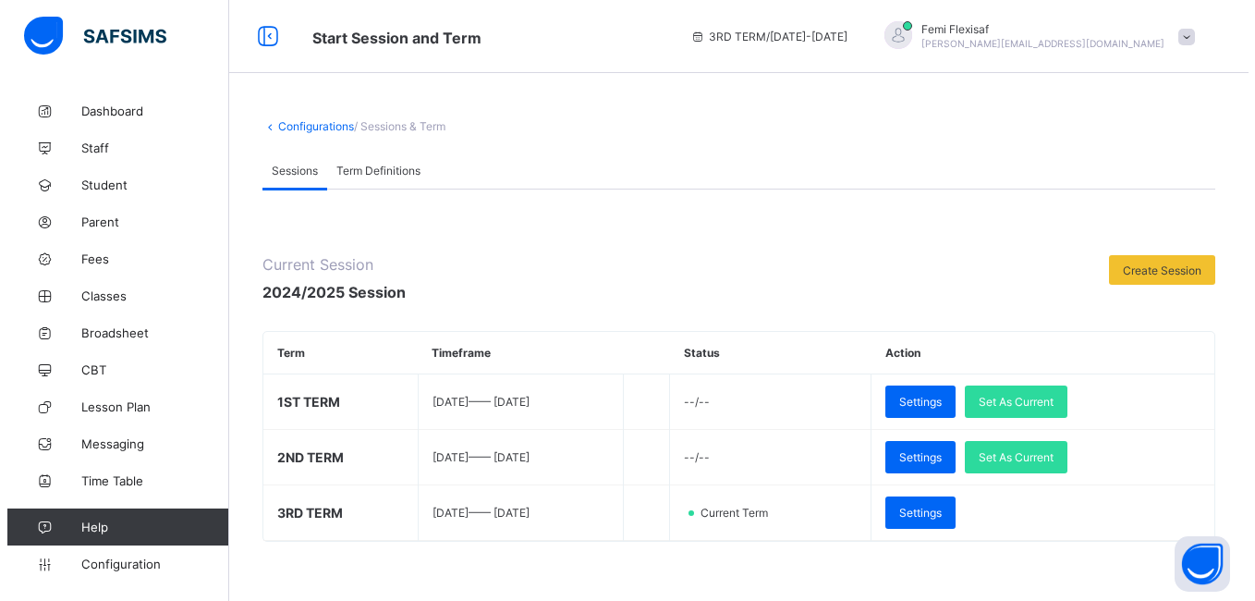
scroll to position [45, 0]
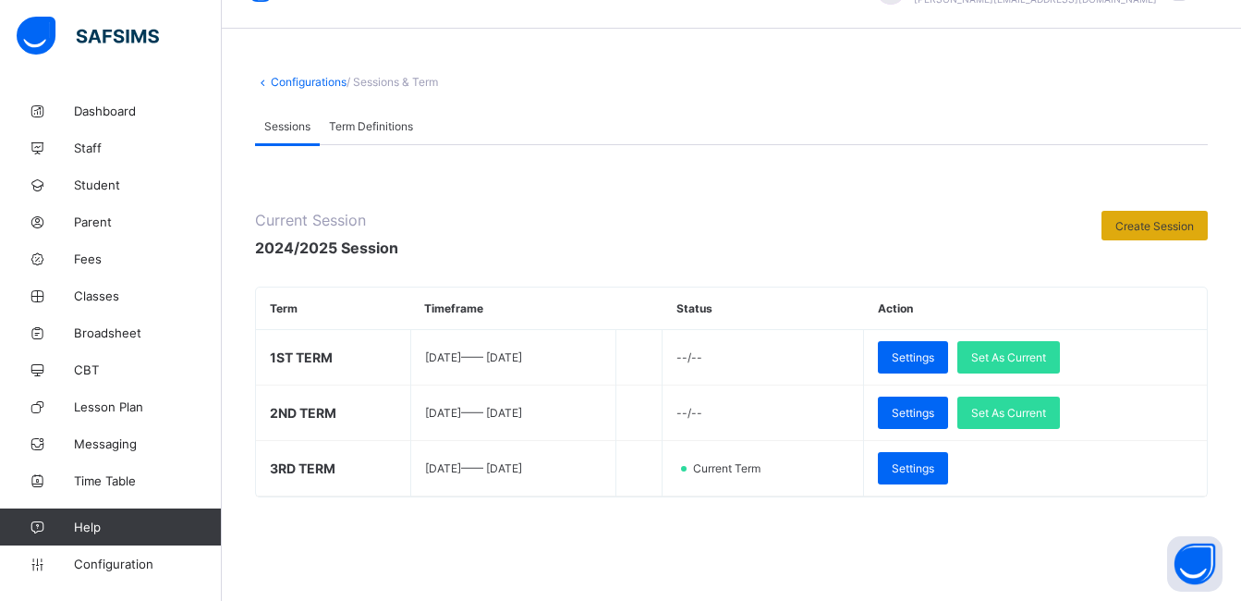
click at [1159, 232] on span "Create Session" at bounding box center [1154, 226] width 79 height 14
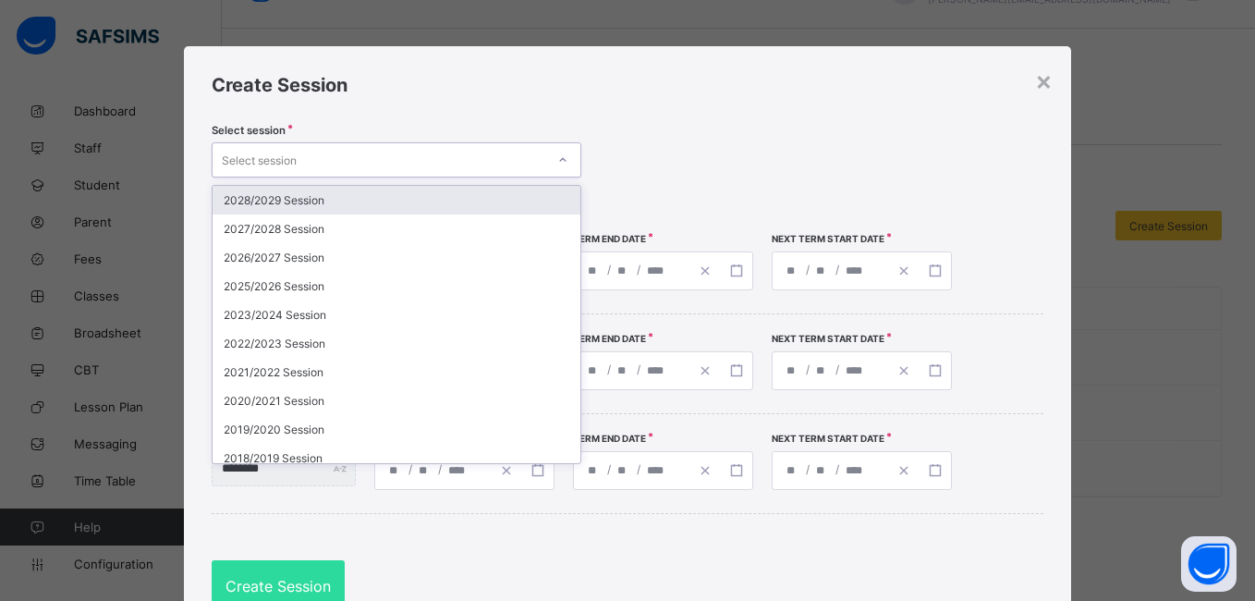
click at [454, 170] on div "Select session" at bounding box center [379, 160] width 333 height 26
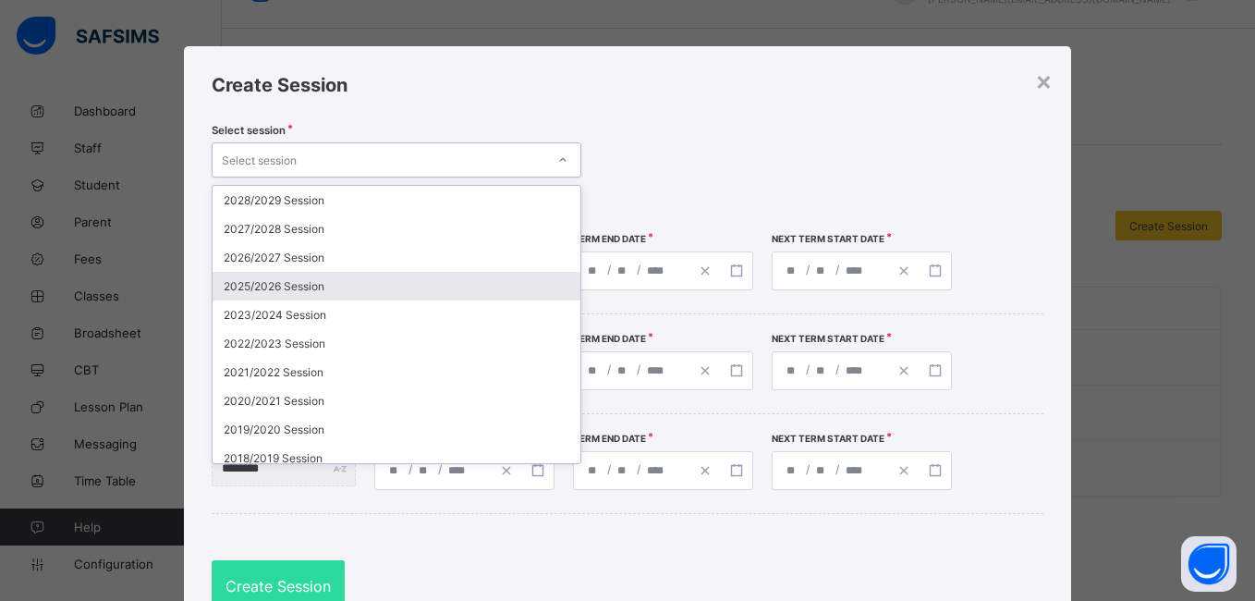
click at [319, 282] on div "2025/2026 Session" at bounding box center [397, 286] width 368 height 29
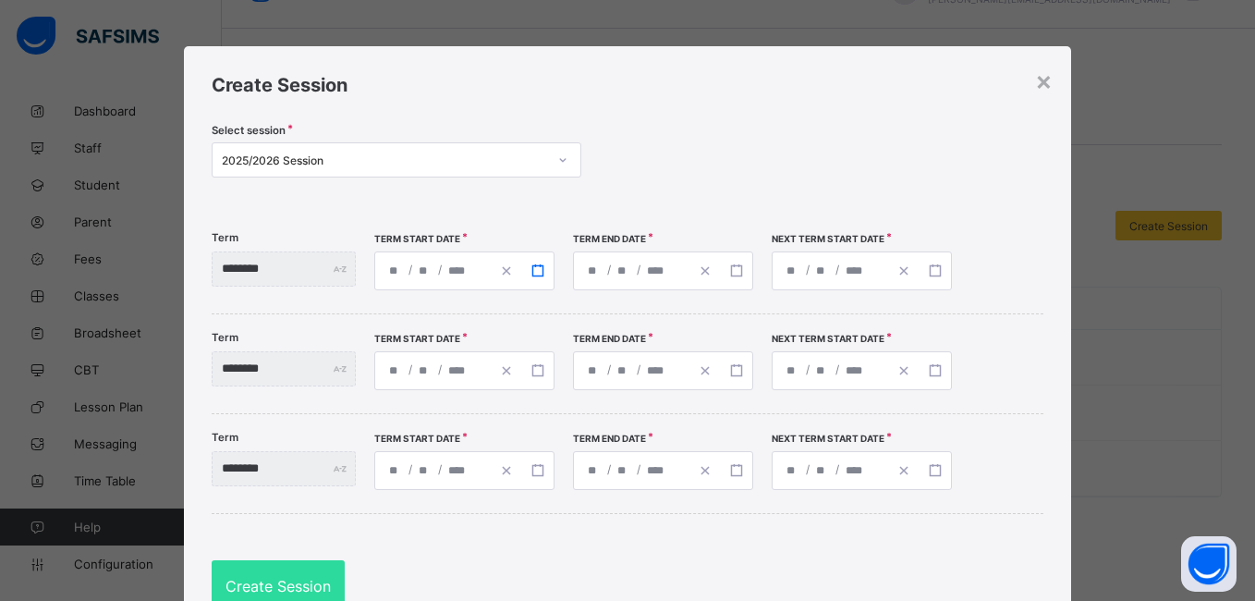
click at [554, 277] on button "button" at bounding box center [537, 270] width 31 height 37
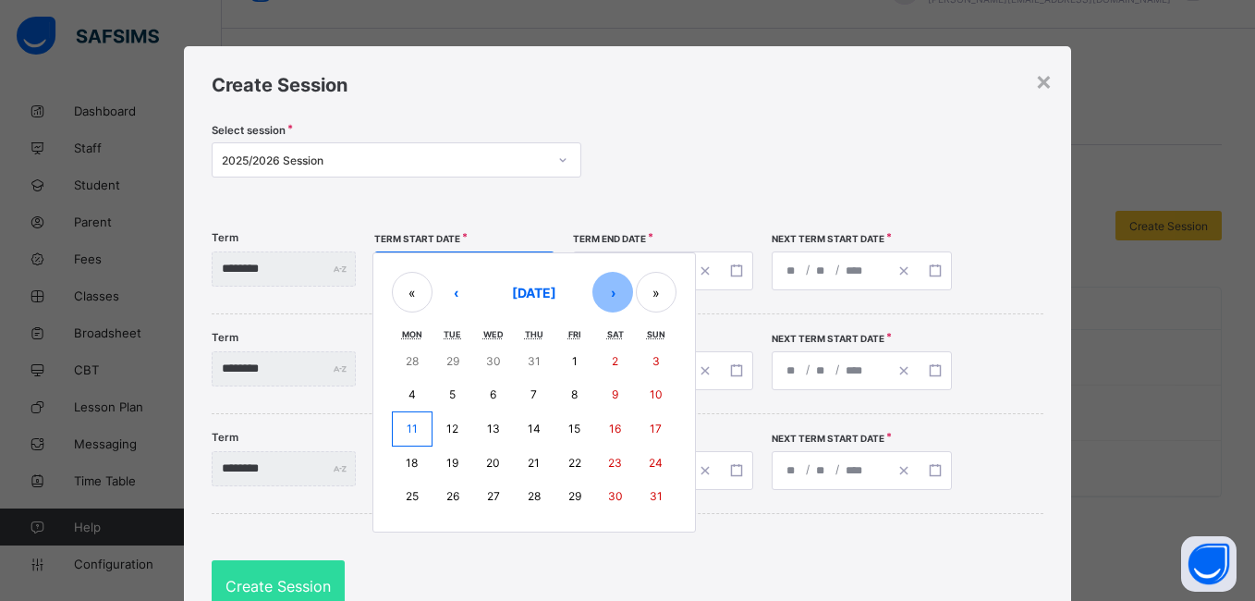
click at [633, 295] on button "›" at bounding box center [612, 292] width 41 height 41
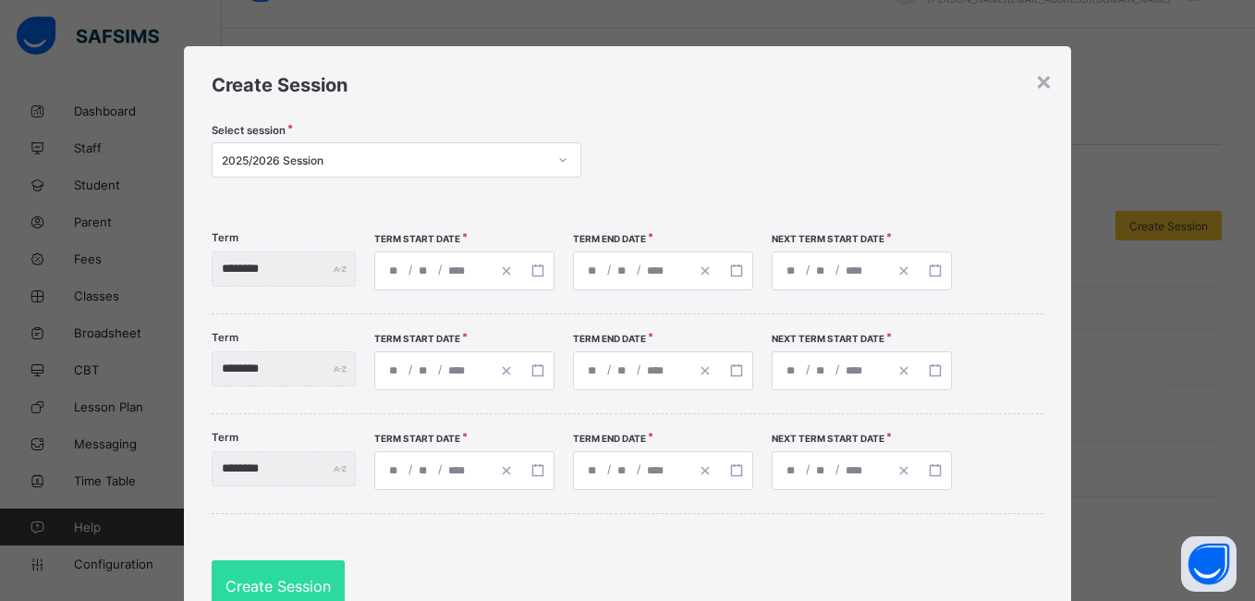
click at [666, 127] on div "Select session 2025/2026 Session" at bounding box center [628, 162] width 832 height 77
click at [741, 275] on rect "button" at bounding box center [736, 270] width 10 height 10
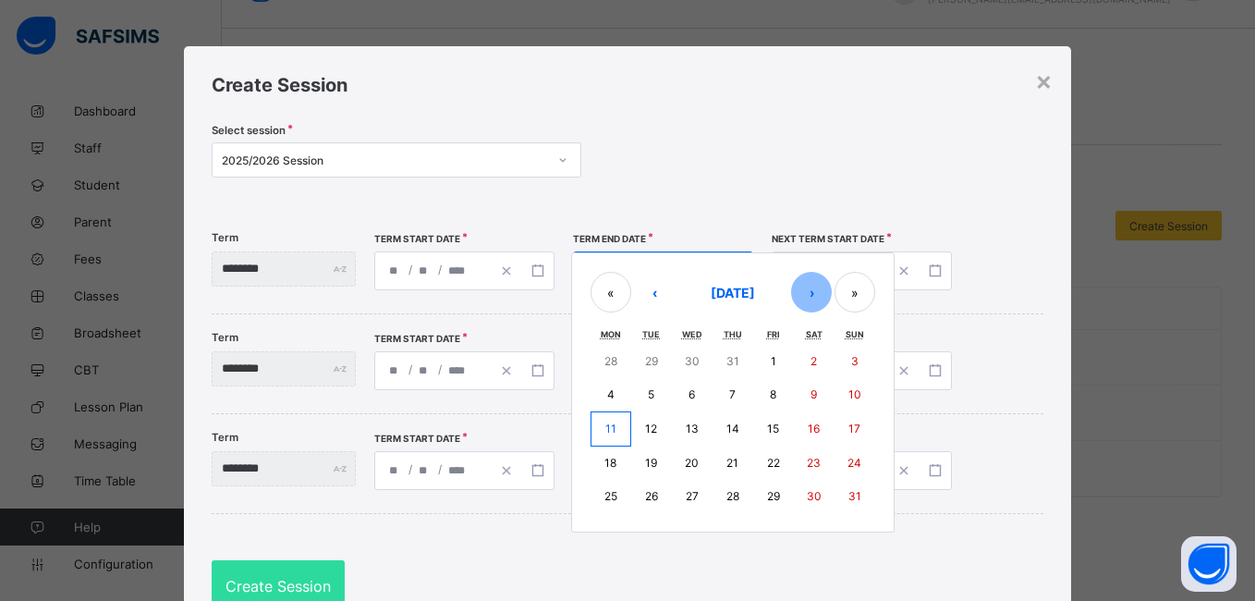
click at [832, 297] on button "›" at bounding box center [811, 292] width 41 height 41
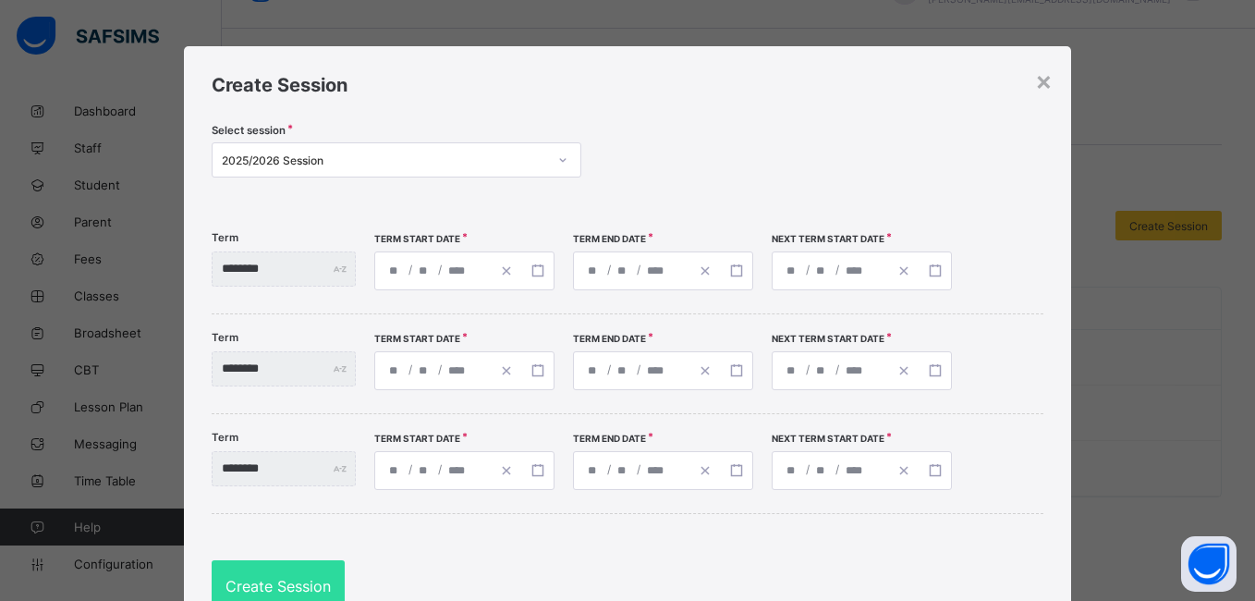
click at [706, 120] on div "Create Session Select session 2025/2026 Session Term ******** Term Start Date /…" at bounding box center [627, 342] width 887 height 593
click at [942, 272] on icon "button" at bounding box center [935, 270] width 13 height 13
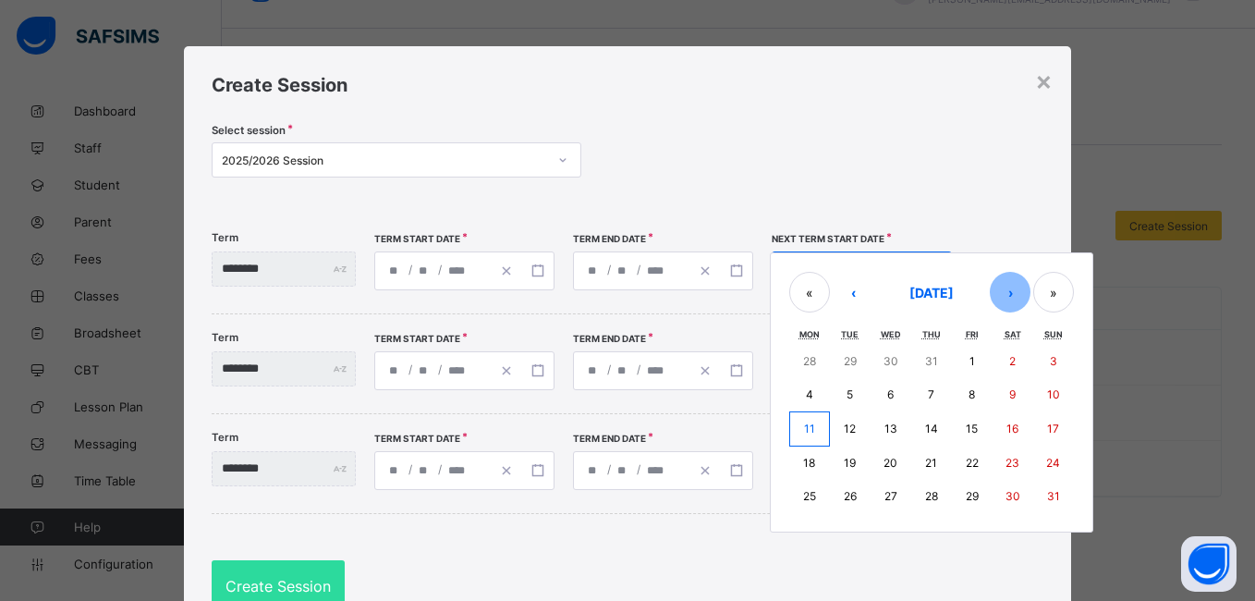
click at [1030, 295] on button "›" at bounding box center [1010, 292] width 41 height 41
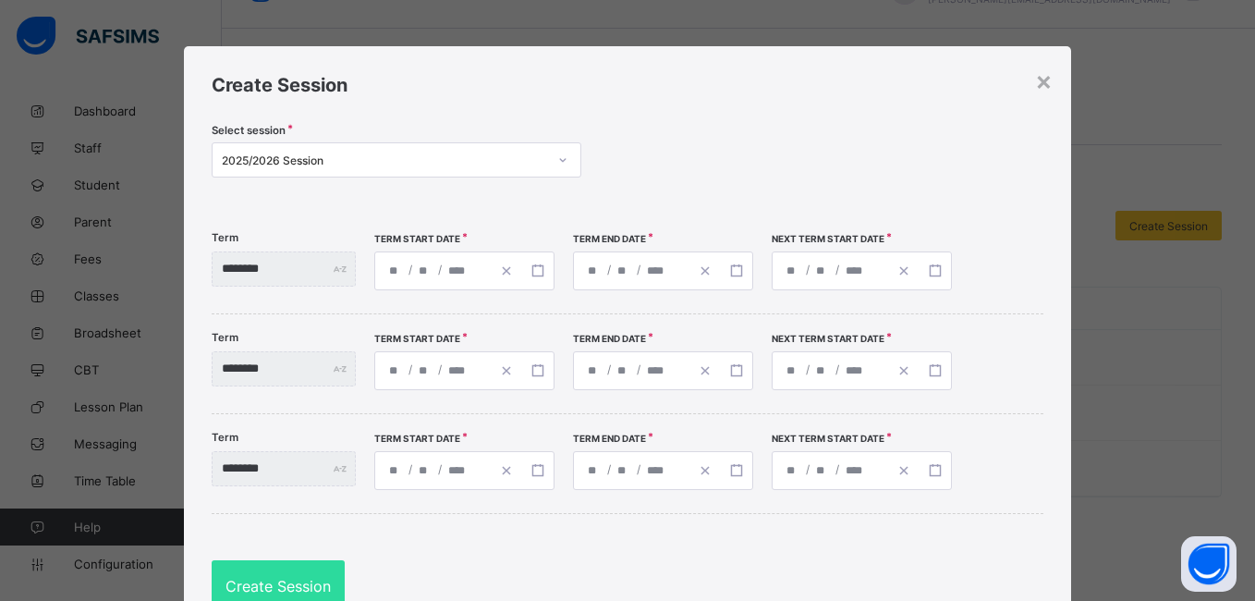
click at [612, 402] on div "Term ******** Term Start Date / / Term End Date / / Next Term Start Date / /" at bounding box center [628, 363] width 832 height 99
click at [942, 372] on icon "button" at bounding box center [935, 370] width 13 height 13
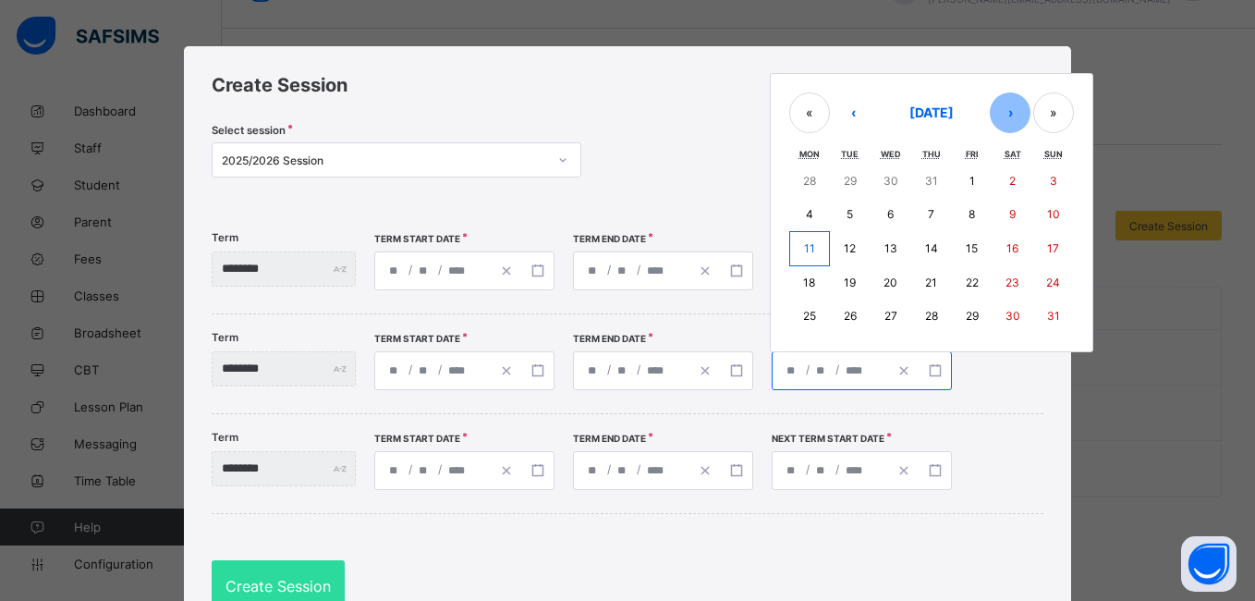
click at [1030, 116] on button "›" at bounding box center [1010, 112] width 41 height 41
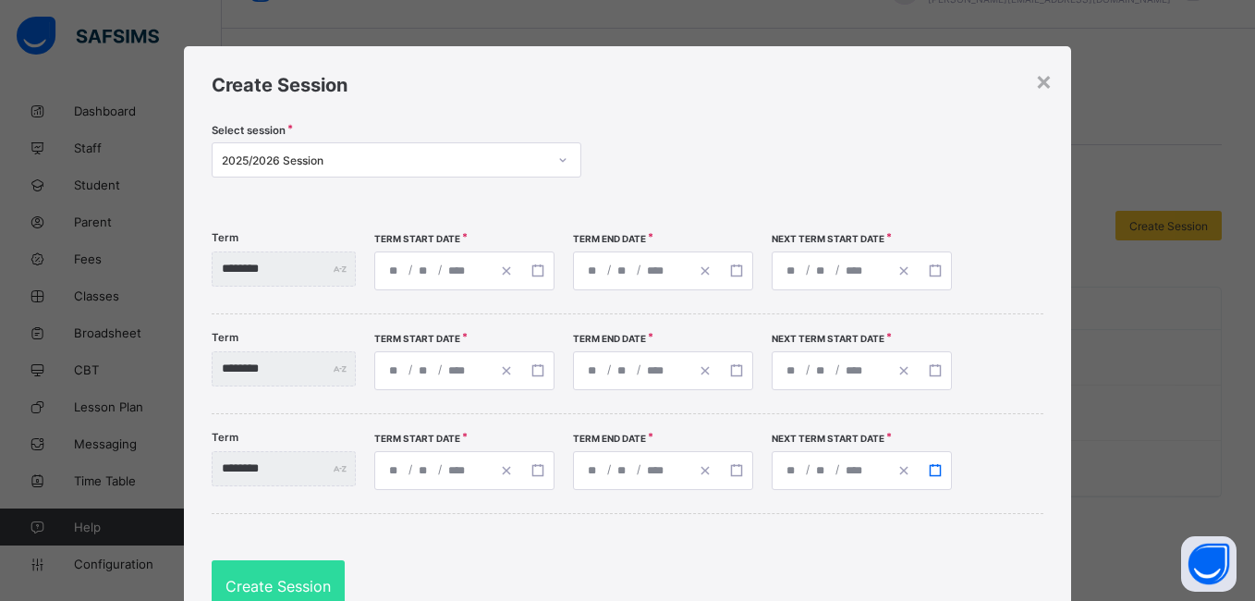
click at [942, 471] on icon "button" at bounding box center [935, 470] width 13 height 13
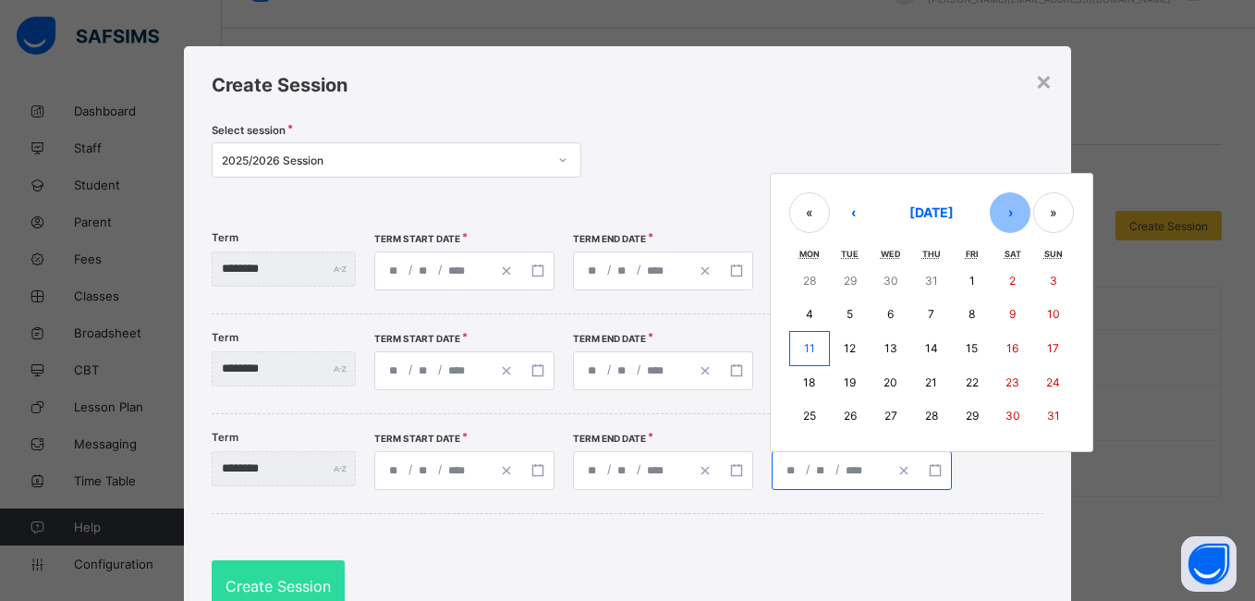
click at [1030, 211] on button "›" at bounding box center [1010, 212] width 41 height 41
click at [1030, 211] on button "›" at bounding box center [1010, 214] width 41 height 41
click at [1074, 219] on button "»" at bounding box center [1053, 214] width 41 height 41
click at [1030, 218] on button "›" at bounding box center [1010, 214] width 41 height 41
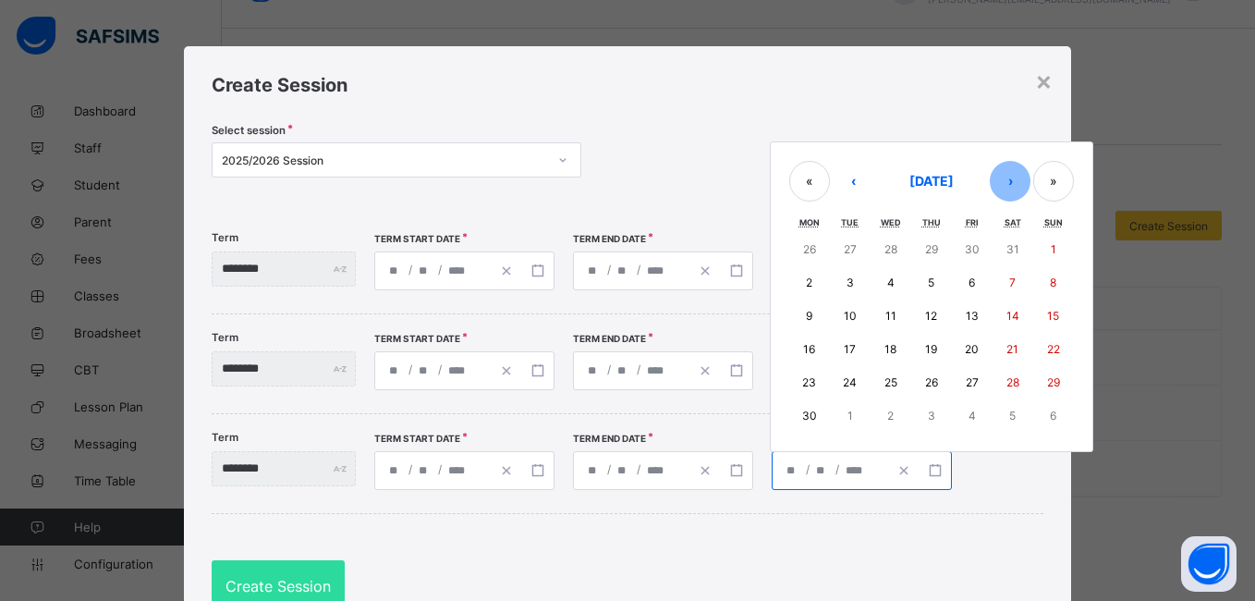
click at [1030, 197] on button "›" at bounding box center [1010, 181] width 41 height 41
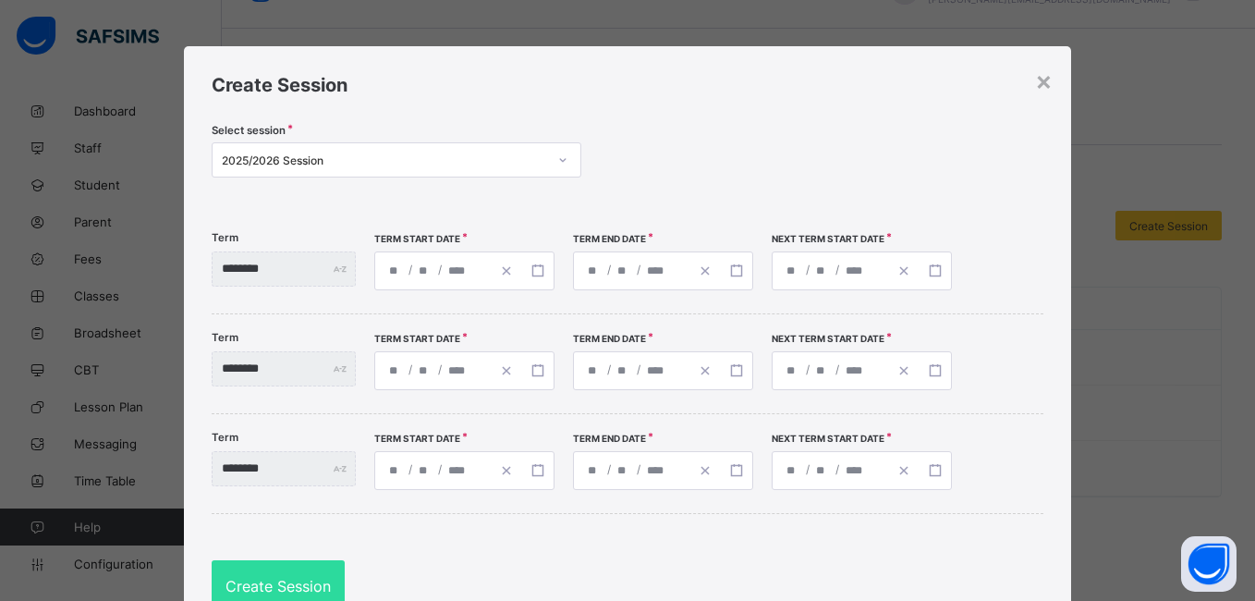
click at [645, 540] on div "Create Session Select session 2025/2026 Session Term ******** Term Start Date /…" at bounding box center [627, 342] width 887 height 593
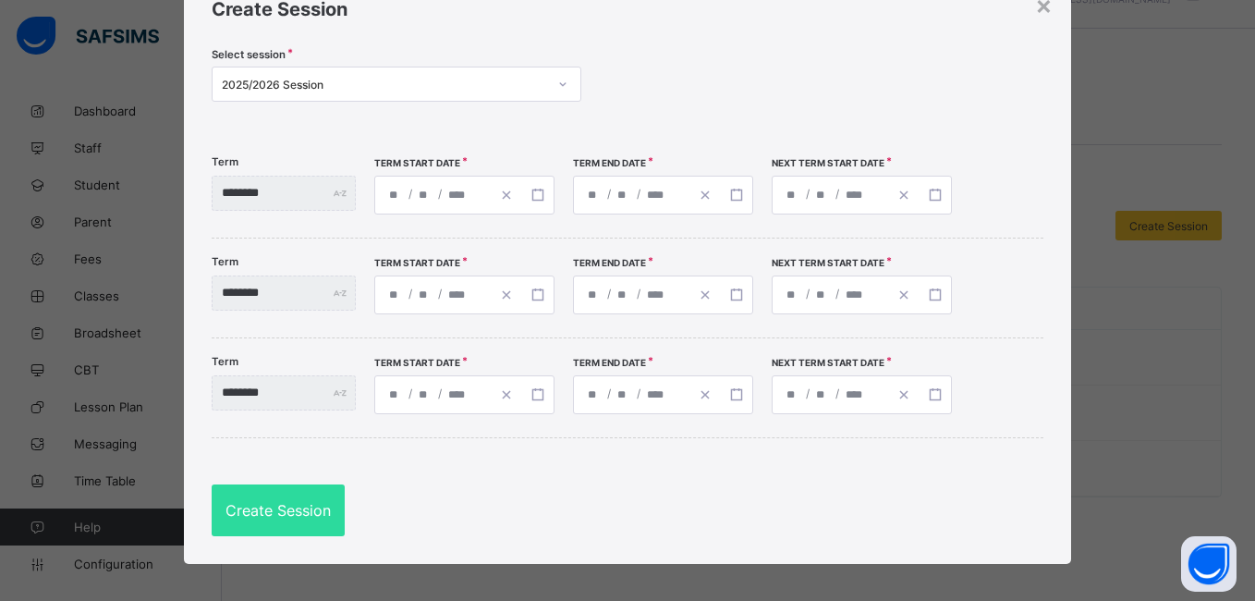
scroll to position [85, 0]
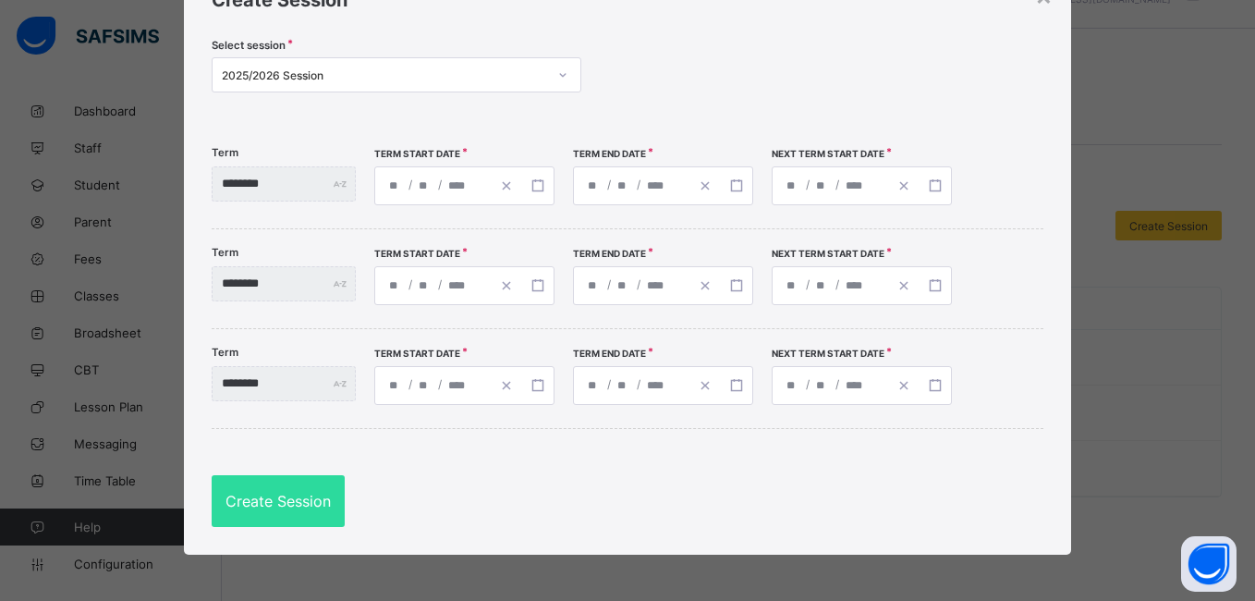
click at [1048, 266] on div "Create Session Select session 2025/2026 Session Term ******** Term Start Date /…" at bounding box center [627, 257] width 887 height 593
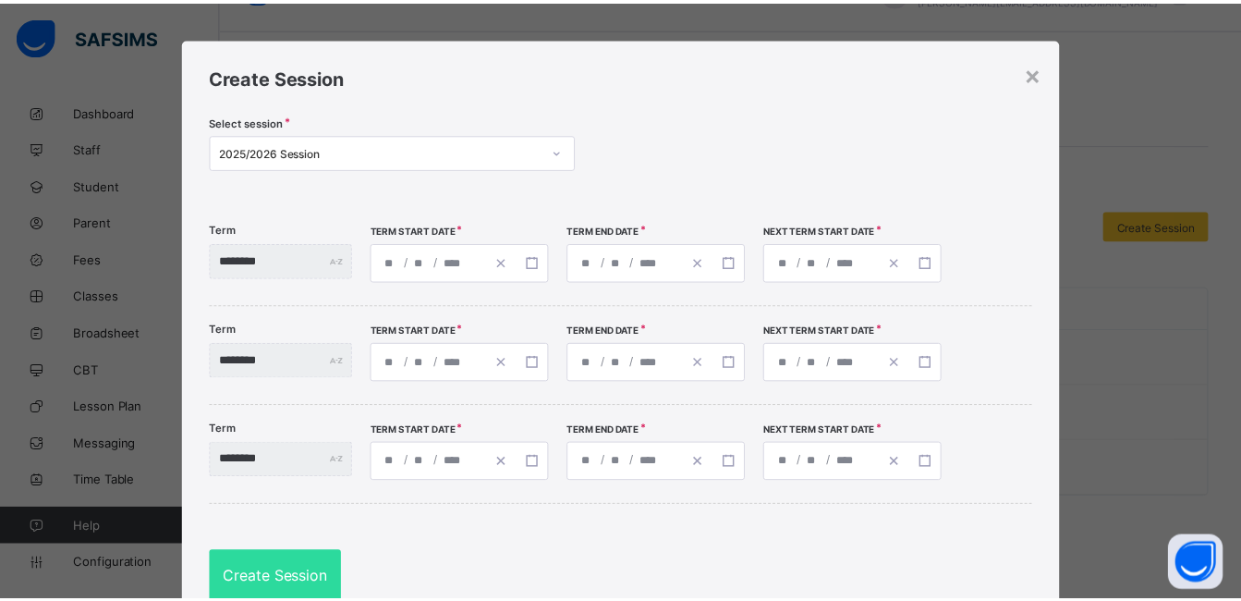
scroll to position [0, 0]
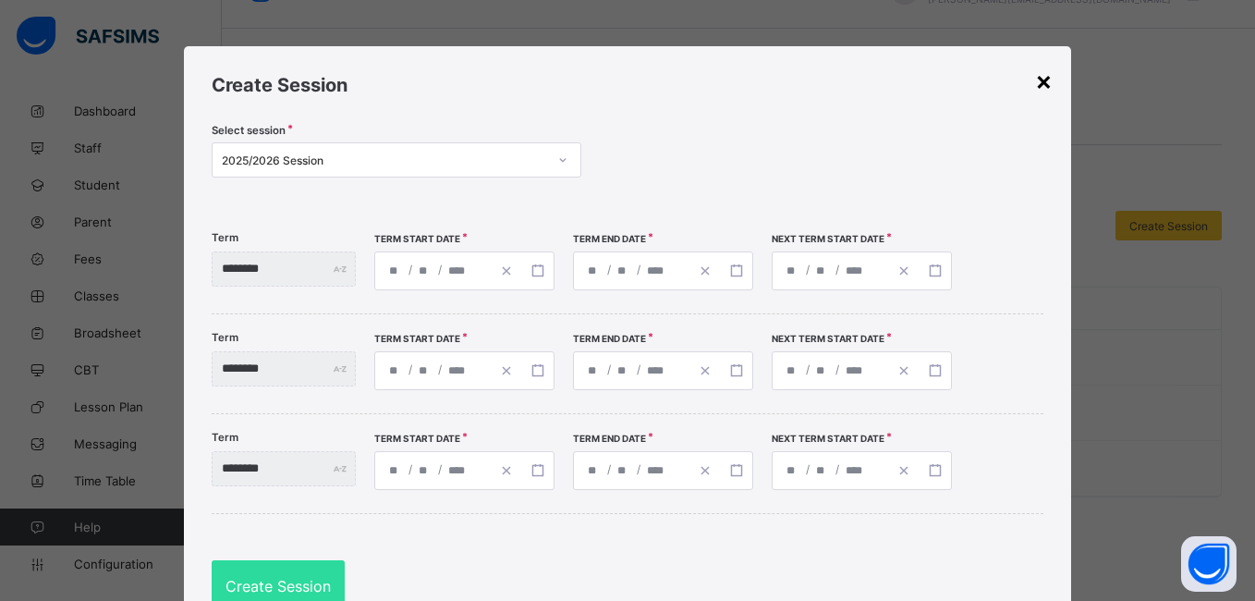
click at [1042, 80] on div "×" at bounding box center [1044, 80] width 18 height 31
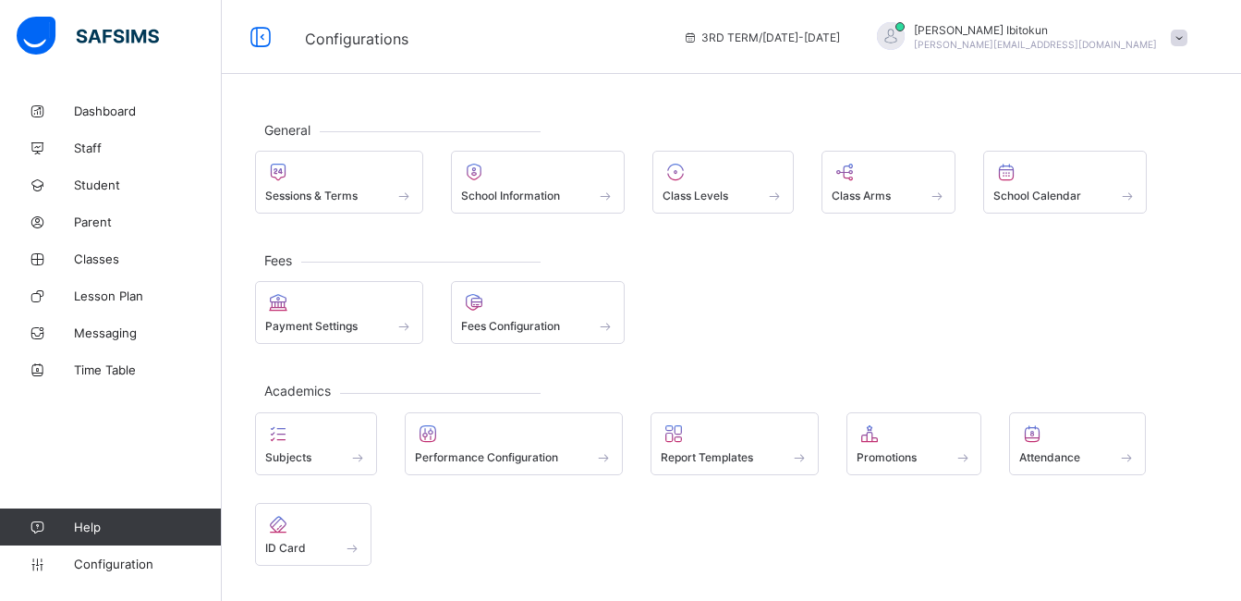
click at [106, 566] on span "Configuration" at bounding box center [147, 563] width 147 height 15
click at [104, 262] on span "Classes" at bounding box center [148, 258] width 148 height 15
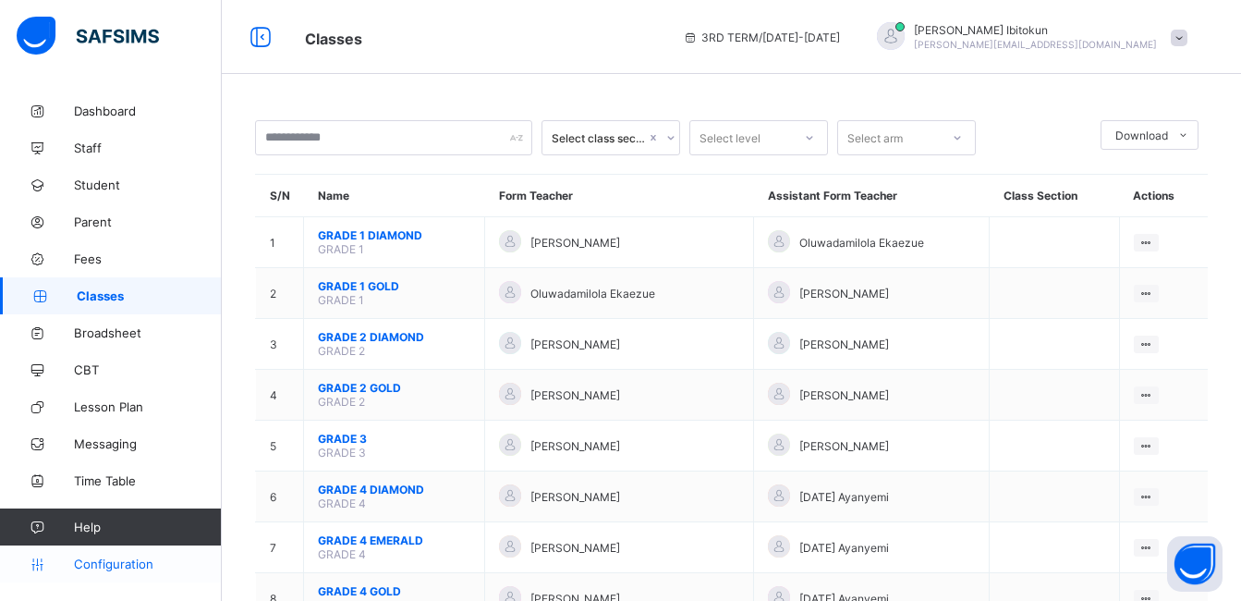
click at [130, 566] on span "Configuration" at bounding box center [147, 563] width 147 height 15
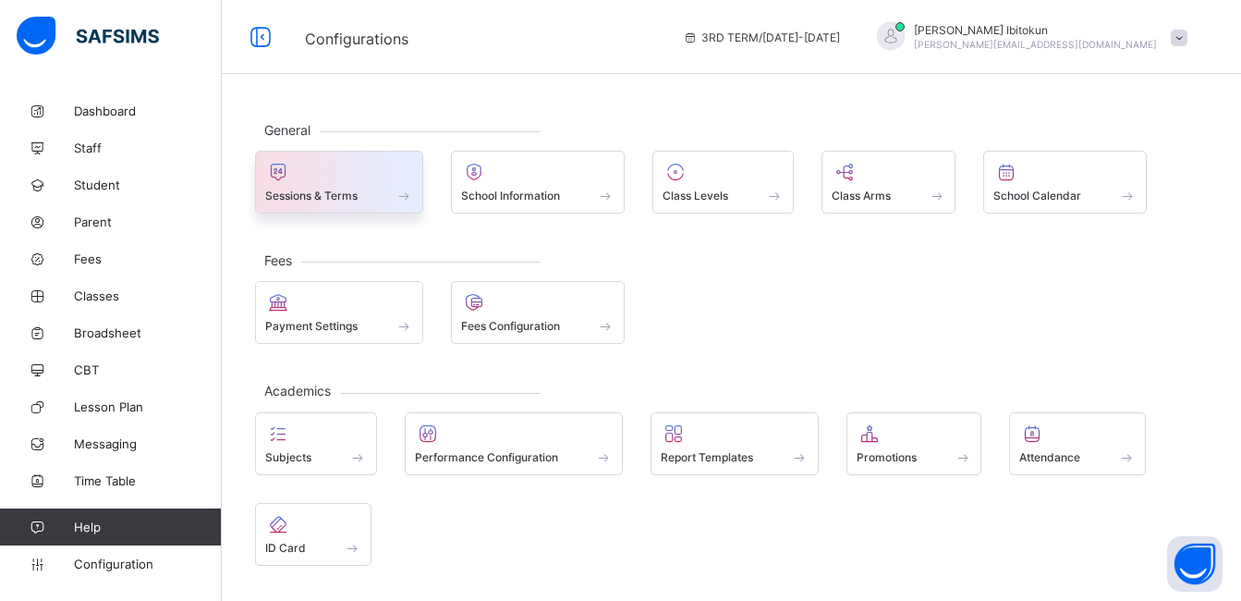
click at [308, 181] on div at bounding box center [339, 172] width 148 height 22
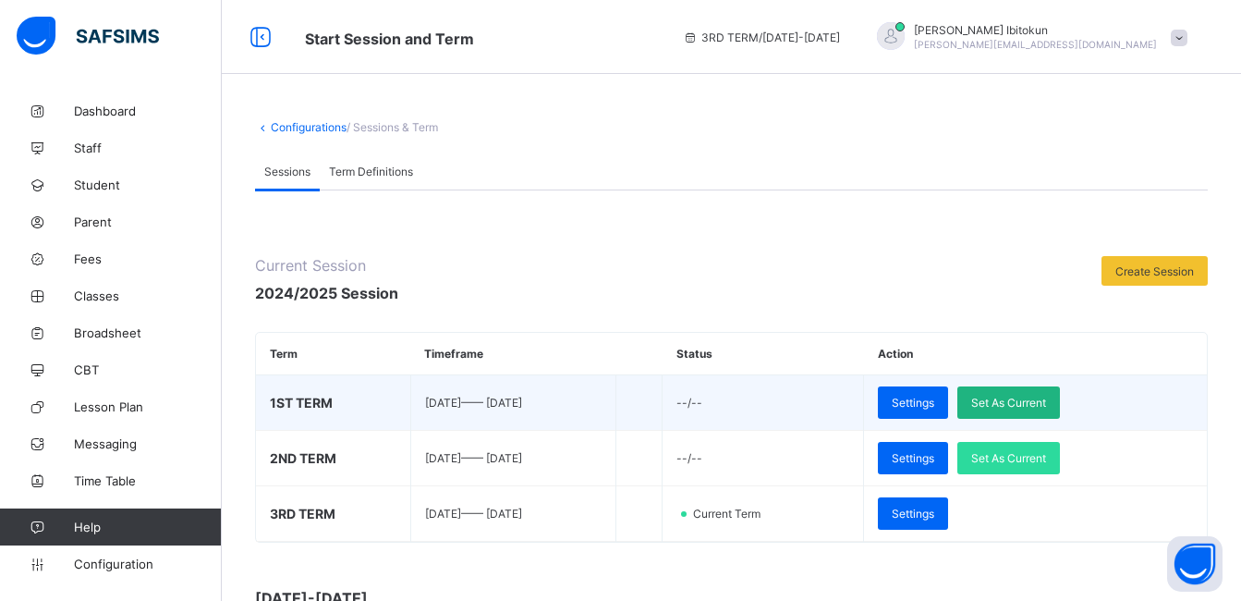
click at [1030, 402] on span "Set As Current" at bounding box center [1008, 403] width 75 height 14
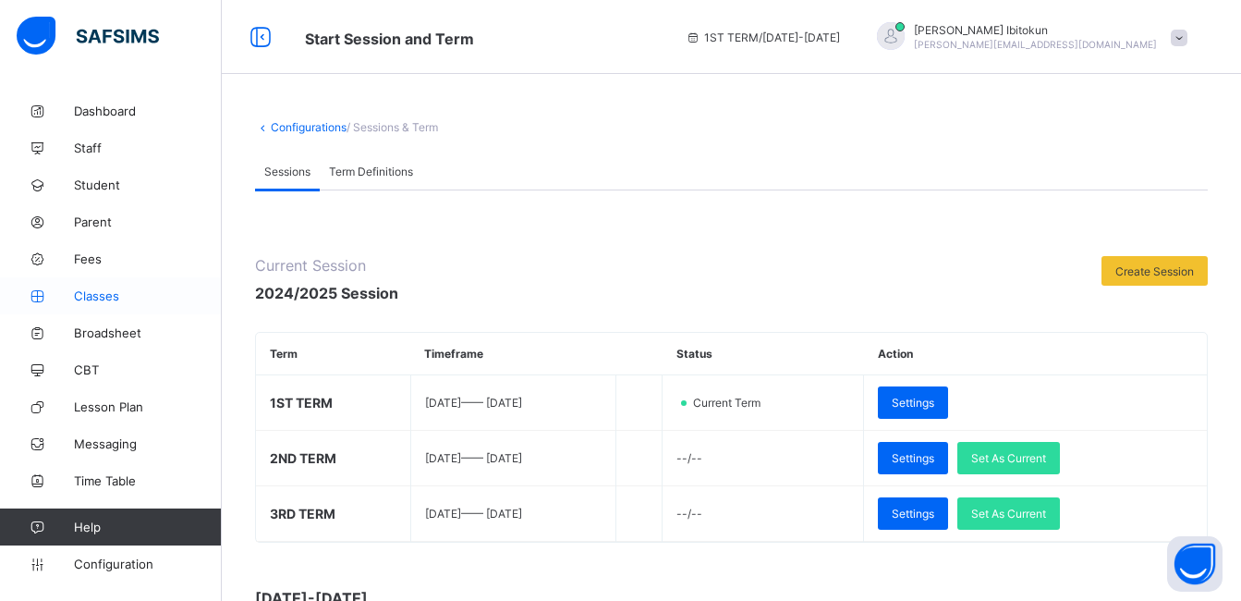
click at [87, 292] on span "Classes" at bounding box center [148, 295] width 148 height 15
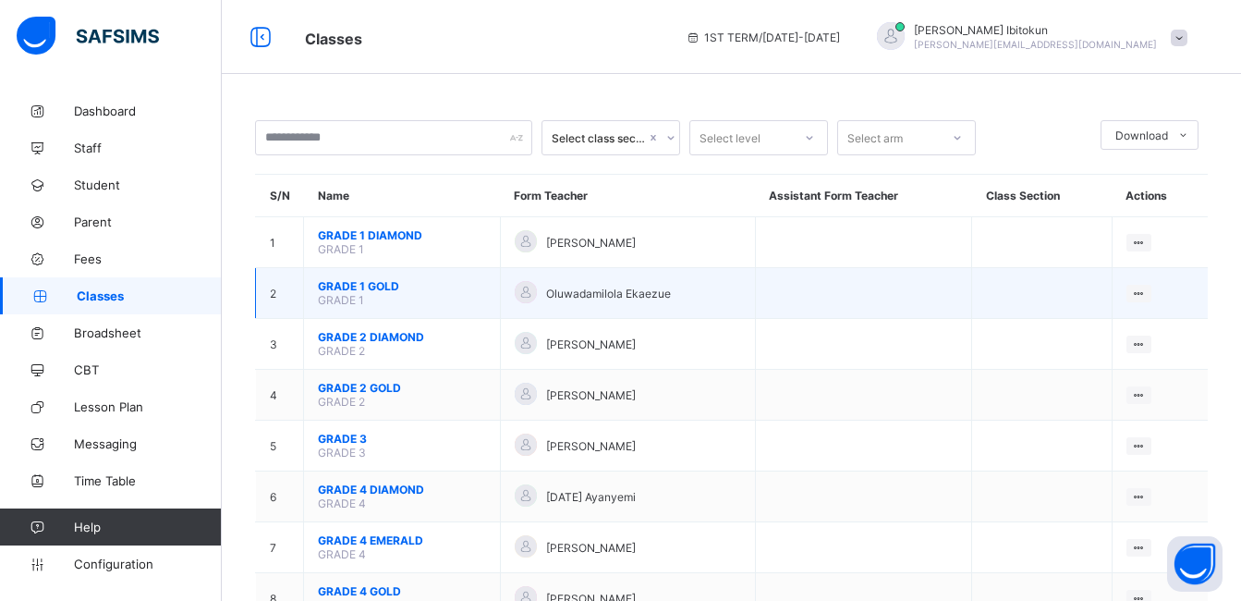
click at [379, 283] on span "GRADE 1 GOLD" at bounding box center [402, 286] width 168 height 14
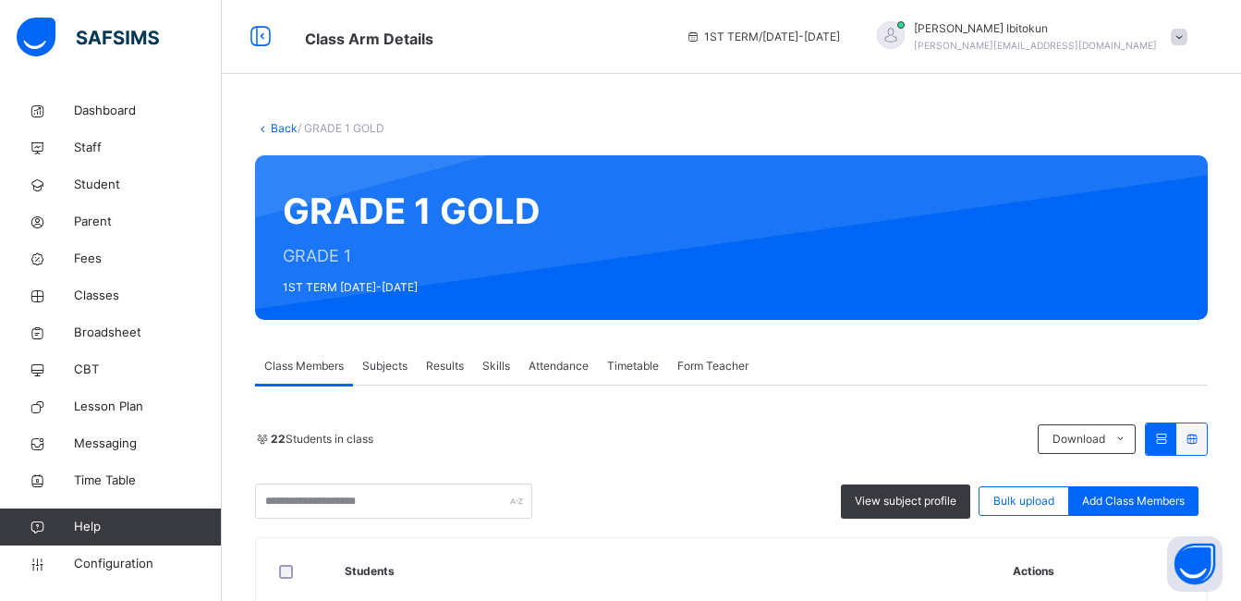
click at [386, 366] on span "Subjects" at bounding box center [384, 366] width 45 height 17
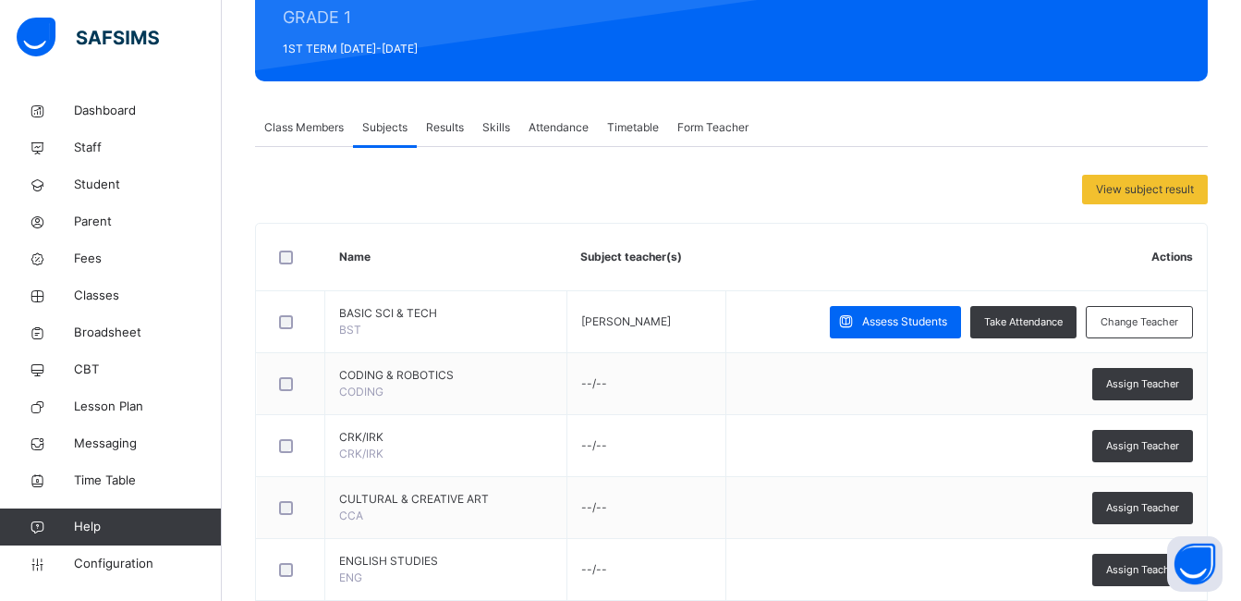
scroll to position [333, 0]
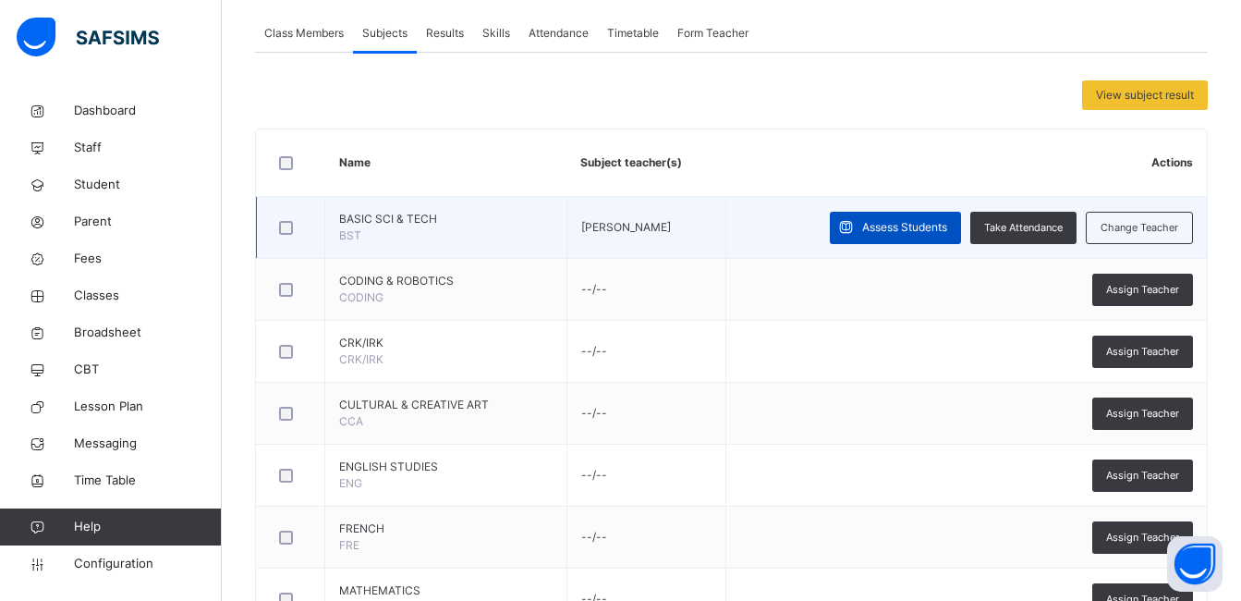
click at [925, 232] on span "Assess Students" at bounding box center [904, 227] width 85 height 17
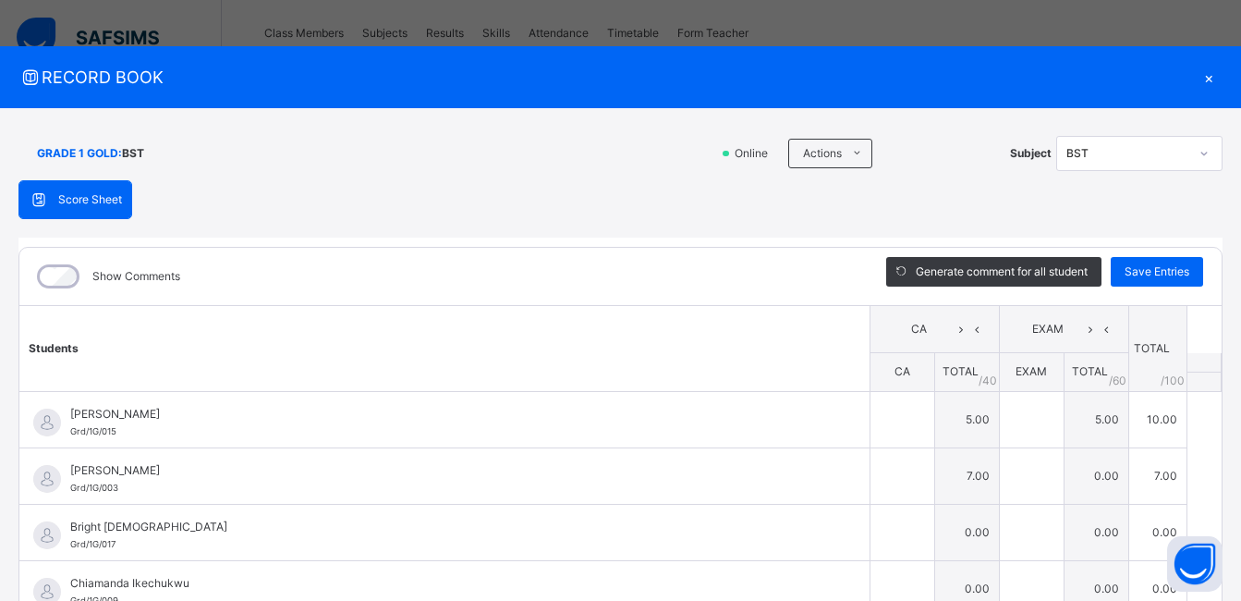
type input "*"
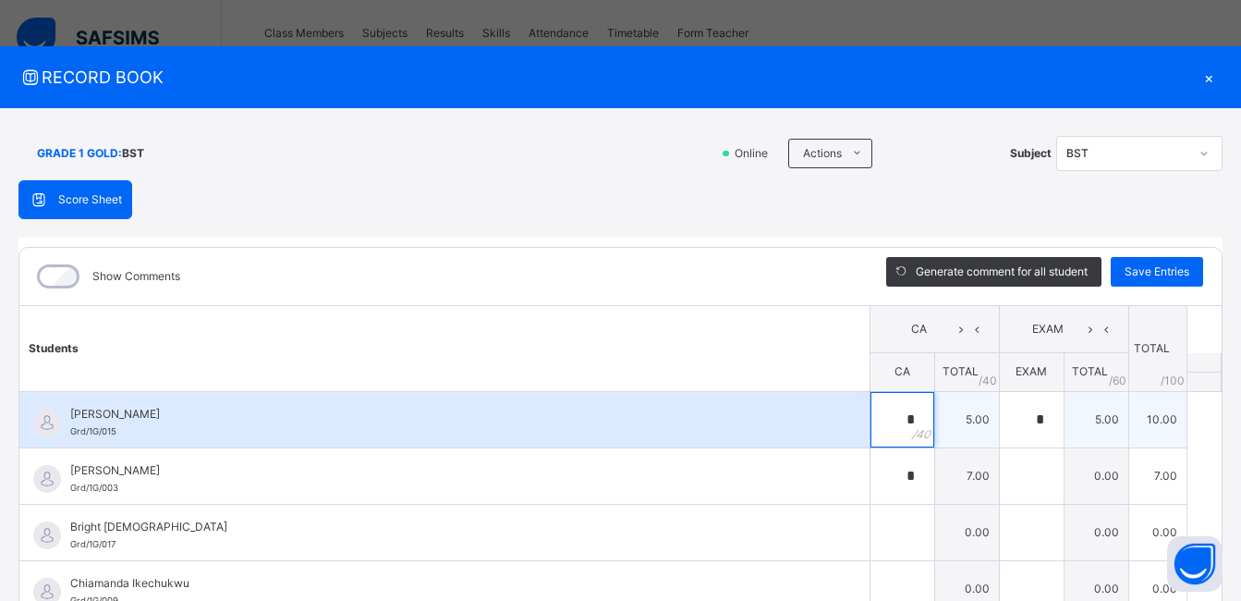
click at [901, 420] on div "*" at bounding box center [903, 419] width 64 height 55
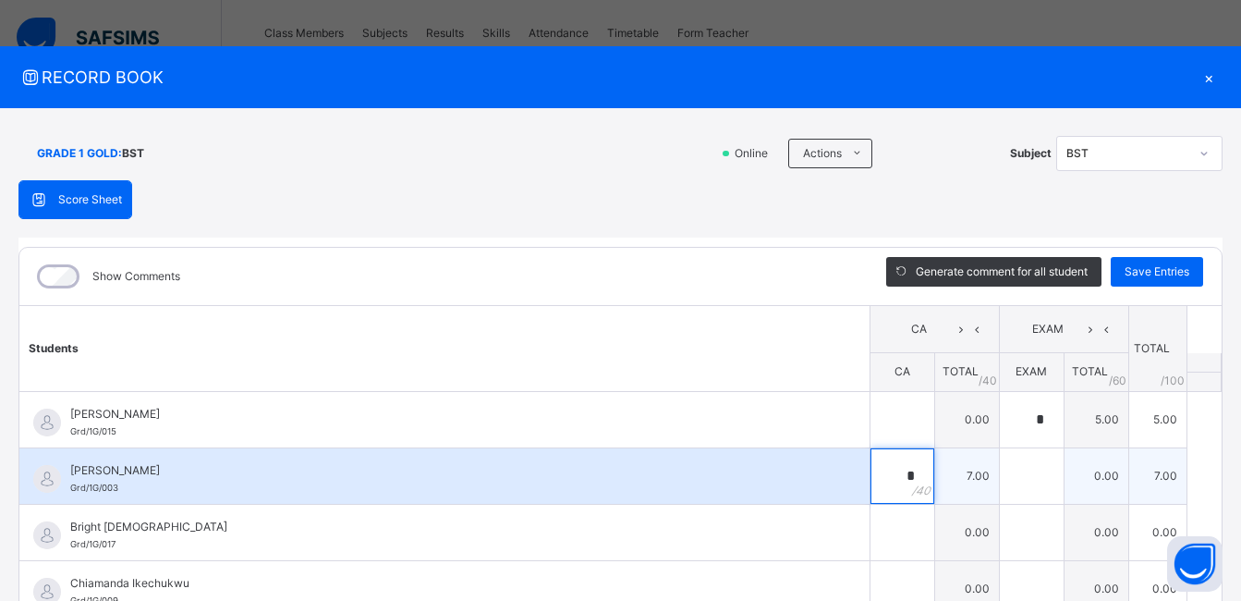
click at [896, 472] on div "*" at bounding box center [903, 475] width 64 height 55
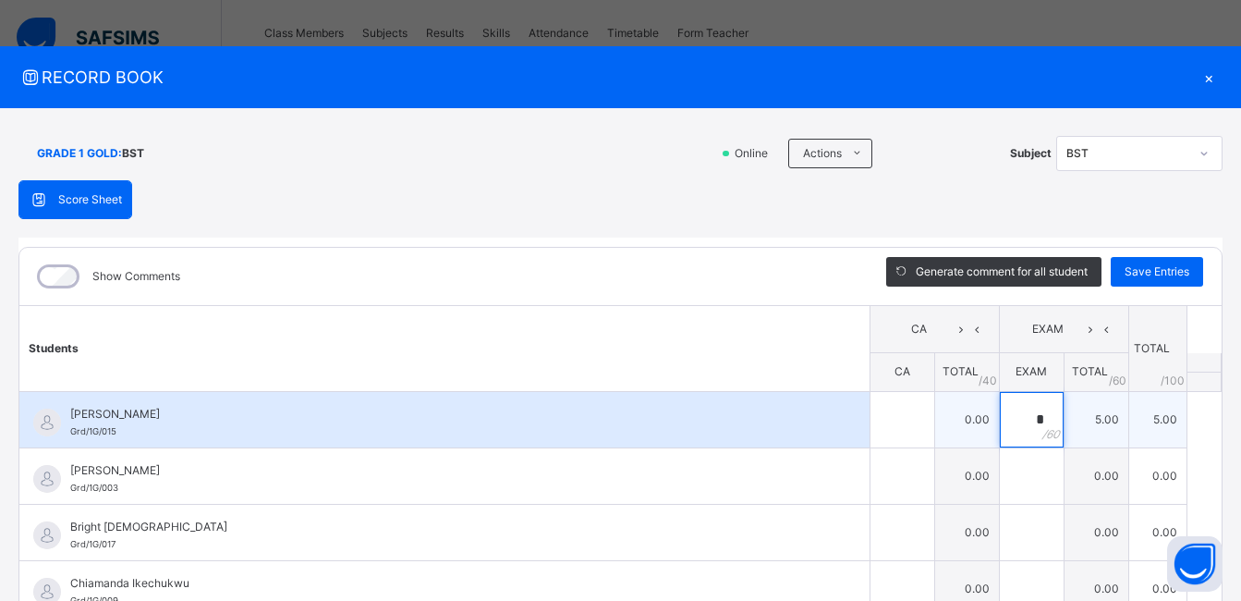
click at [1025, 419] on div "*" at bounding box center [1032, 419] width 64 height 55
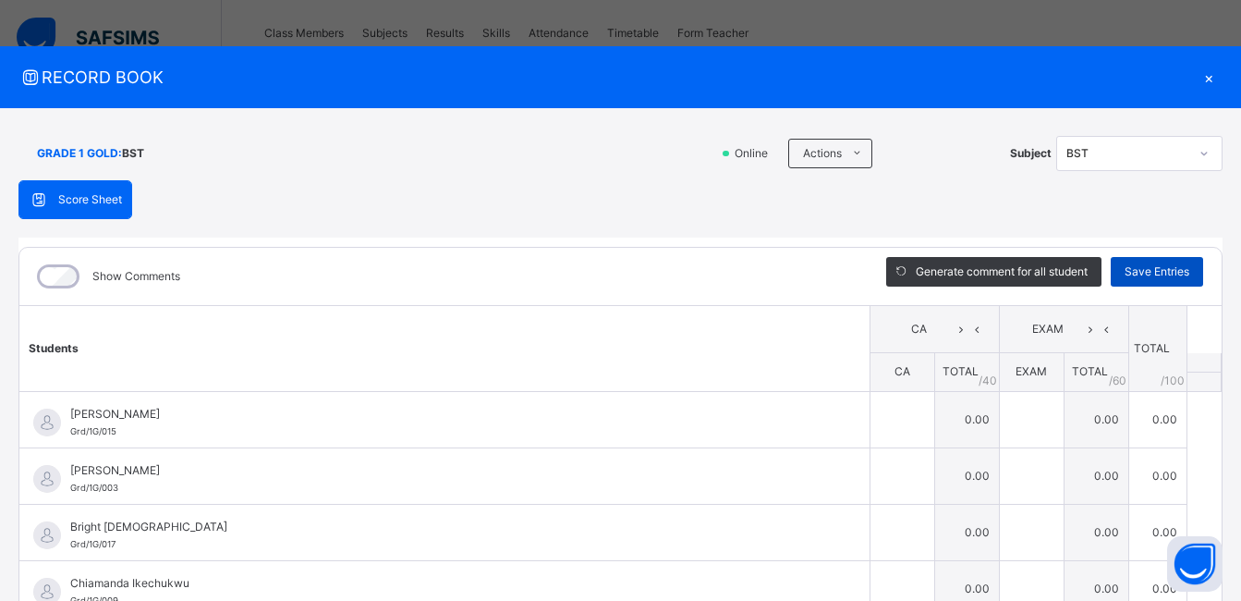
click at [1149, 275] on span "Save Entries" at bounding box center [1157, 271] width 65 height 17
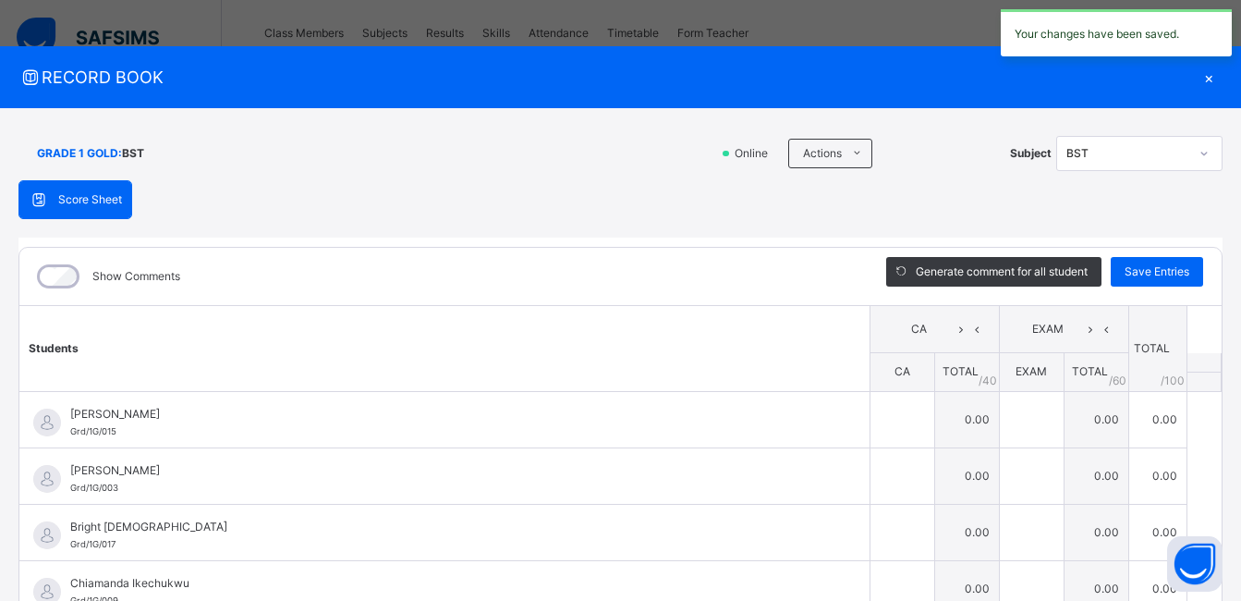
click at [1198, 79] on div "×" at bounding box center [1209, 77] width 28 height 25
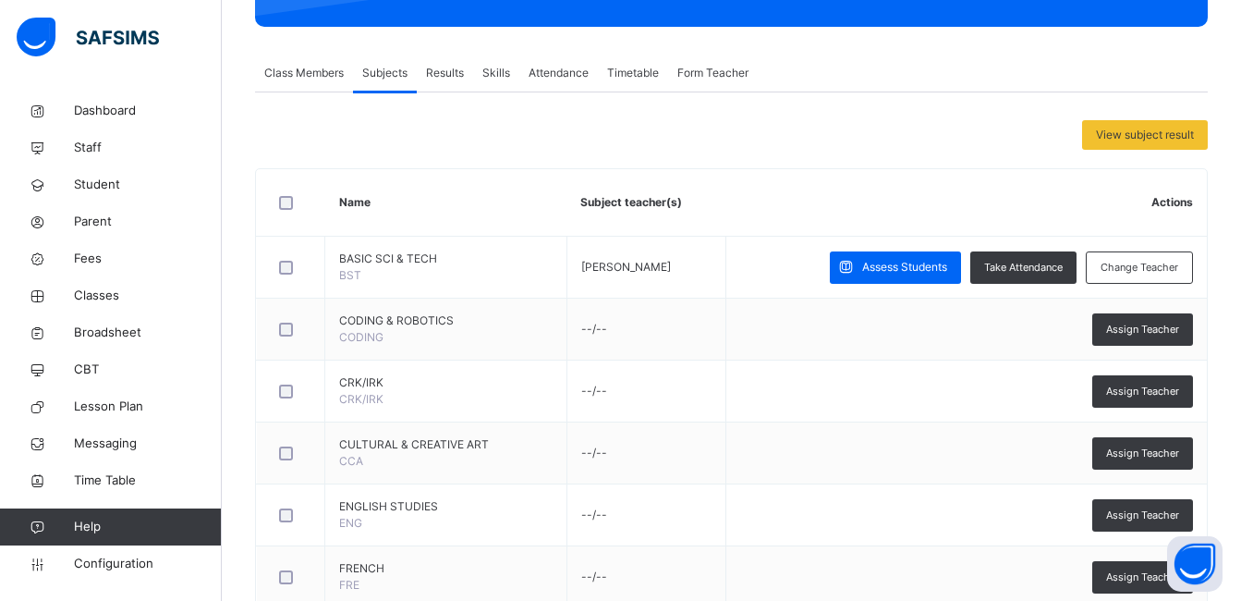
scroll to position [296, 0]
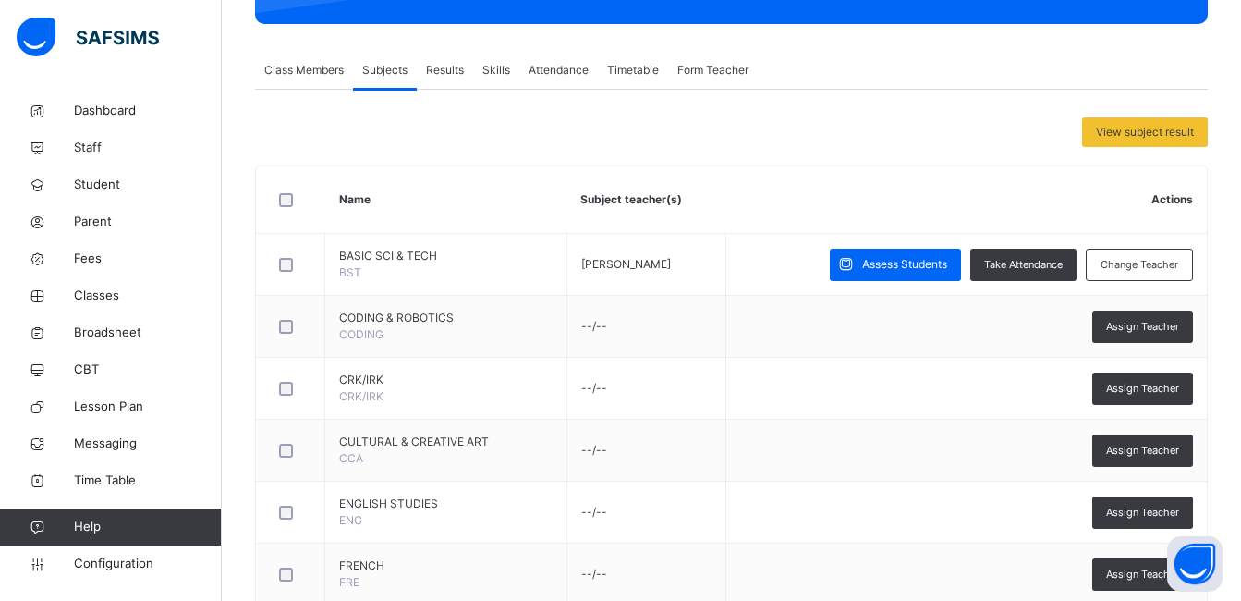
click at [300, 63] on span "Class Members" at bounding box center [303, 70] width 79 height 17
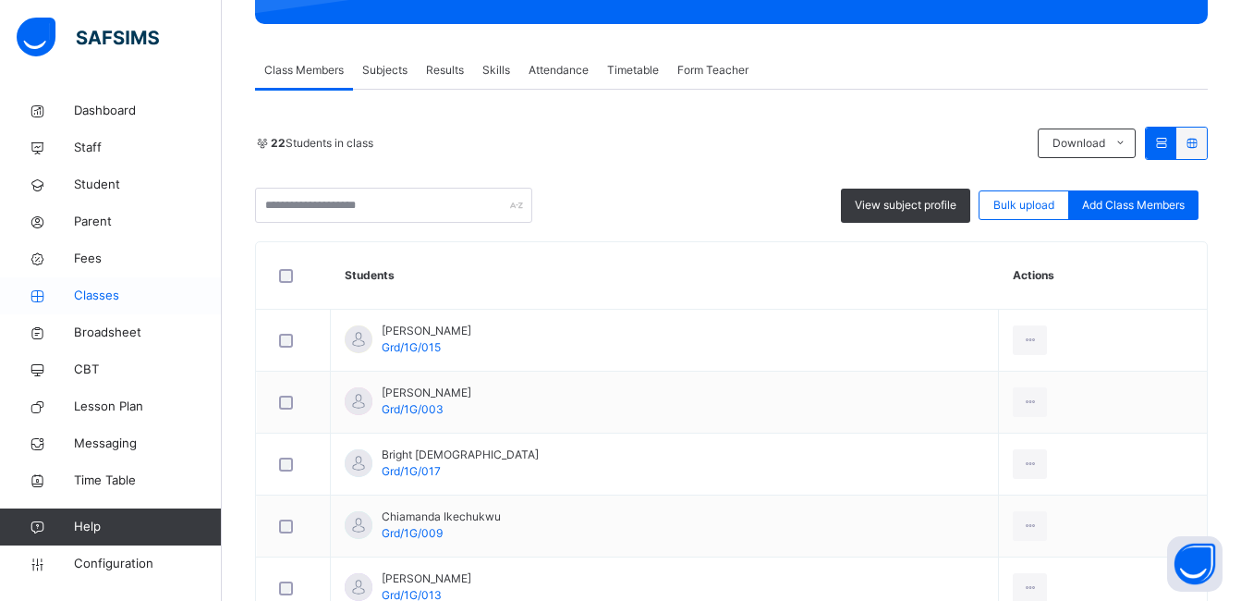
click at [97, 299] on span "Classes" at bounding box center [148, 295] width 148 height 18
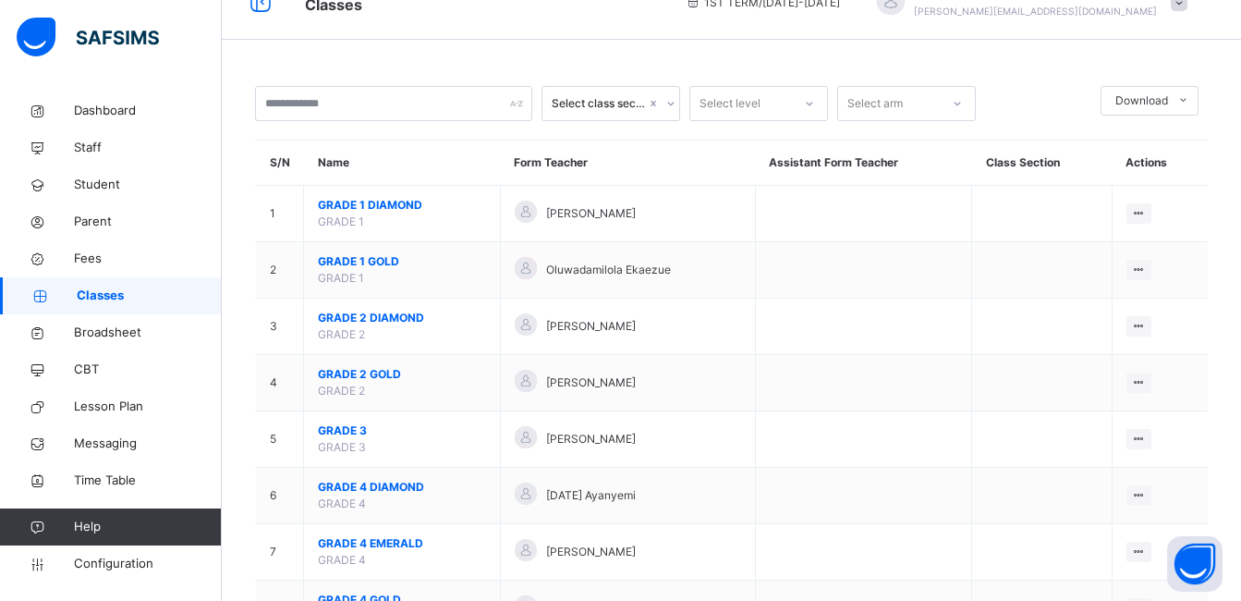
scroll to position [37, 0]
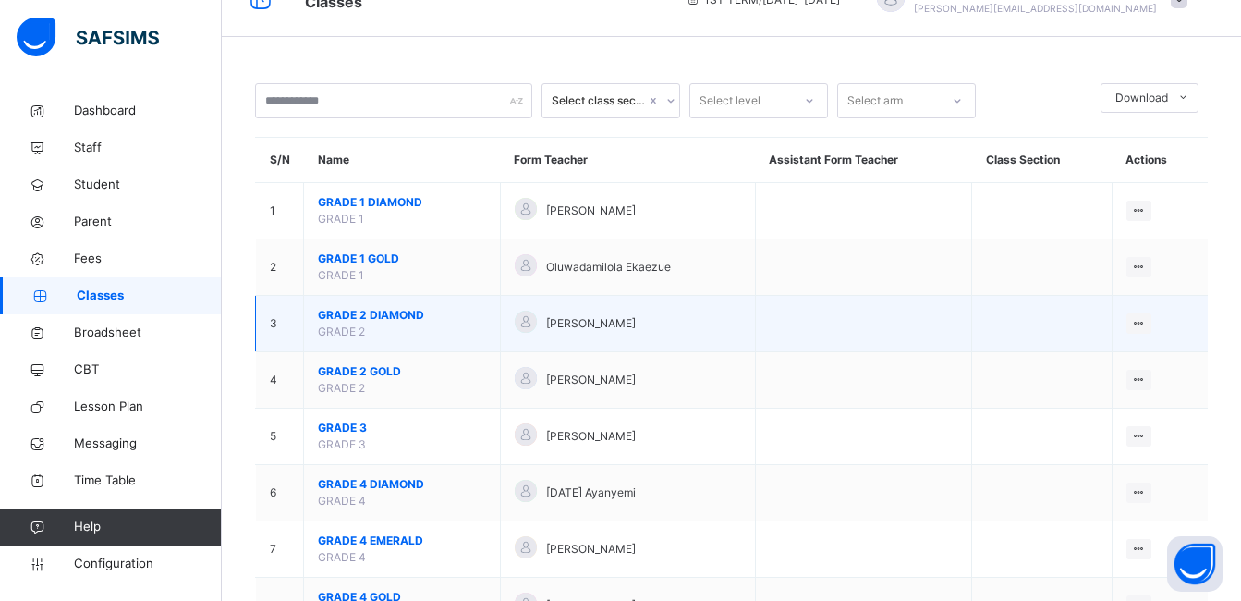
click at [396, 316] on span "GRADE 2 DIAMOND" at bounding box center [402, 315] width 168 height 17
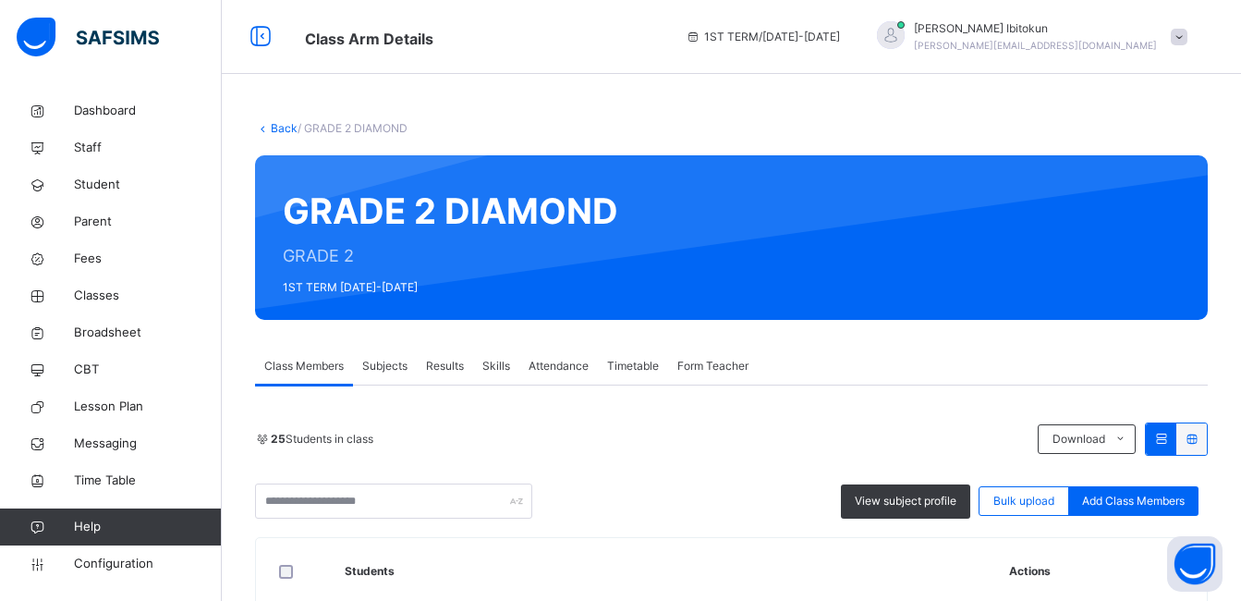
click at [381, 369] on span "Subjects" at bounding box center [384, 366] width 45 height 17
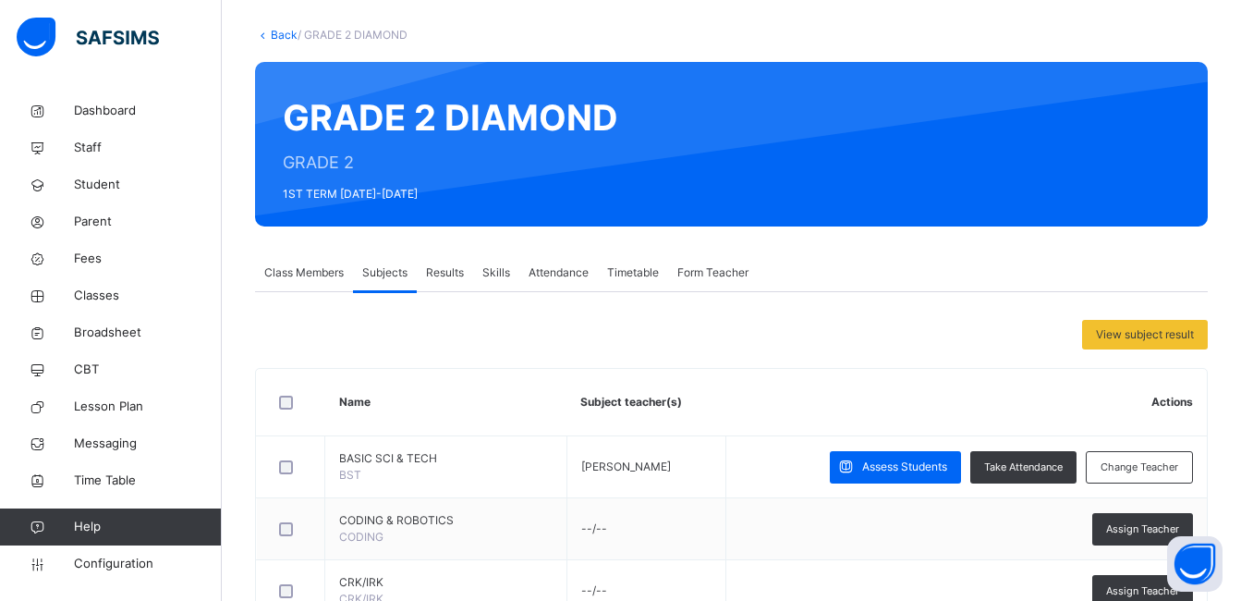
scroll to position [333, 0]
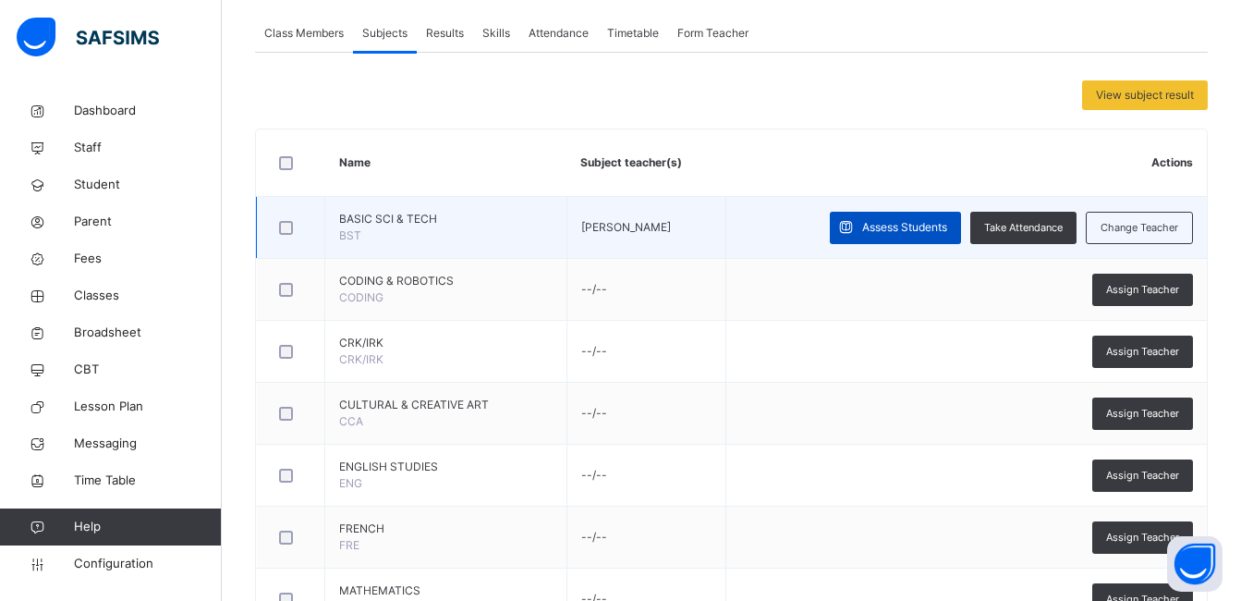
click at [889, 237] on div "Assess Students" at bounding box center [895, 228] width 131 height 32
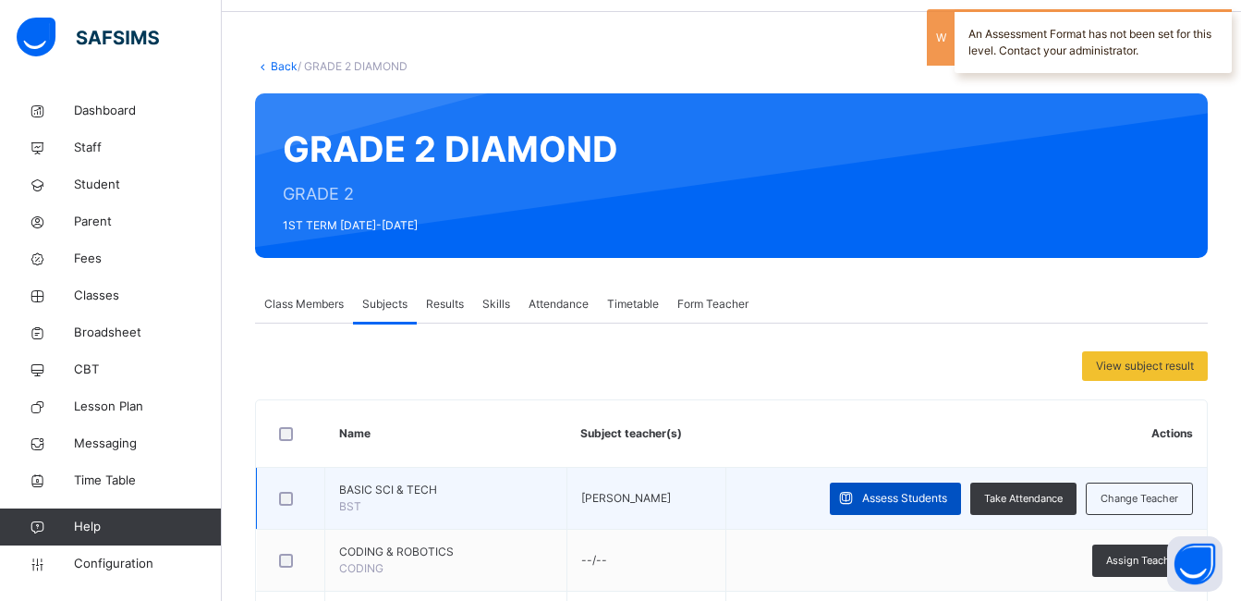
scroll to position [0, 0]
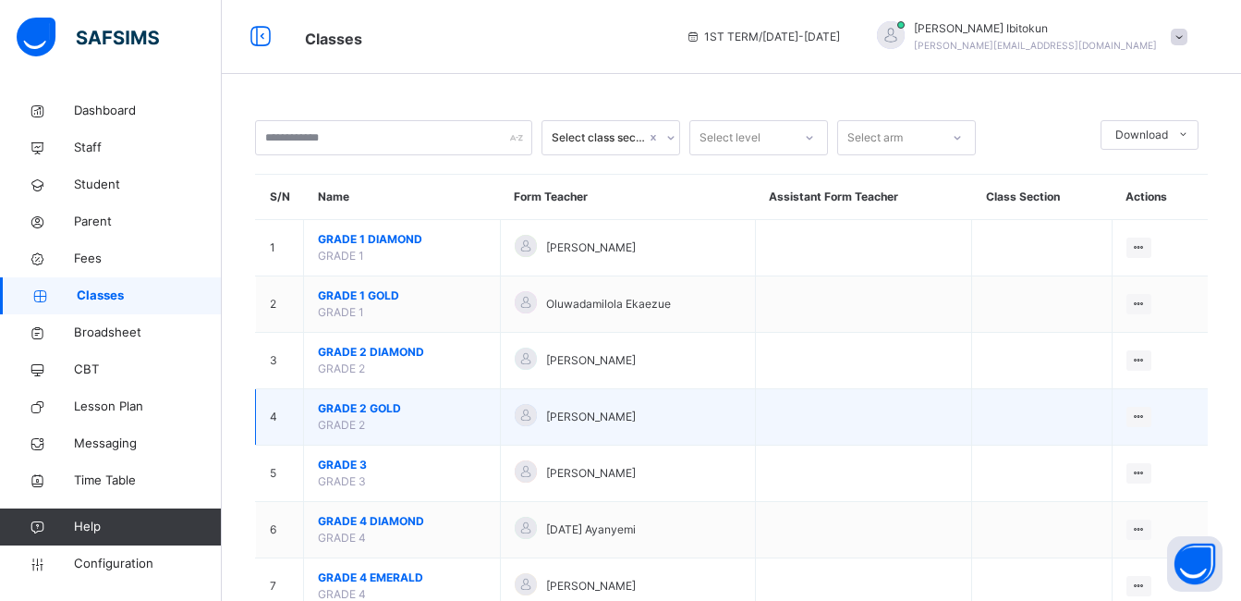
click at [395, 407] on span "GRADE 2 GOLD" at bounding box center [402, 408] width 168 height 17
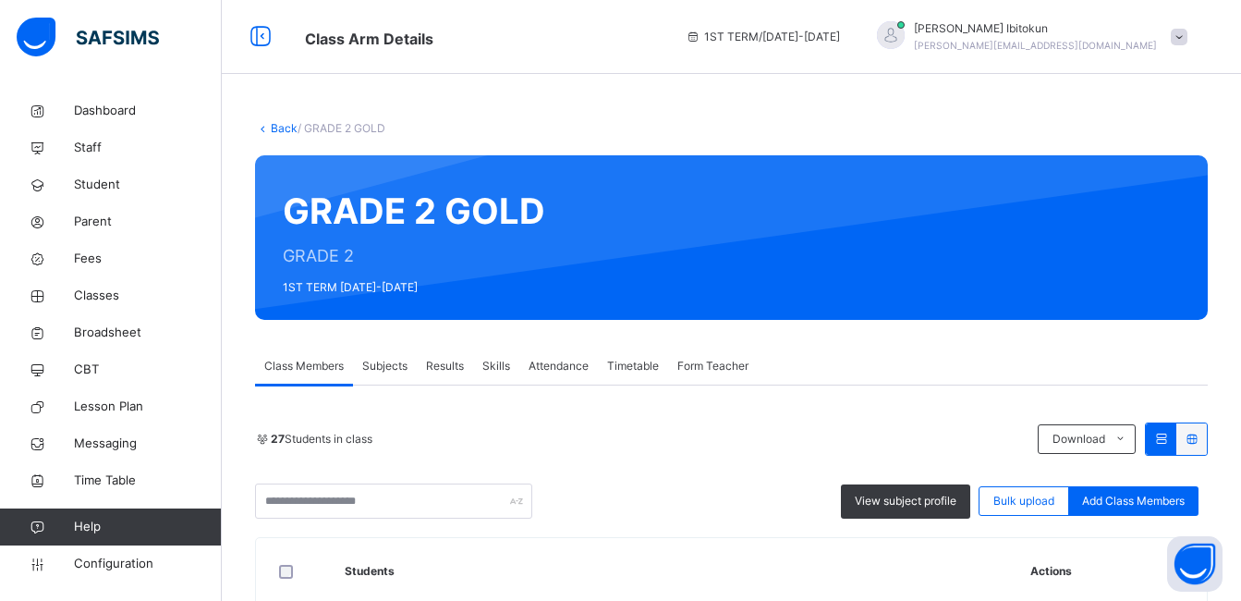
click at [383, 372] on span "Subjects" at bounding box center [384, 366] width 45 height 17
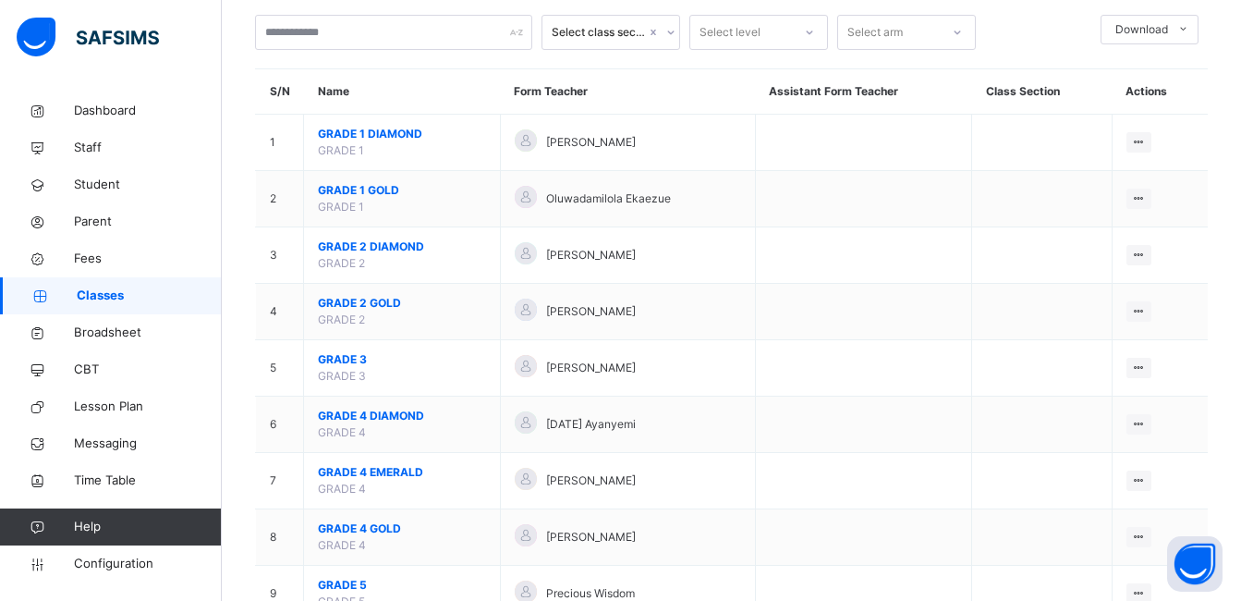
scroll to position [185, 0]
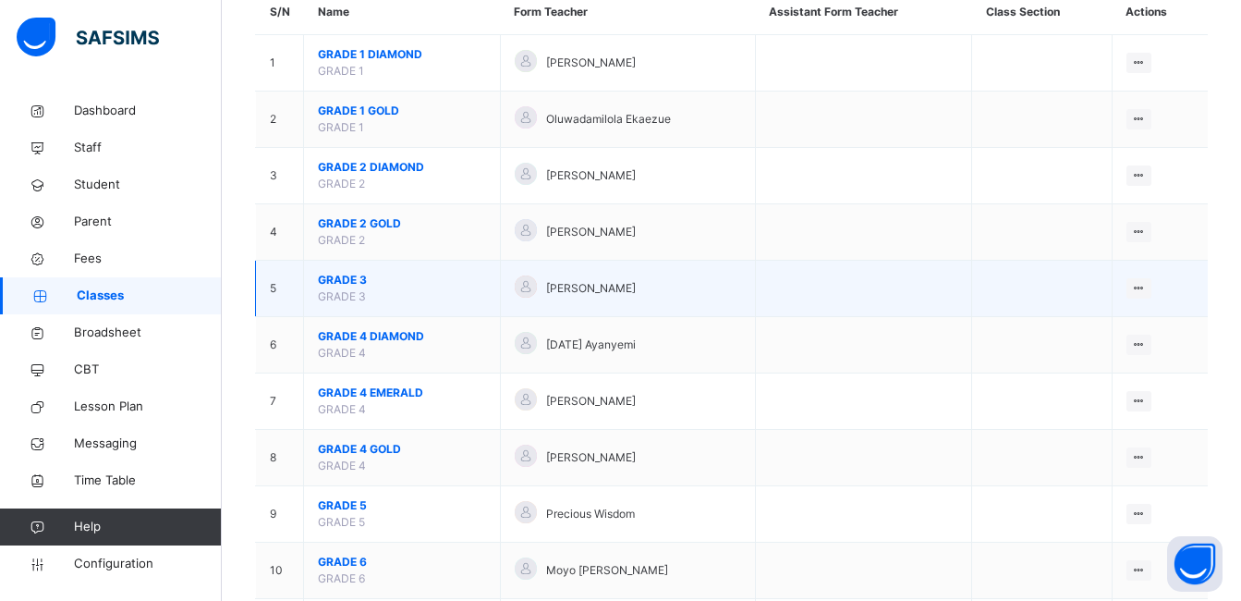
click at [334, 282] on span "GRADE 3" at bounding box center [402, 280] width 168 height 17
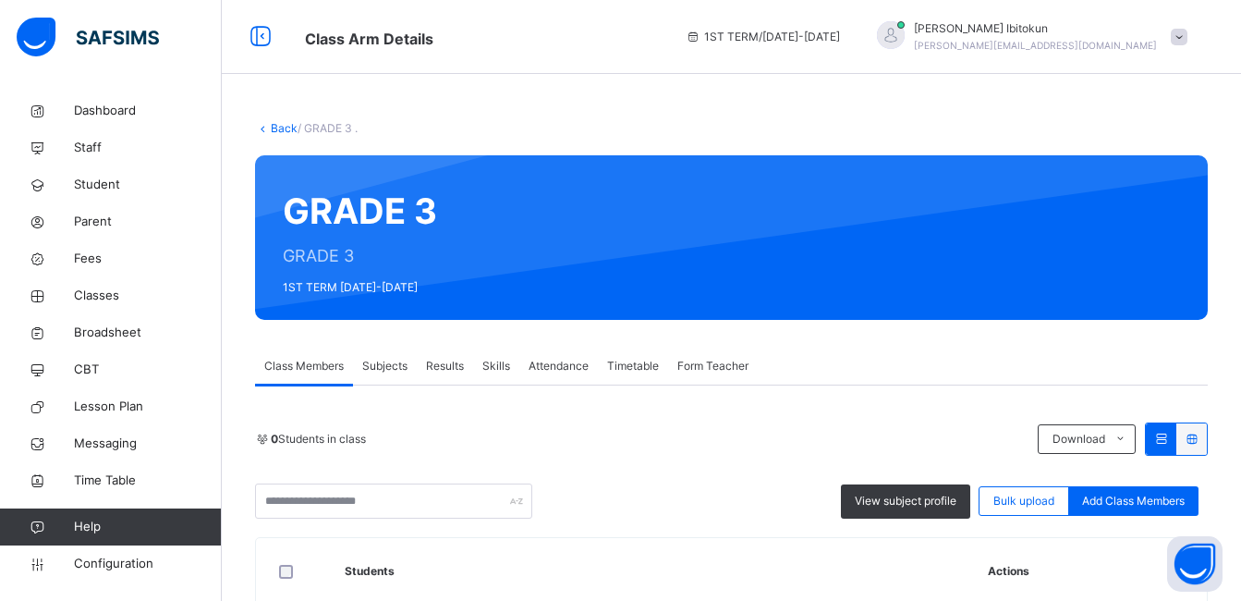
click at [385, 361] on span "Subjects" at bounding box center [384, 366] width 45 height 17
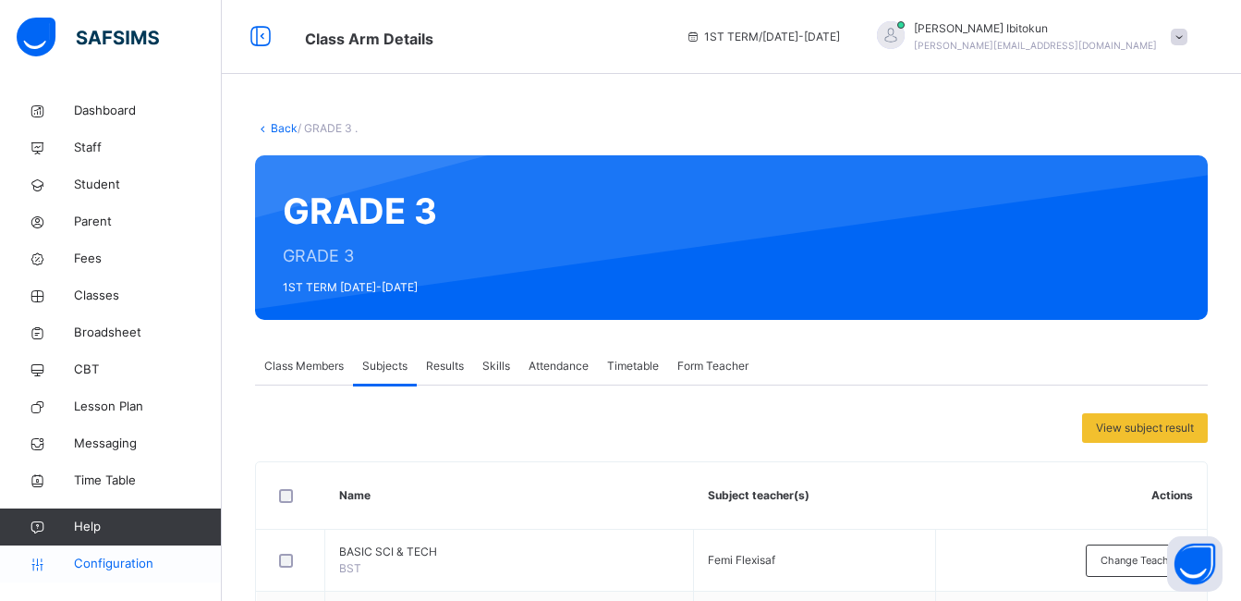
click at [116, 564] on span "Configuration" at bounding box center [147, 563] width 147 height 18
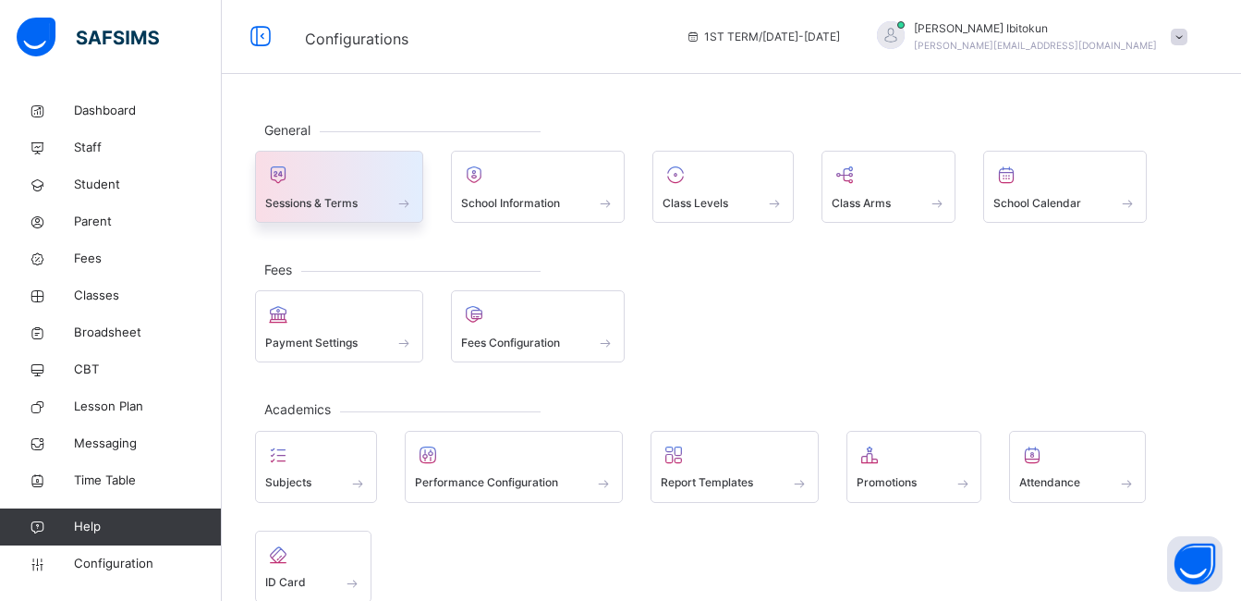
click at [302, 193] on div "Sessions & Terms" at bounding box center [339, 202] width 148 height 19
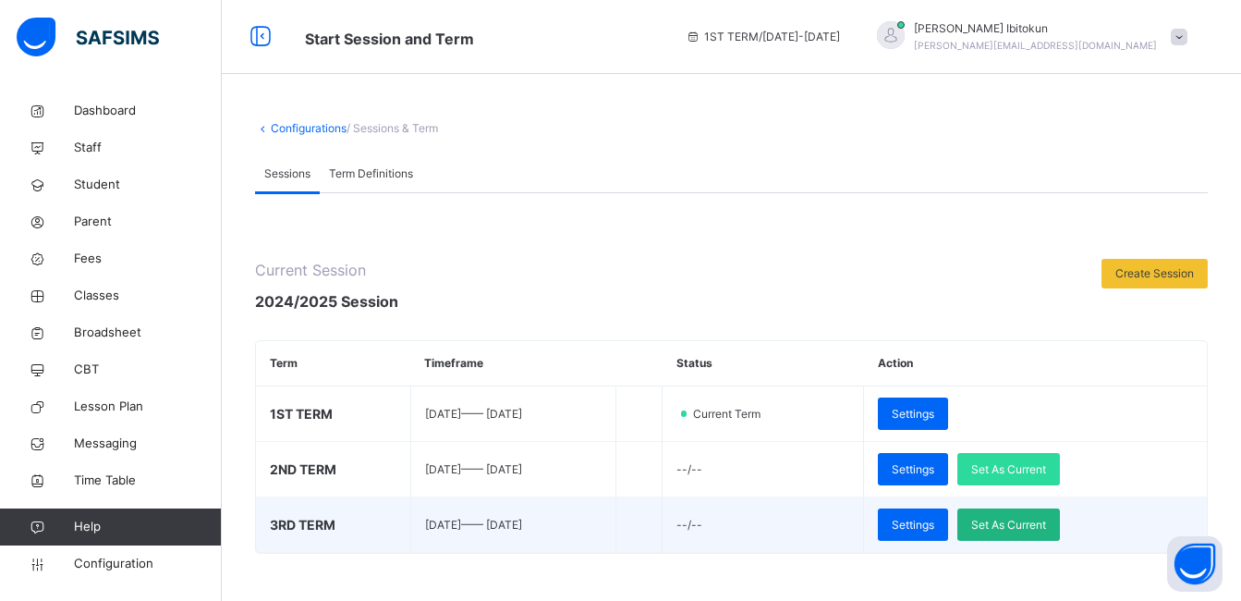
click at [1046, 528] on span "Set As Current" at bounding box center [1008, 525] width 75 height 17
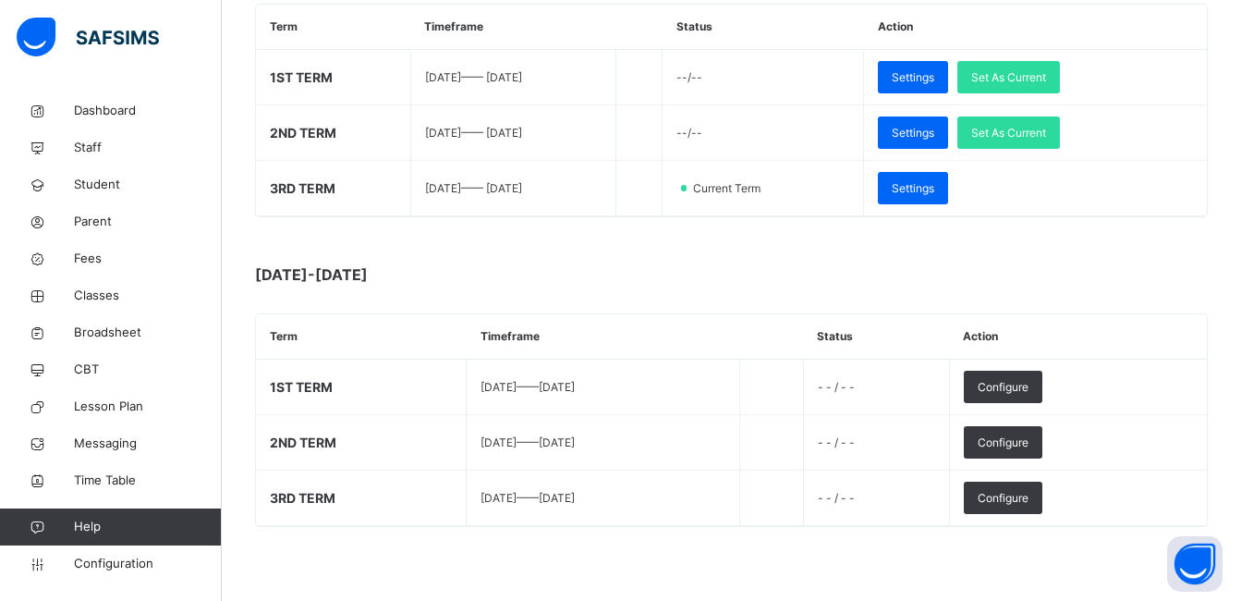
scroll to position [299, 0]
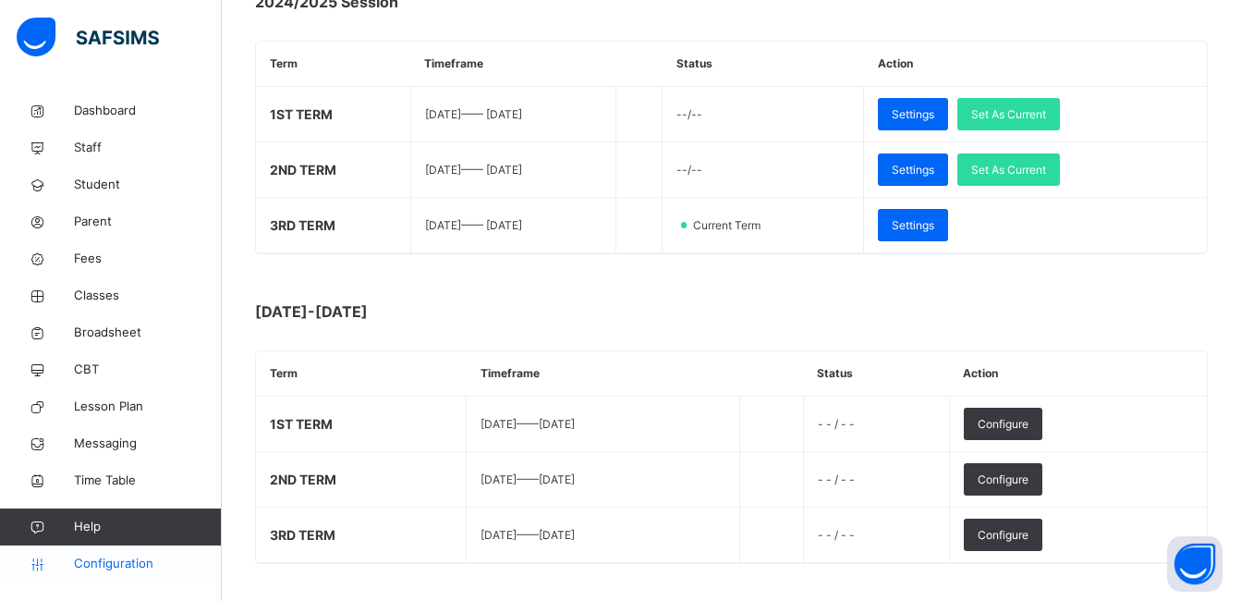
click at [113, 568] on span "Configuration" at bounding box center [147, 563] width 147 height 18
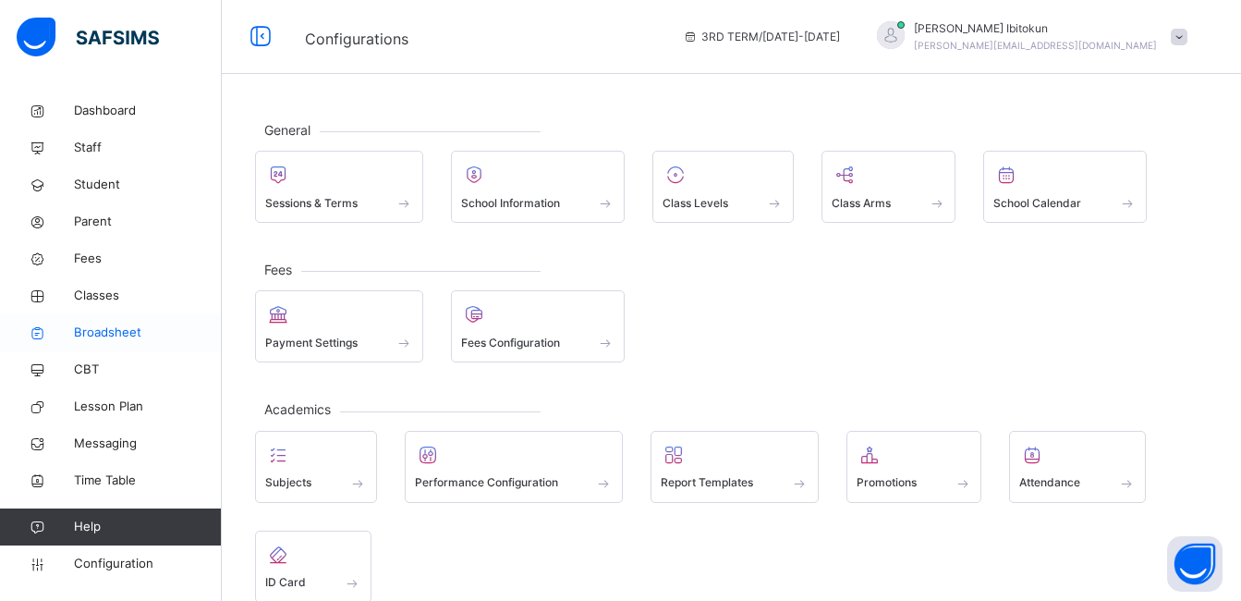
click at [122, 329] on span "Broadsheet" at bounding box center [148, 332] width 148 height 18
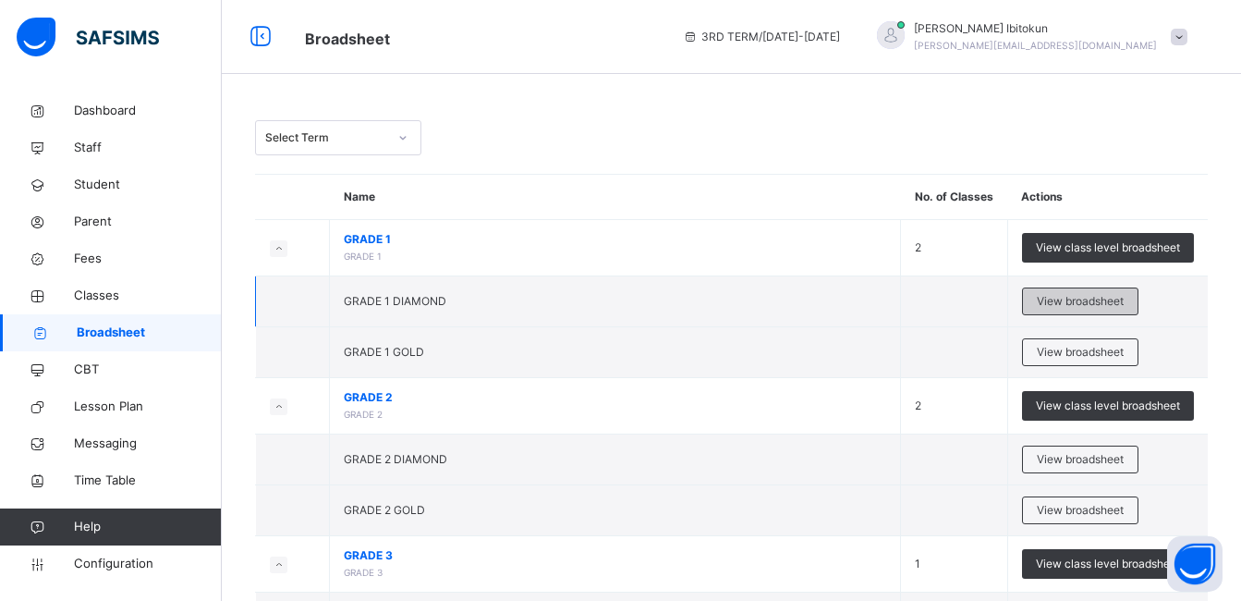
click at [1060, 307] on span "View broadsheet" at bounding box center [1080, 301] width 87 height 17
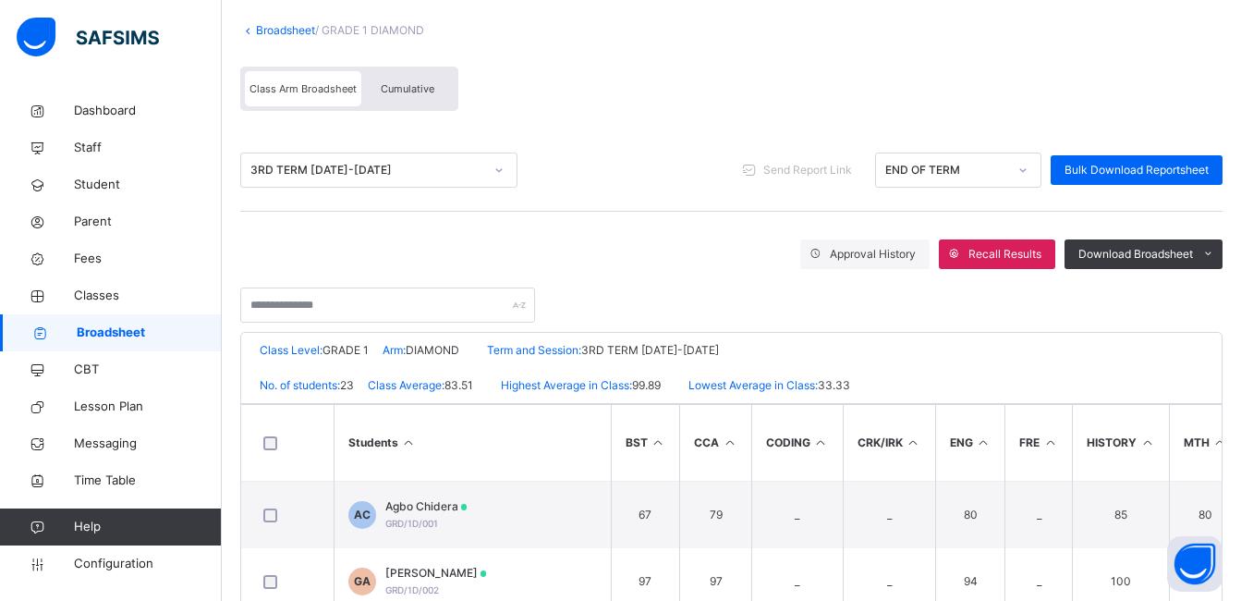
scroll to position [111, 0]
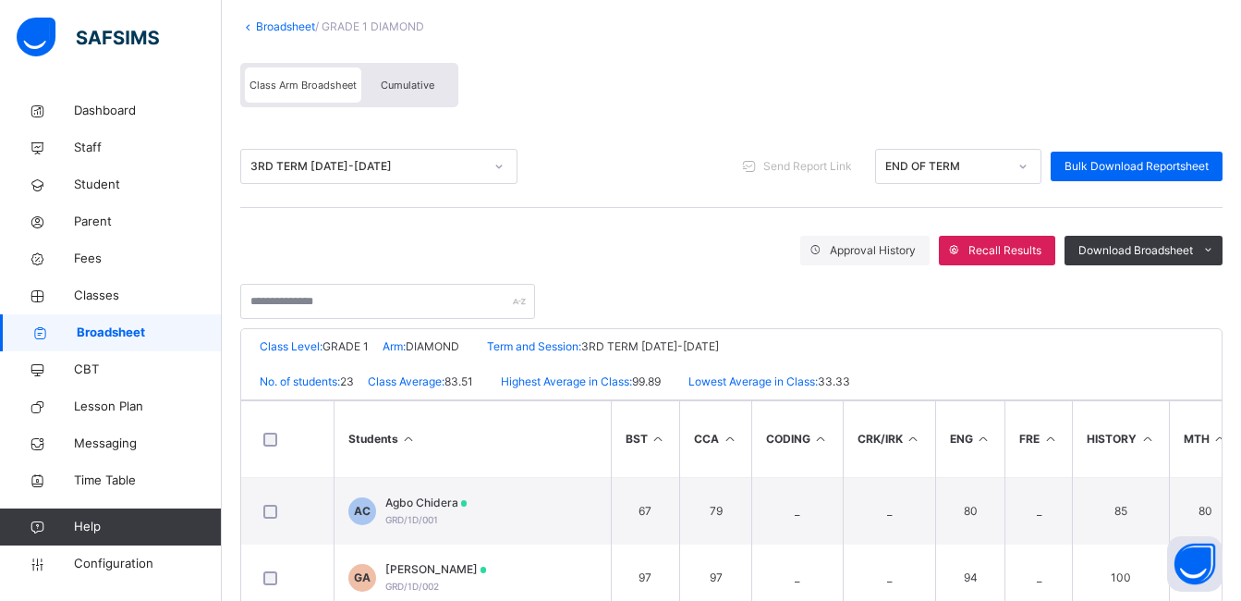
click at [407, 93] on div "Cumulative" at bounding box center [407, 84] width 92 height 35
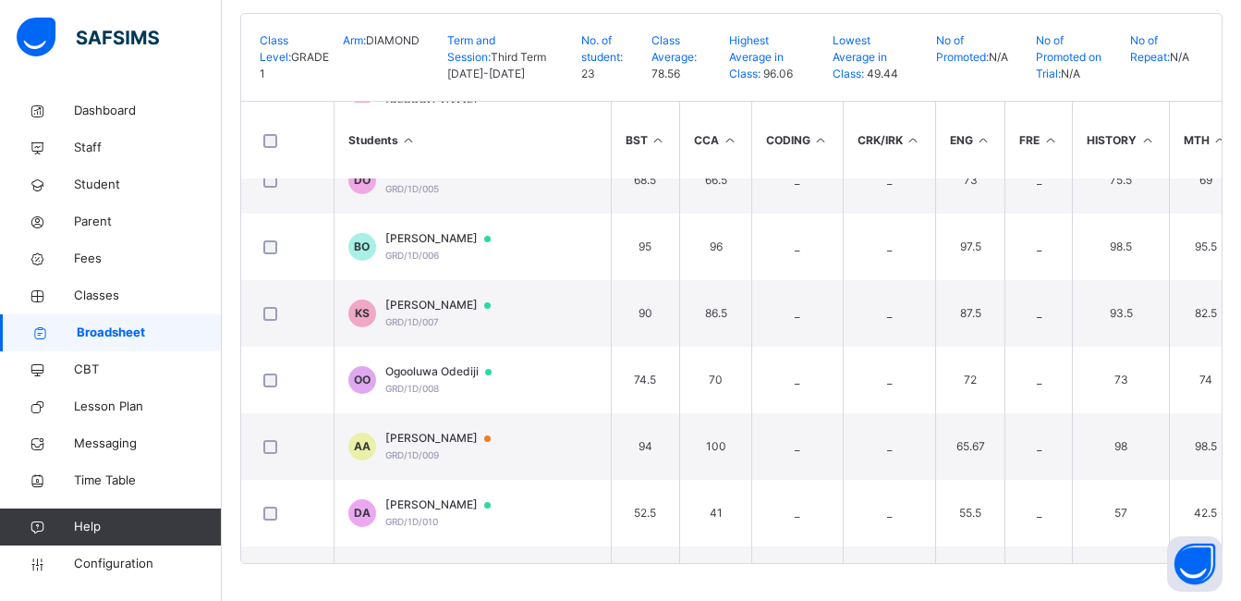
scroll to position [301, 0]
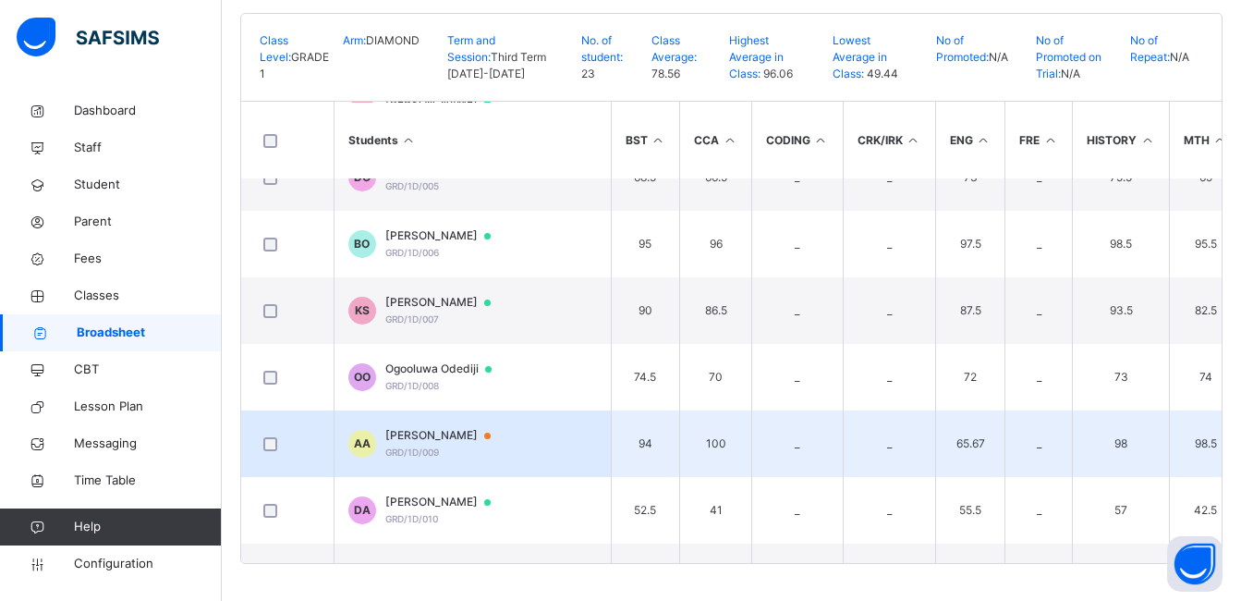
click at [440, 456] on div "Abdulgafar Ajadi GRD/1D/009" at bounding box center [446, 443] width 123 height 33
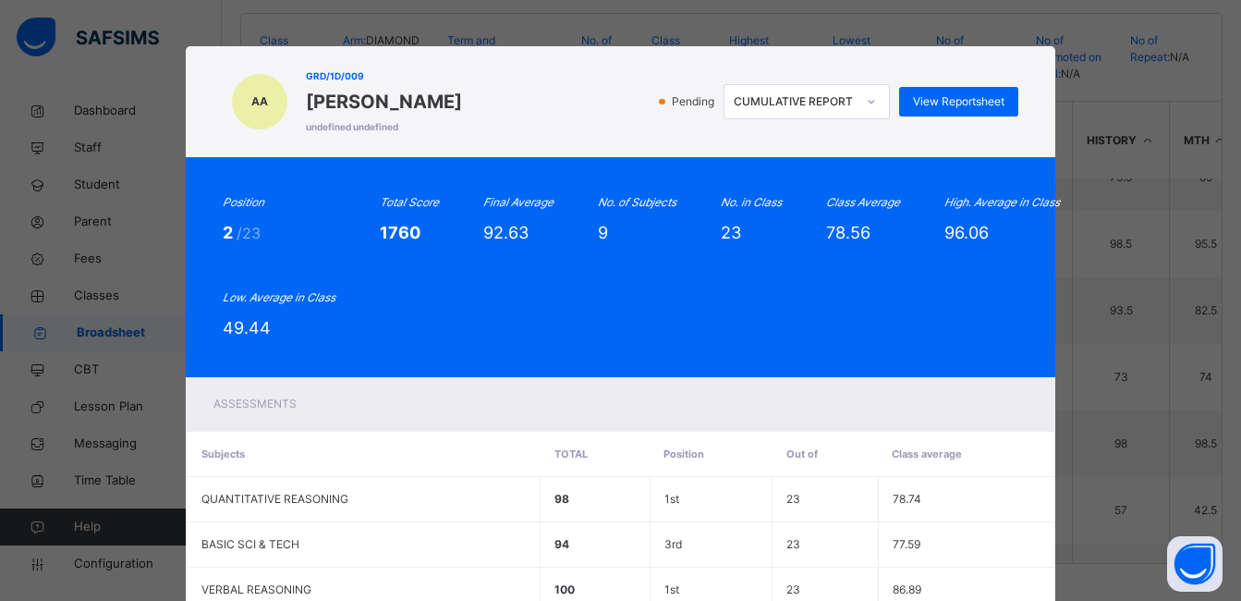
click at [683, 297] on div "Position 2 /23 Total Score 1760 Final Average 92.63 No. of Subjects 9 No. in Cl…" at bounding box center [620, 267] width 795 height 146
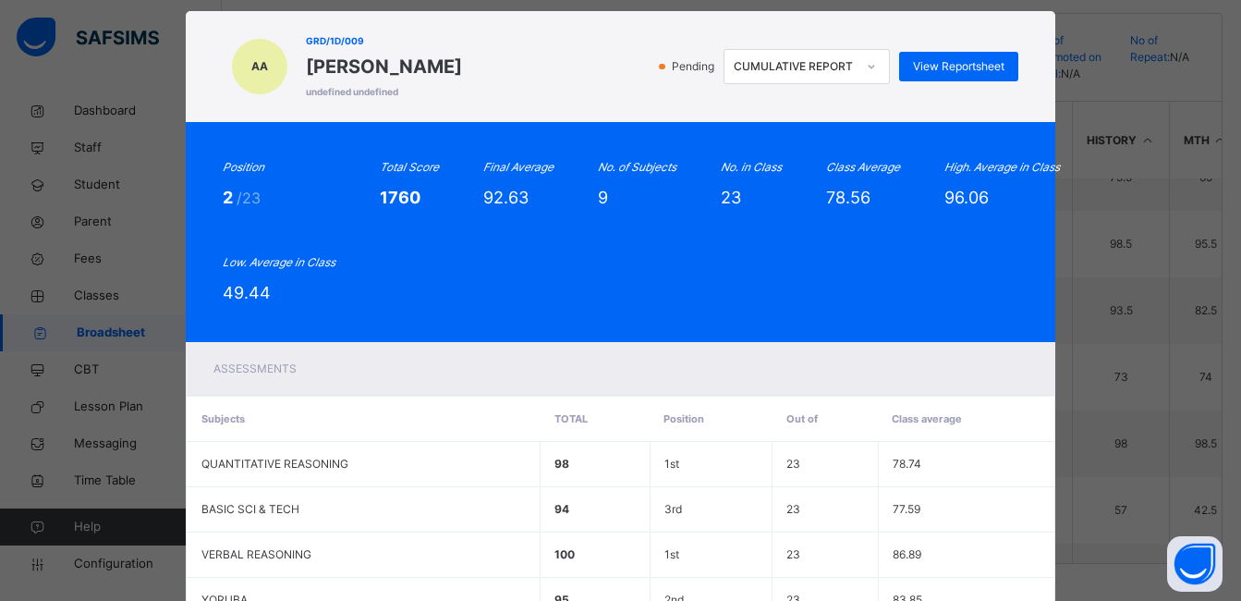
scroll to position [37, 0]
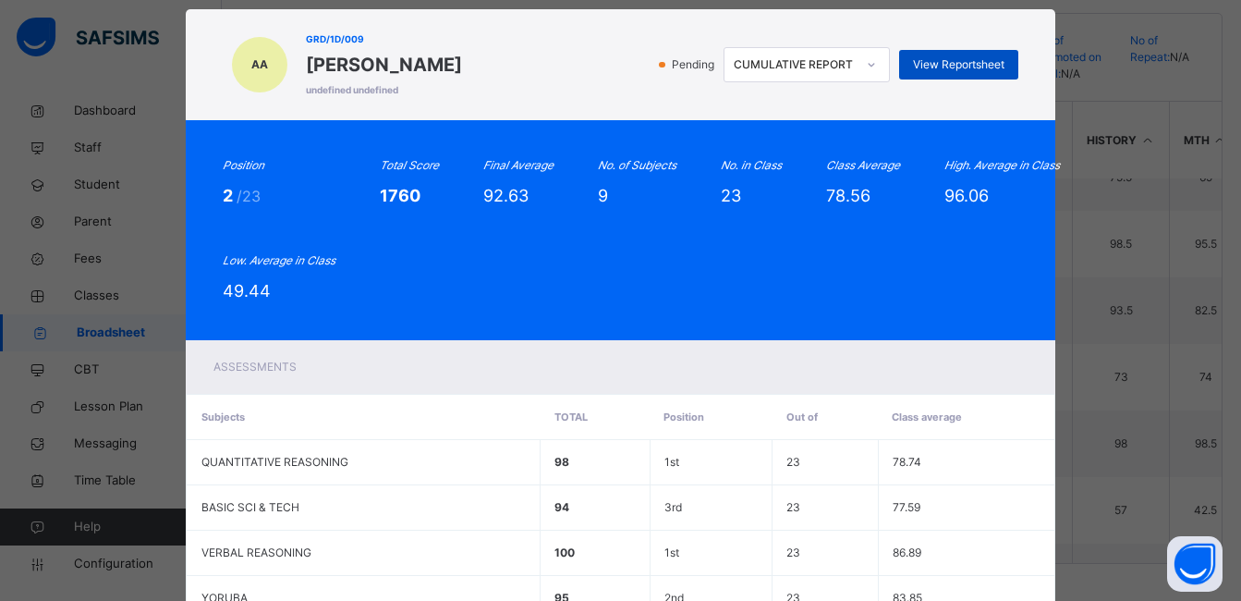
click at [964, 60] on span "View Reportsheet" at bounding box center [958, 64] width 91 height 17
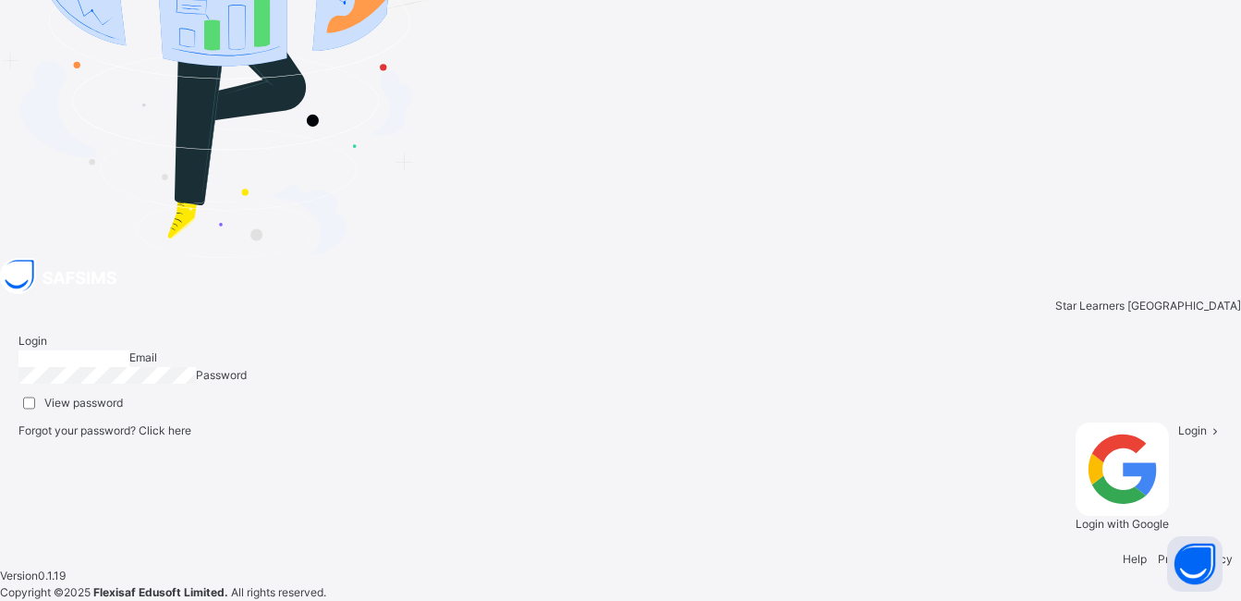
type input "**********"
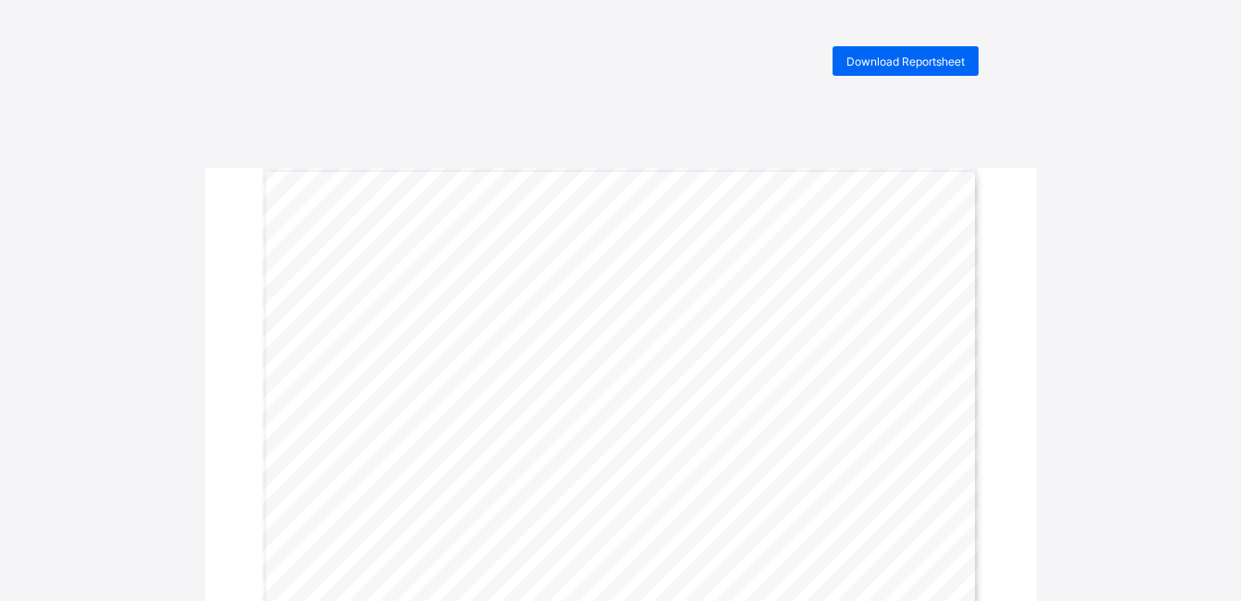
scroll to position [185, 0]
